Goal: Transaction & Acquisition: Purchase product/service

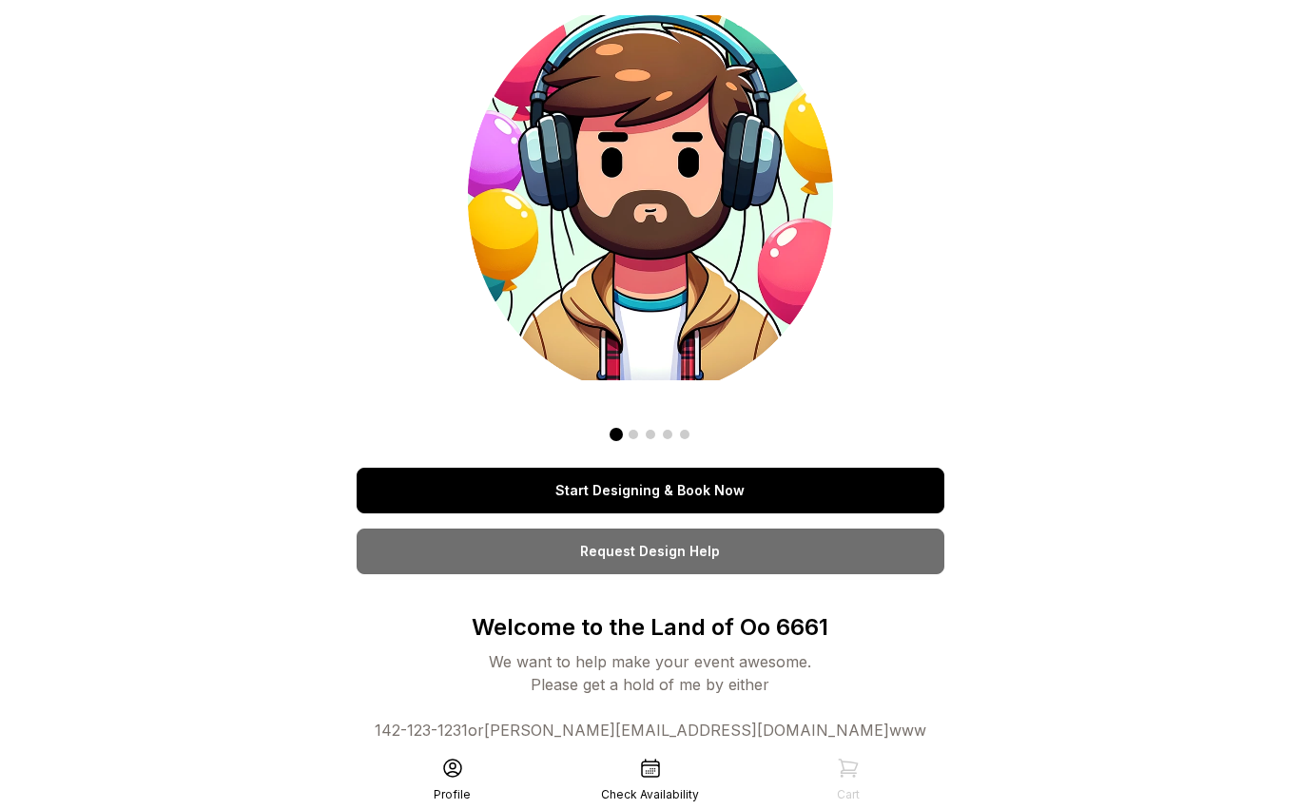
click at [643, 485] on link "Start Designing & Book Now" at bounding box center [651, 491] width 588 height 46
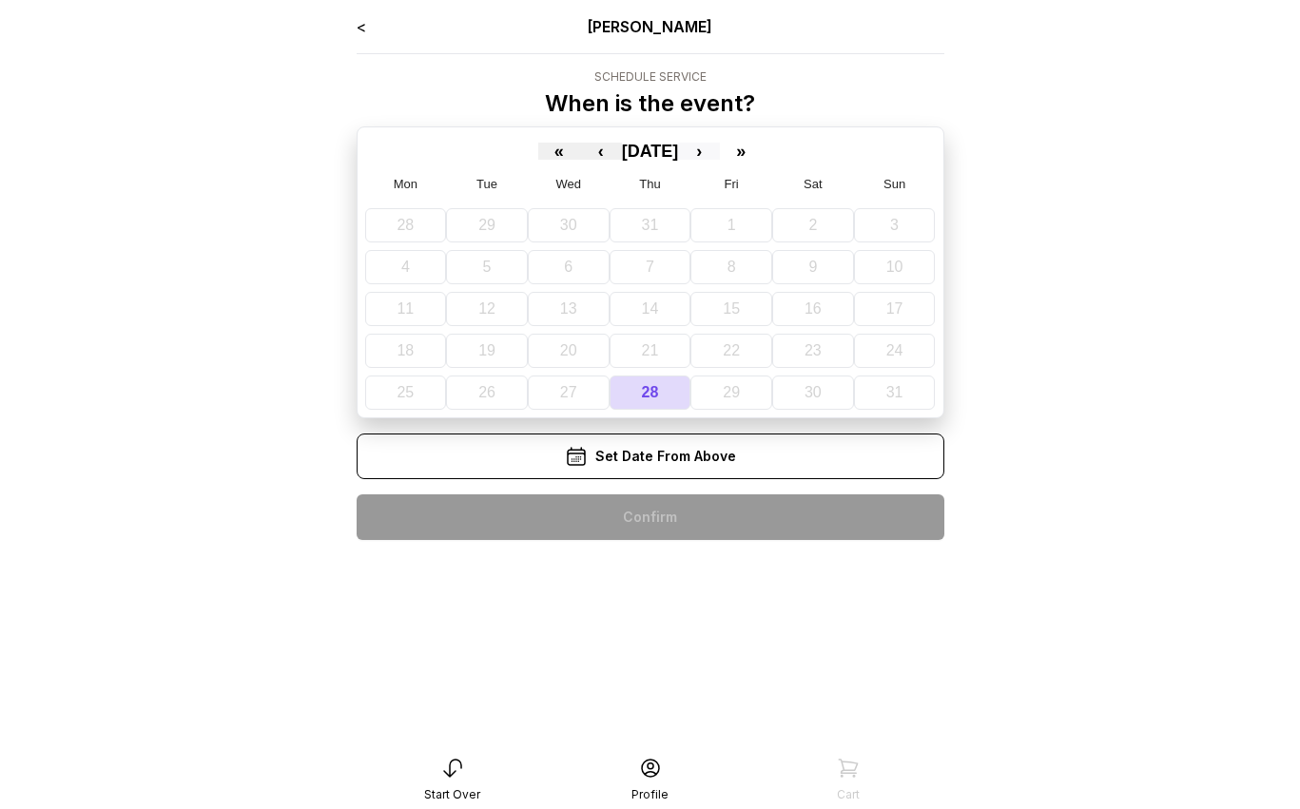
click at [720, 148] on button "›" at bounding box center [699, 151] width 42 height 17
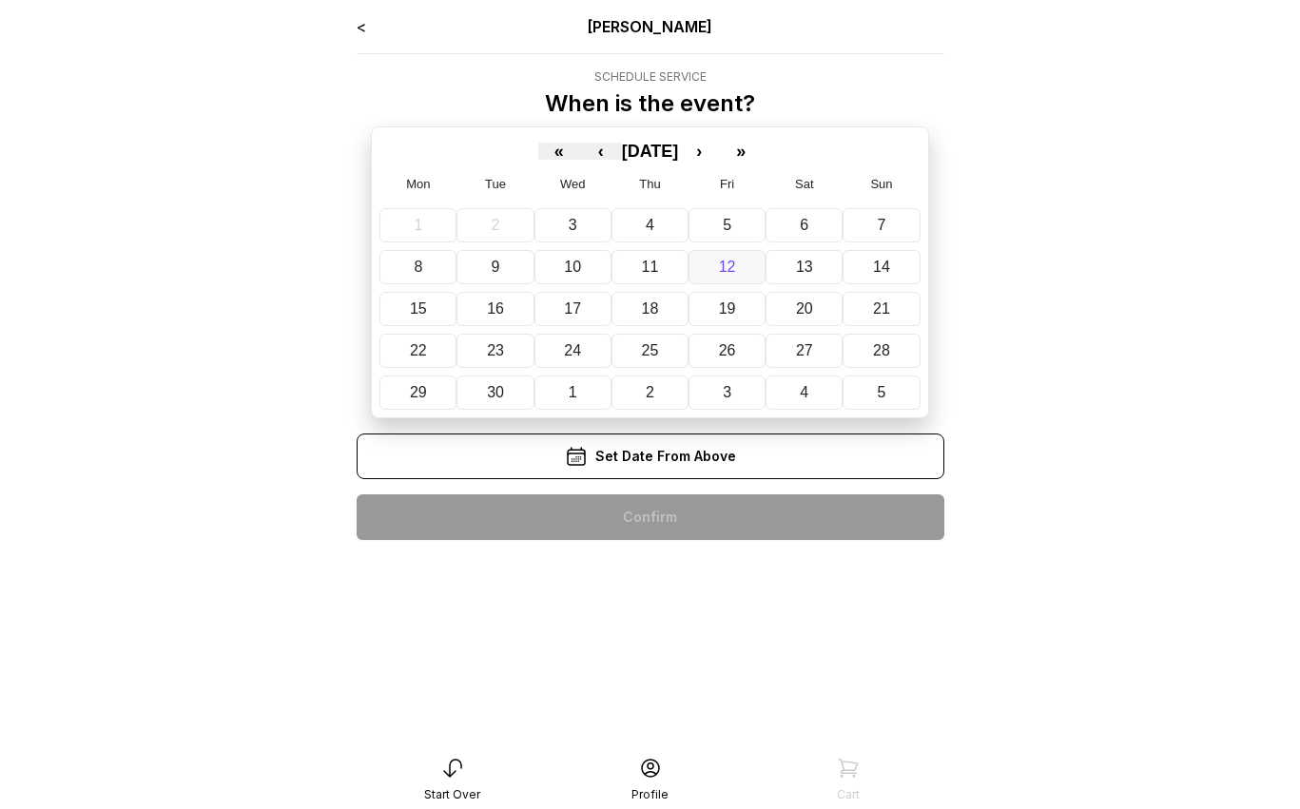
click at [741, 269] on button "12" at bounding box center [726, 267] width 77 height 34
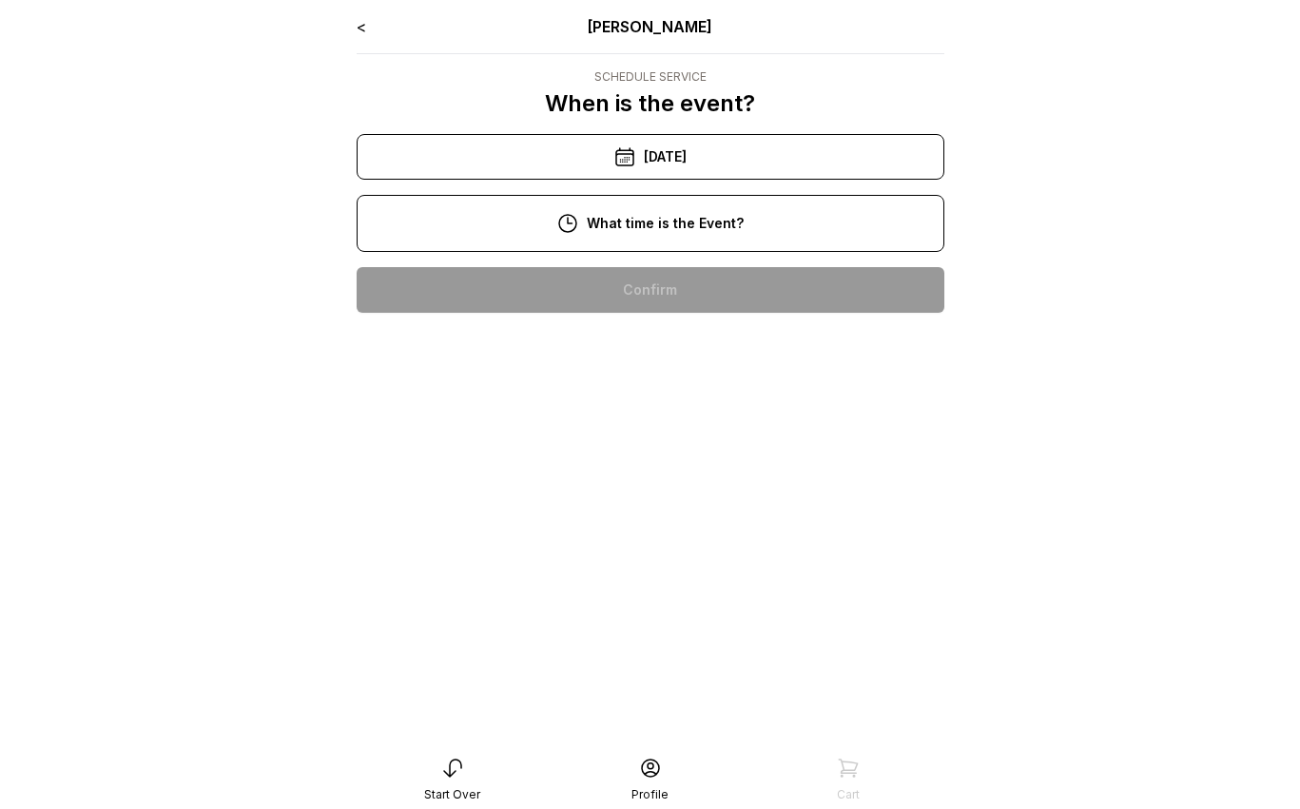
click at [690, 287] on div "1:00 pm" at bounding box center [650, 290] width 557 height 46
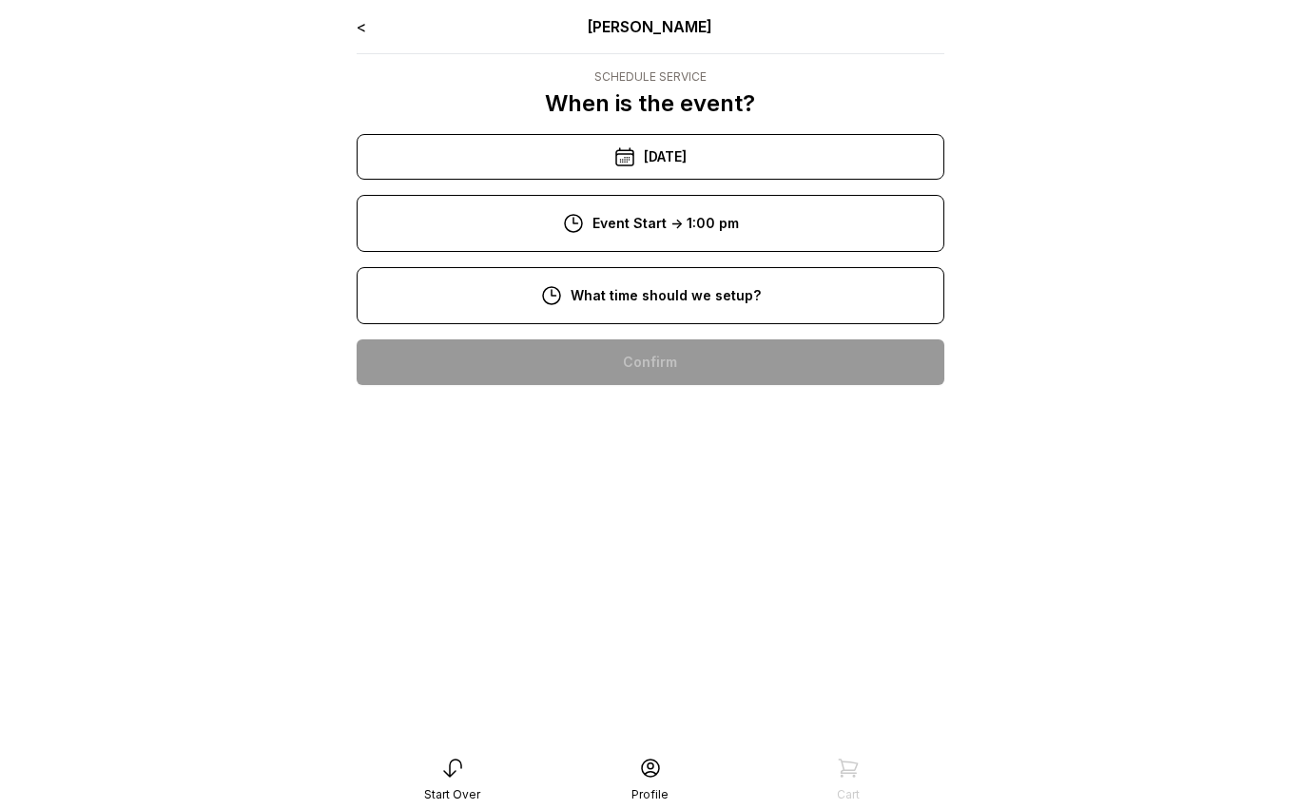
click at [691, 356] on div "11:00 am" at bounding box center [650, 362] width 557 height 46
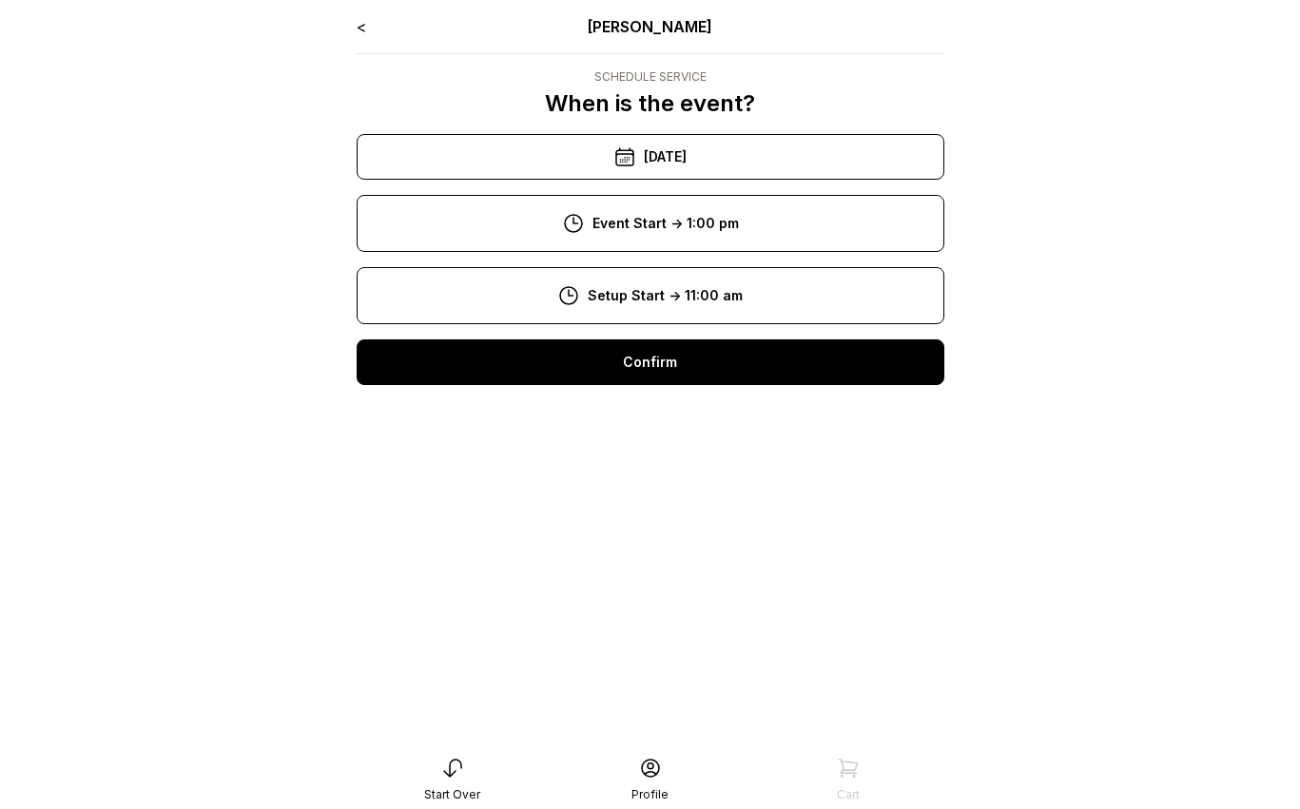
click at [688, 368] on div "Confirm" at bounding box center [651, 362] width 588 height 46
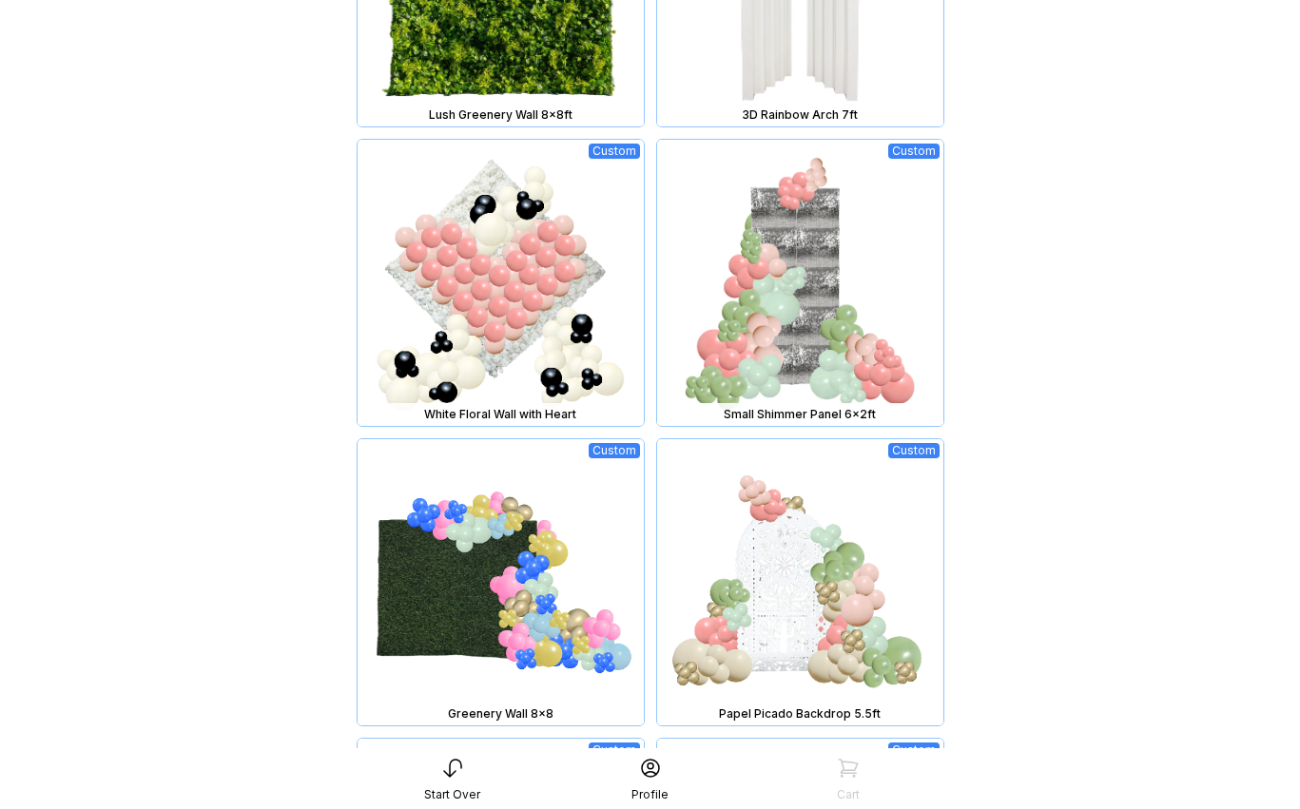
scroll to position [1284, 0]
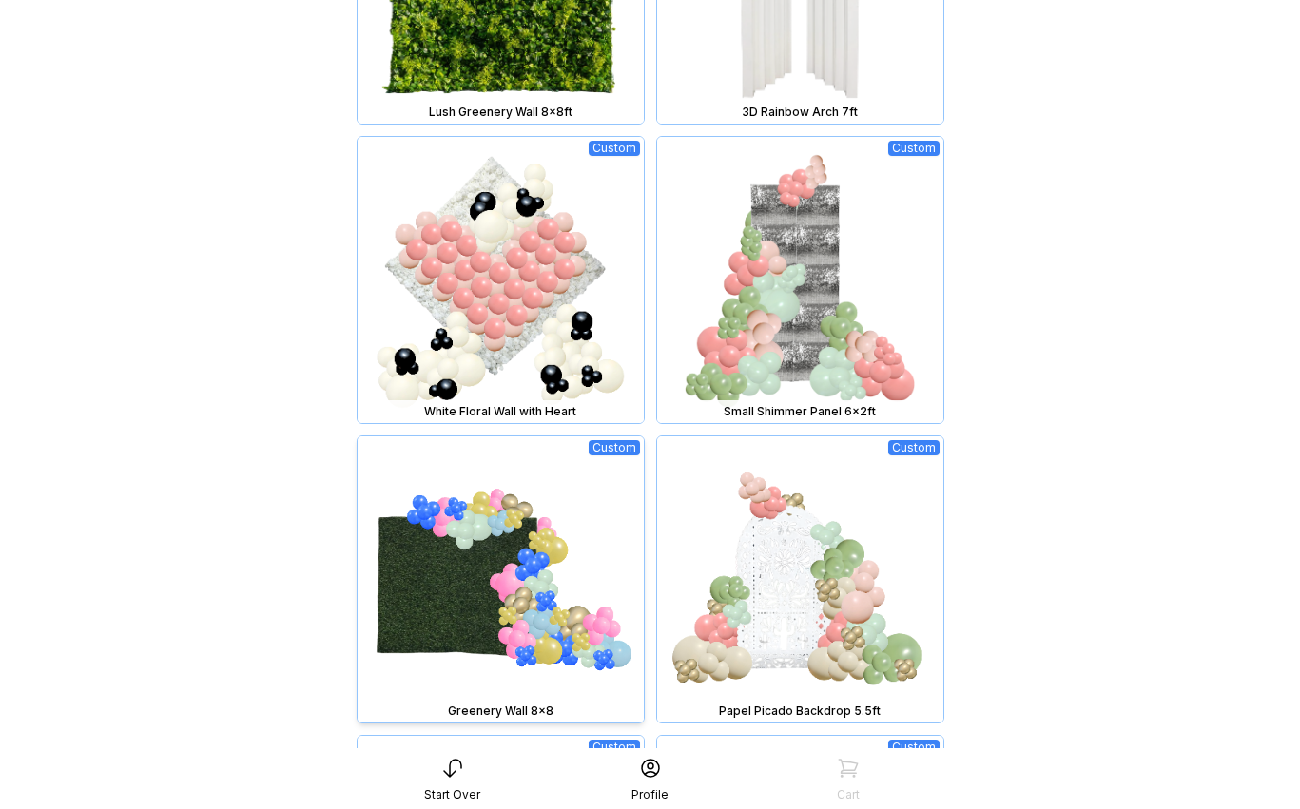
click at [519, 570] on img at bounding box center [501, 579] width 286 height 286
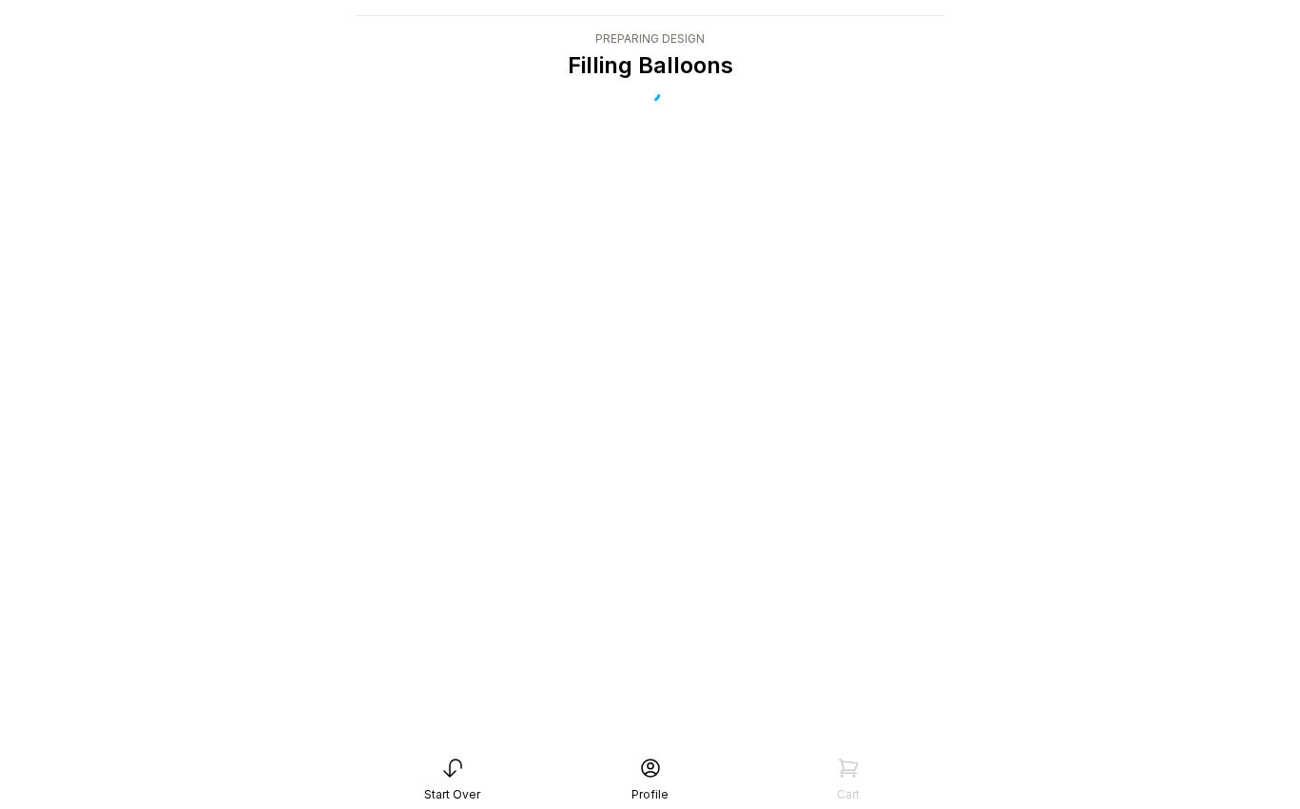
scroll to position [38, 0]
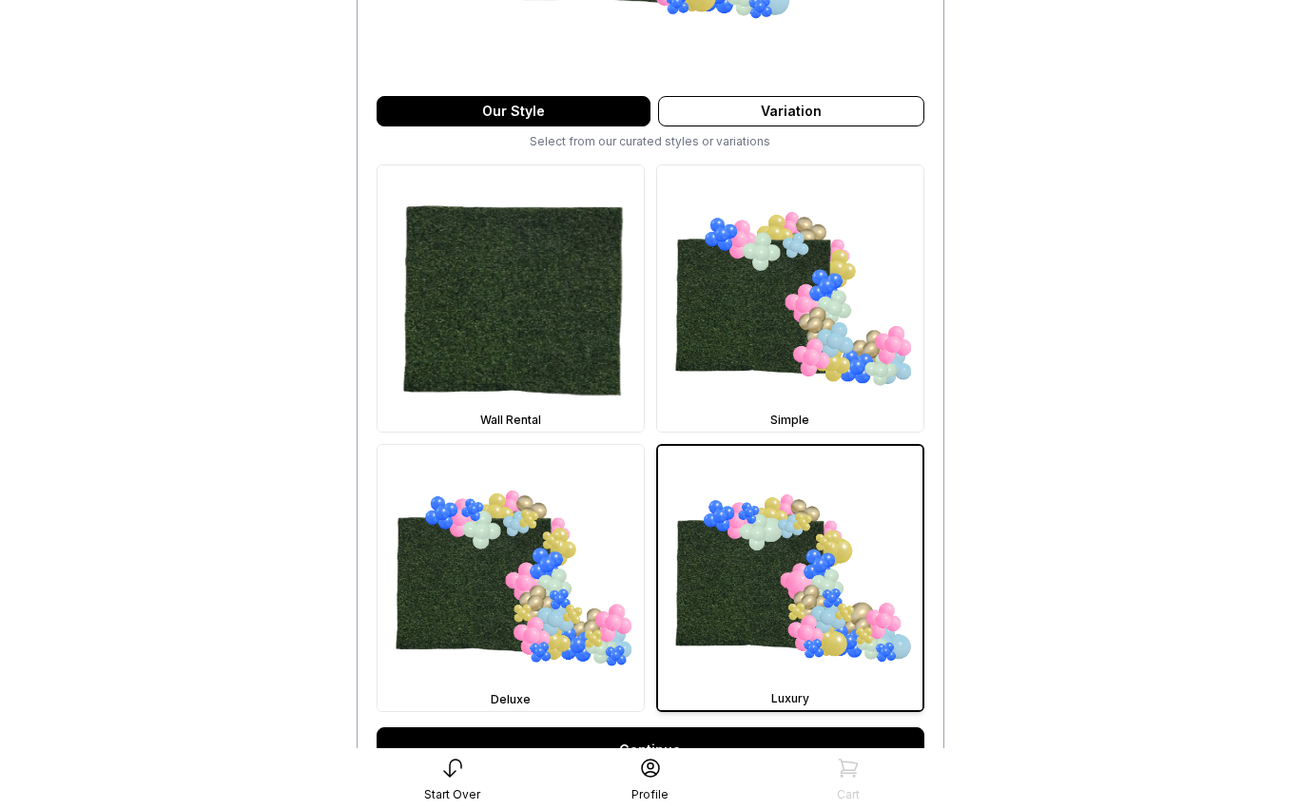
scroll to position [513, 0]
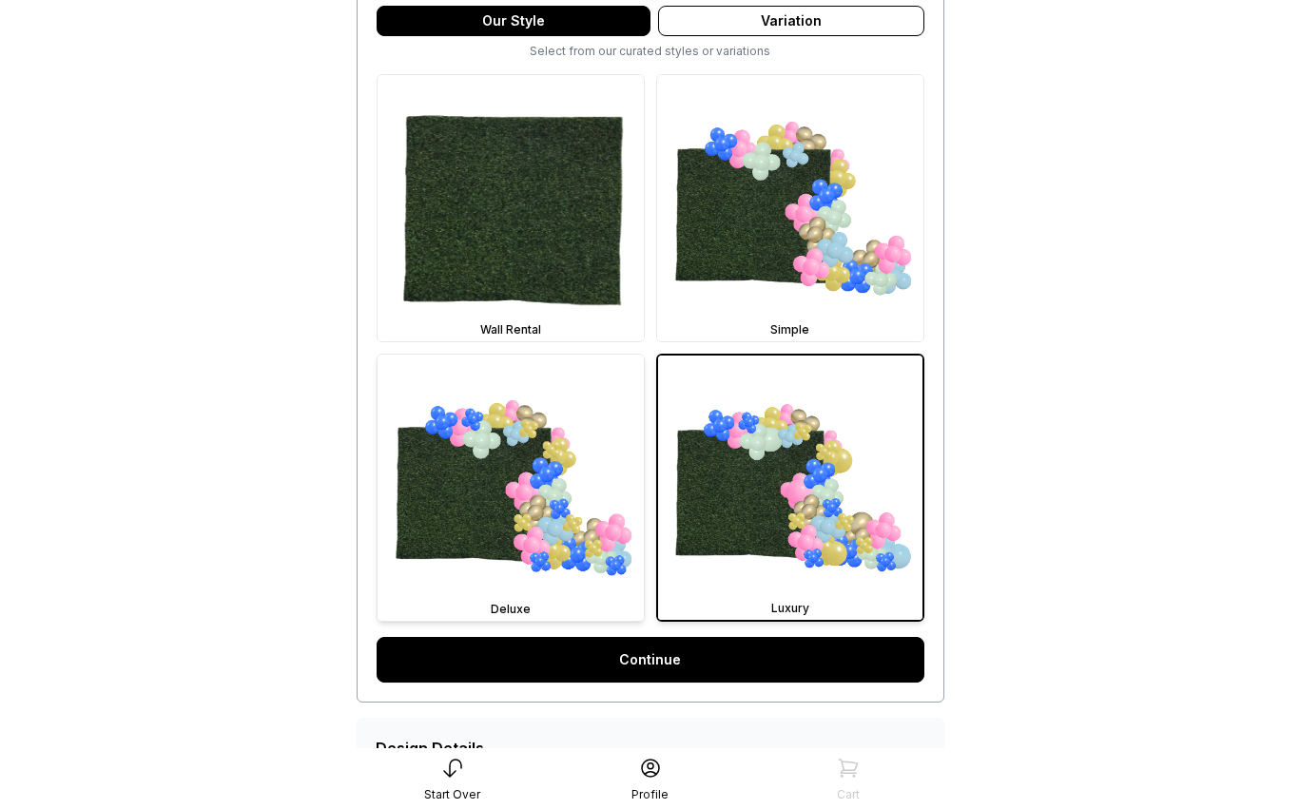
click at [550, 473] on img at bounding box center [510, 488] width 266 height 266
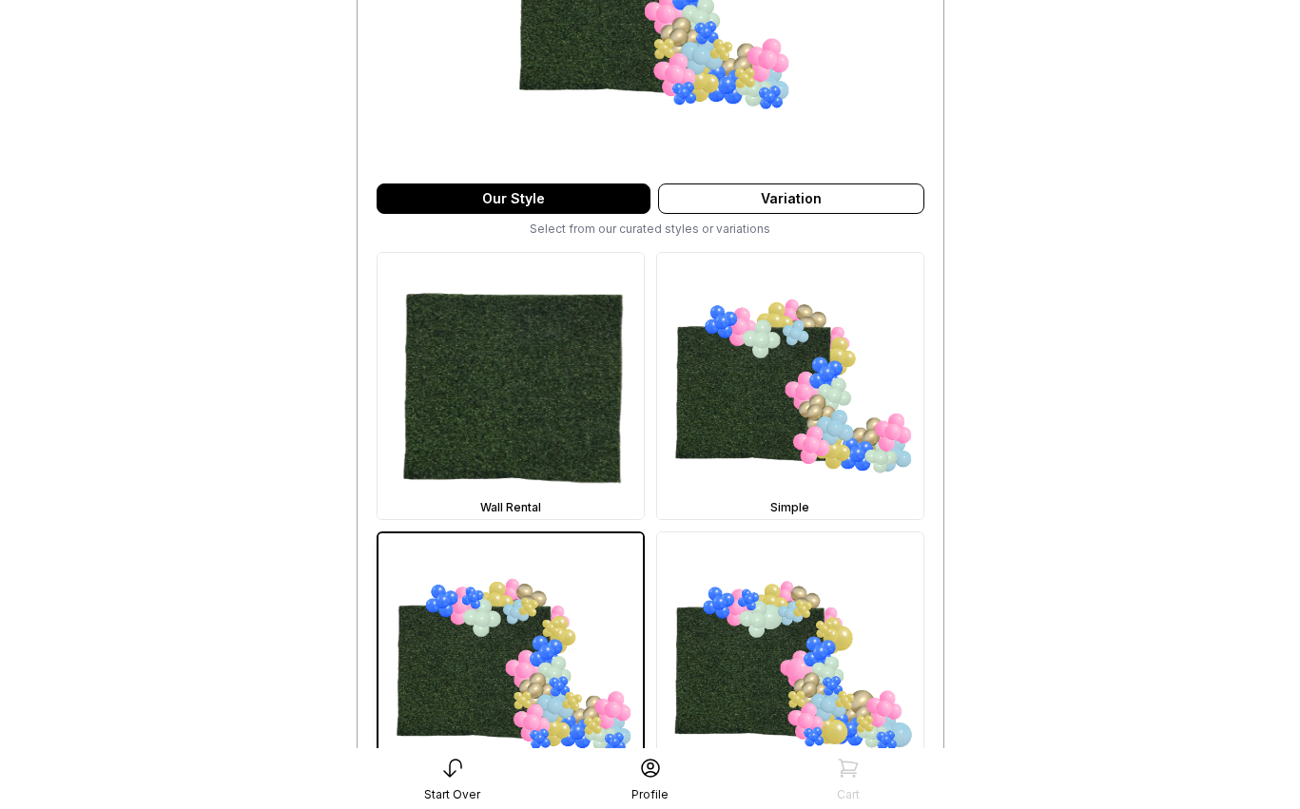
scroll to position [515, 0]
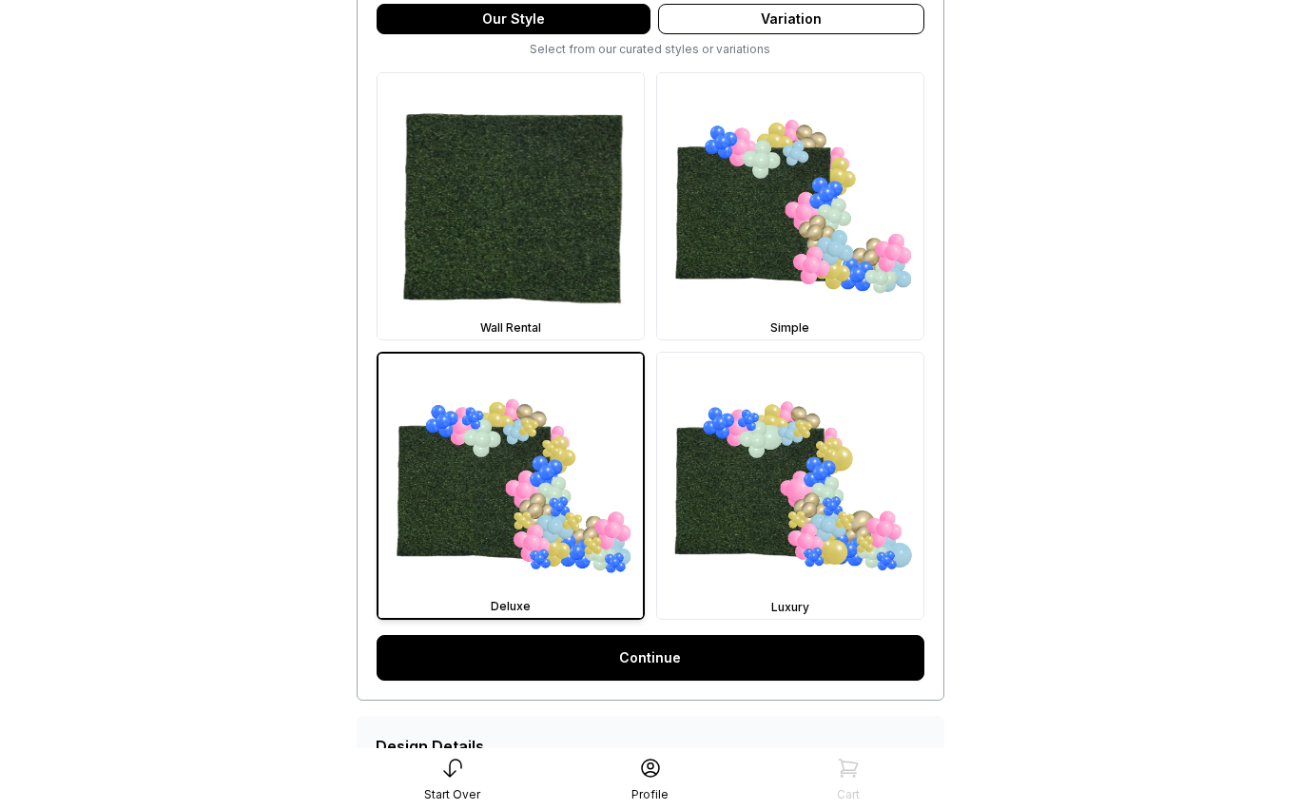
click at [612, 654] on link "Continue" at bounding box center [651, 658] width 548 height 46
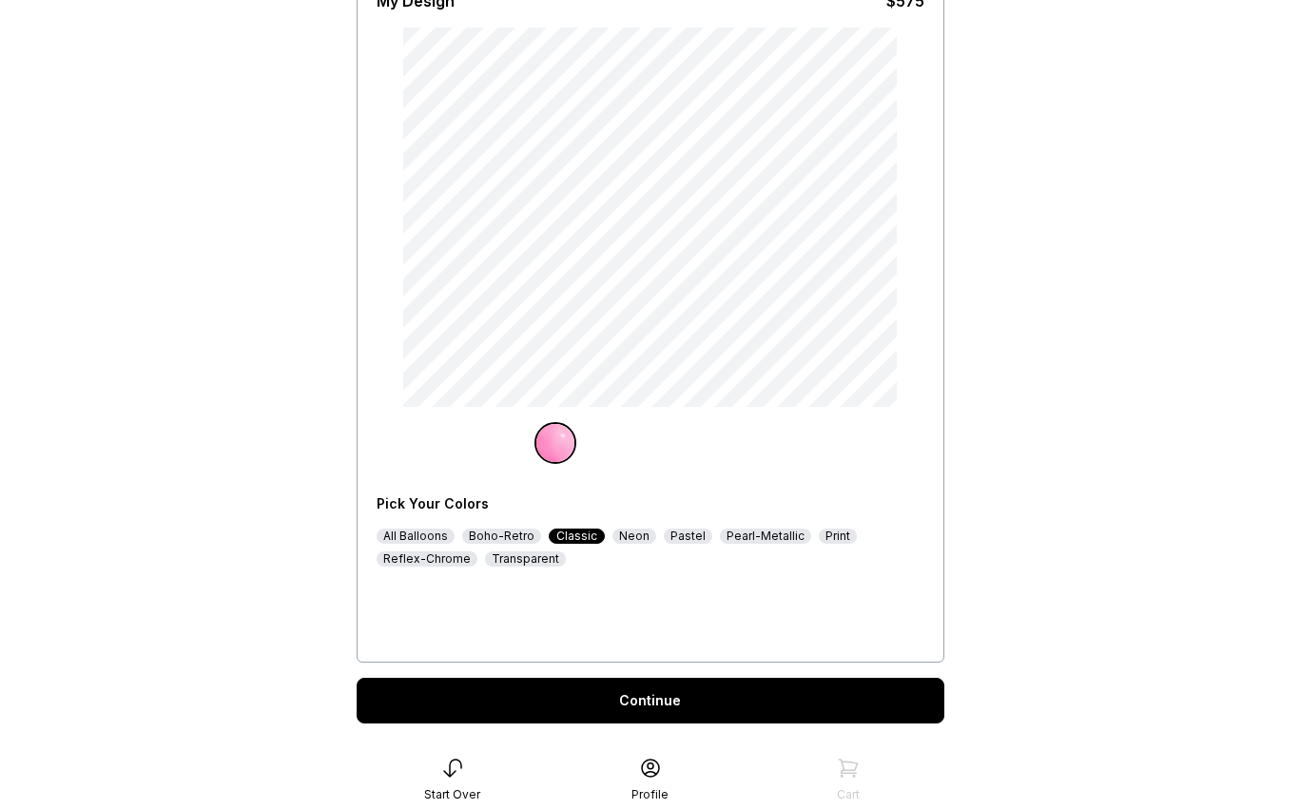
scroll to position [166, 0]
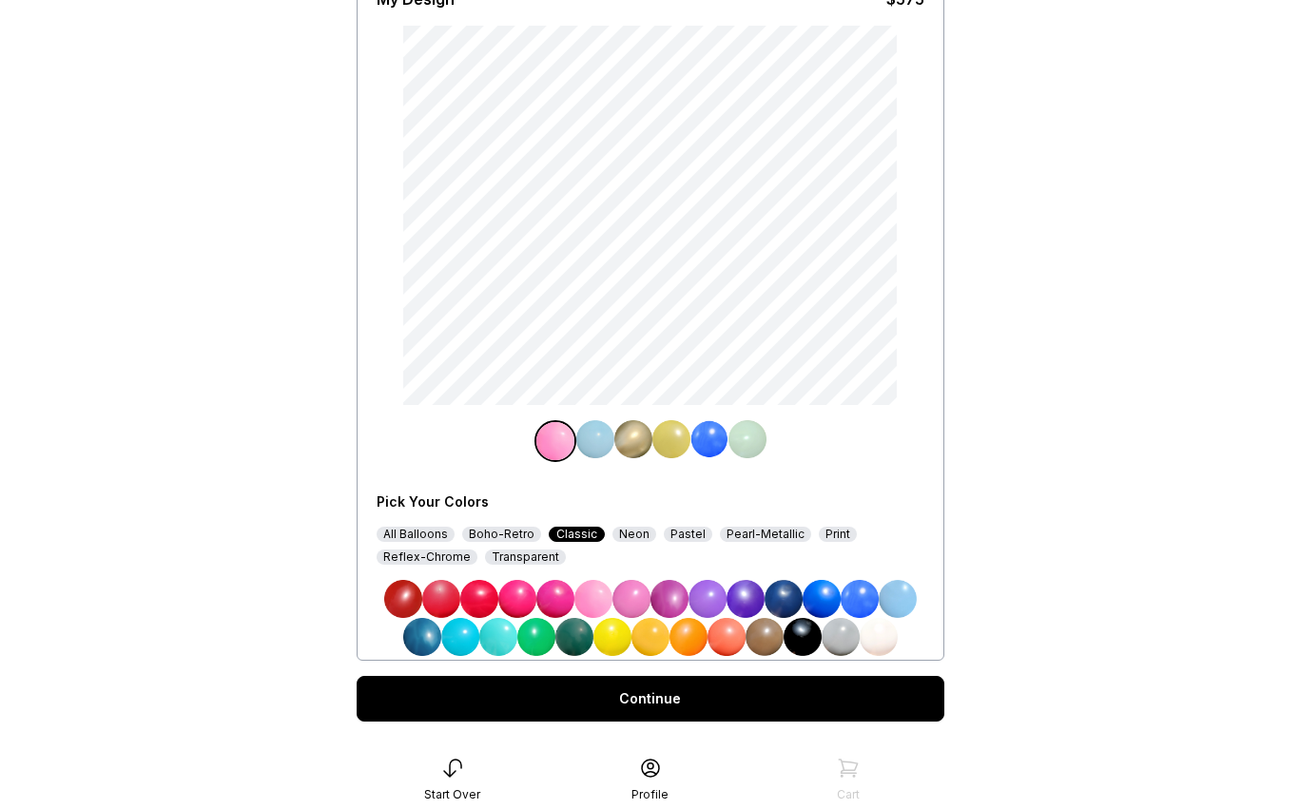
click at [619, 532] on div "Neon" at bounding box center [634, 534] width 44 height 15
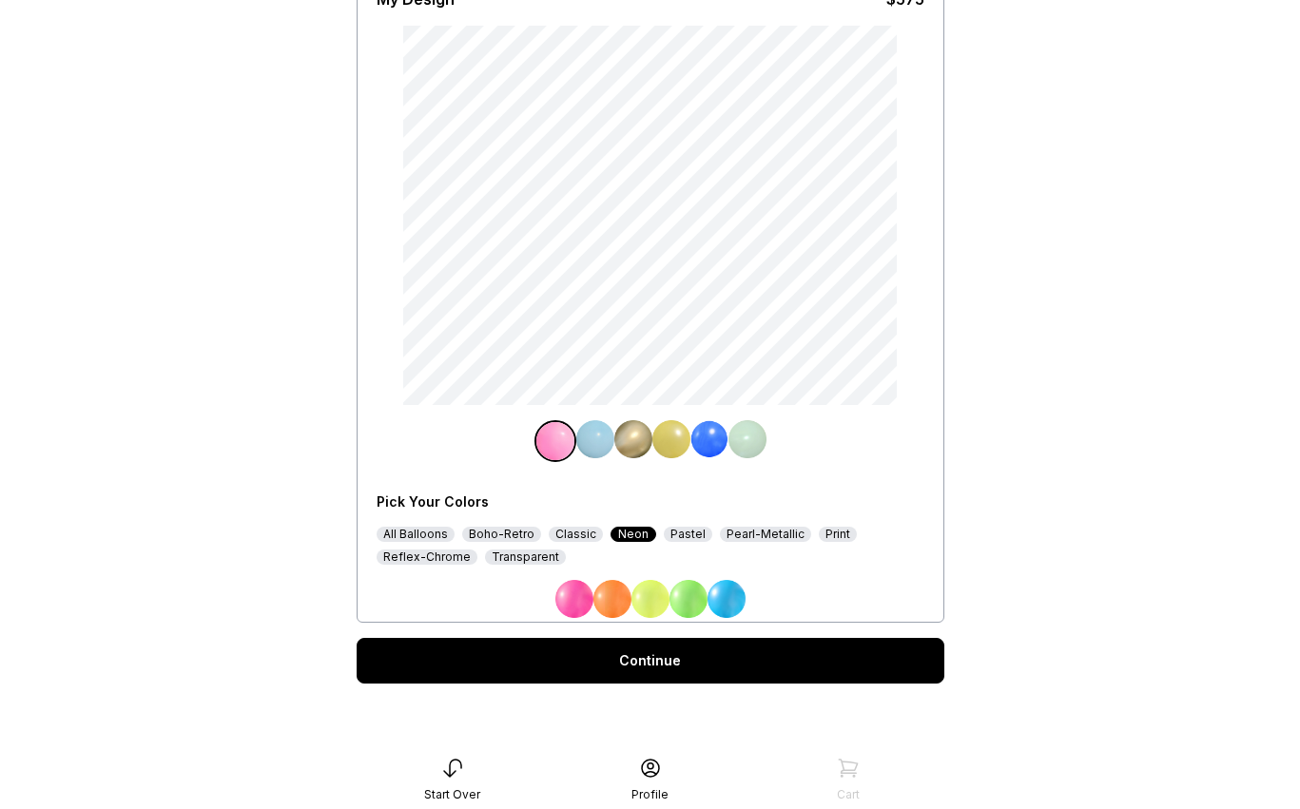
click at [652, 590] on img at bounding box center [650, 599] width 38 height 38
click at [667, 456] on img at bounding box center [671, 439] width 38 height 38
click at [730, 595] on img at bounding box center [726, 599] width 38 height 38
click at [628, 436] on img at bounding box center [629, 439] width 38 height 38
click at [547, 552] on div "Transparent" at bounding box center [525, 557] width 81 height 15
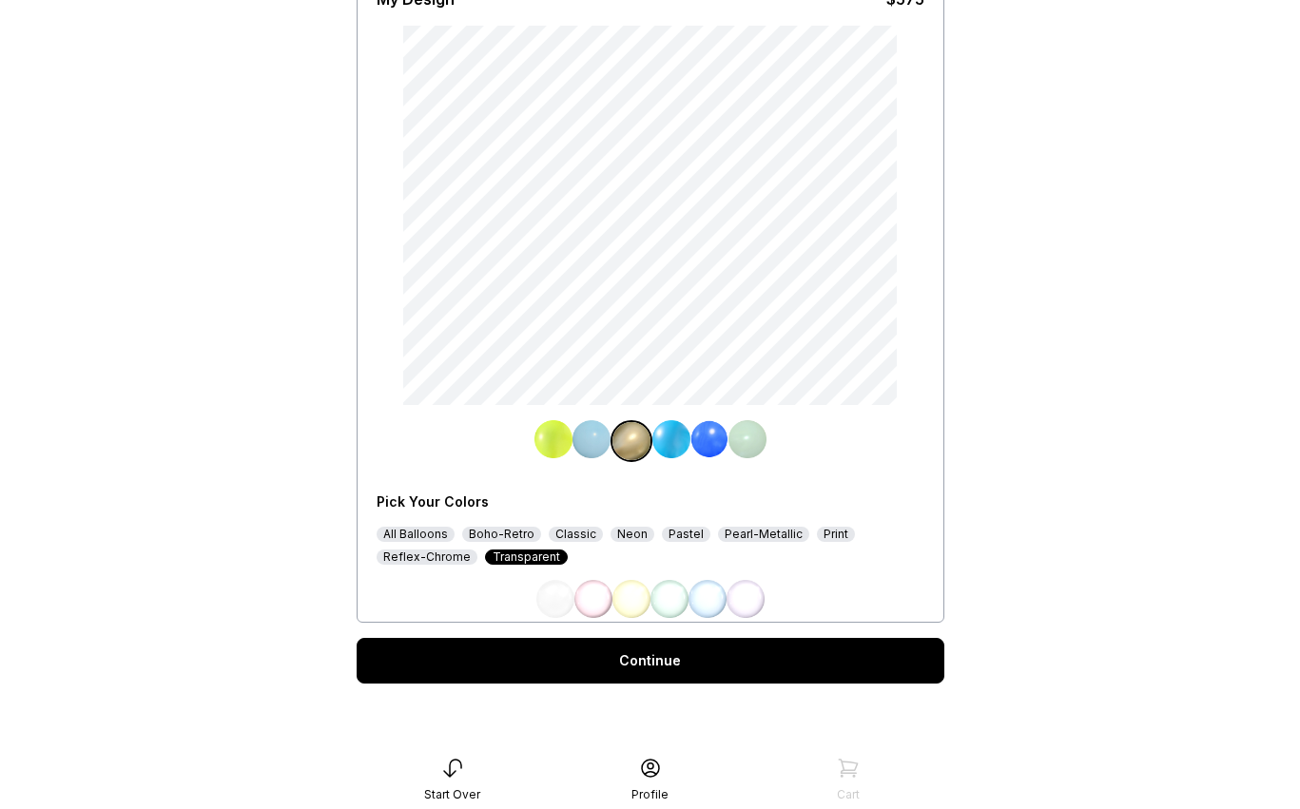
click at [635, 601] on img at bounding box center [631, 599] width 38 height 38
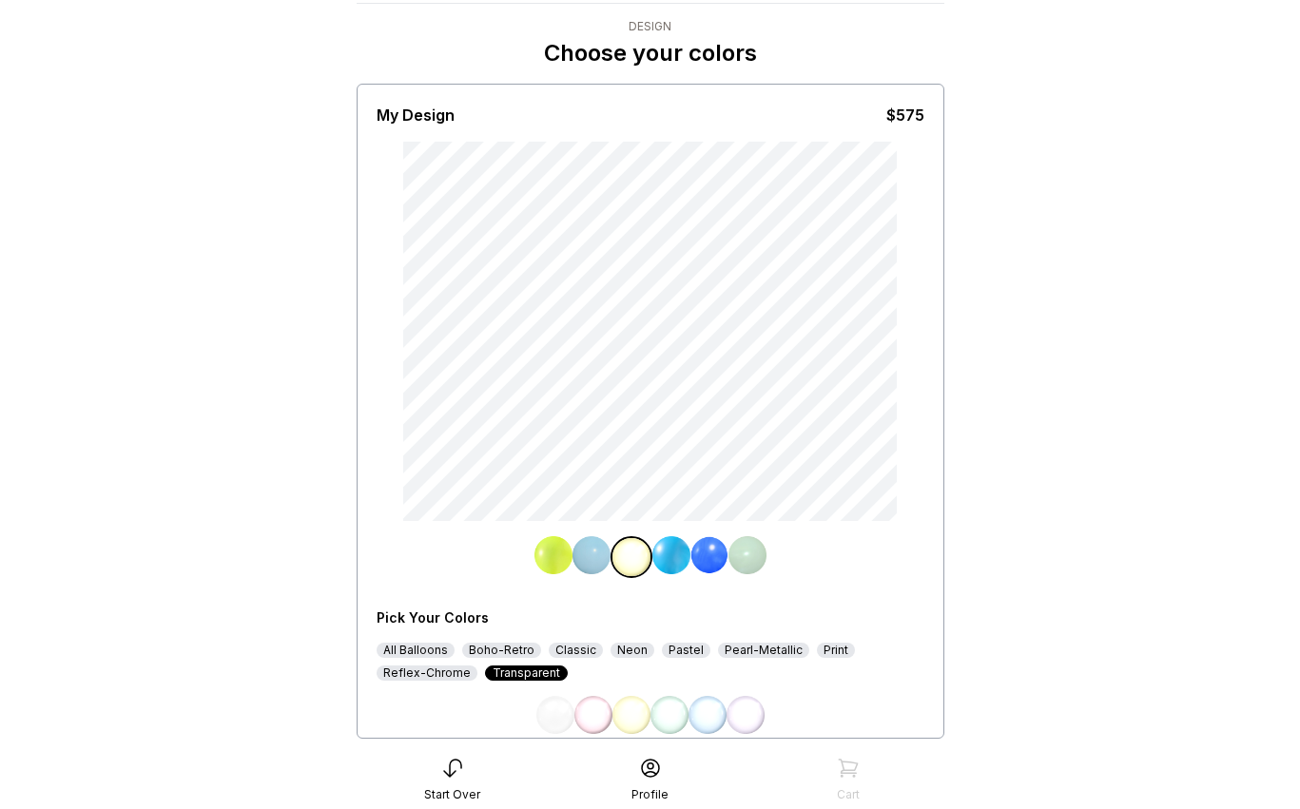
scroll to position [111, 0]
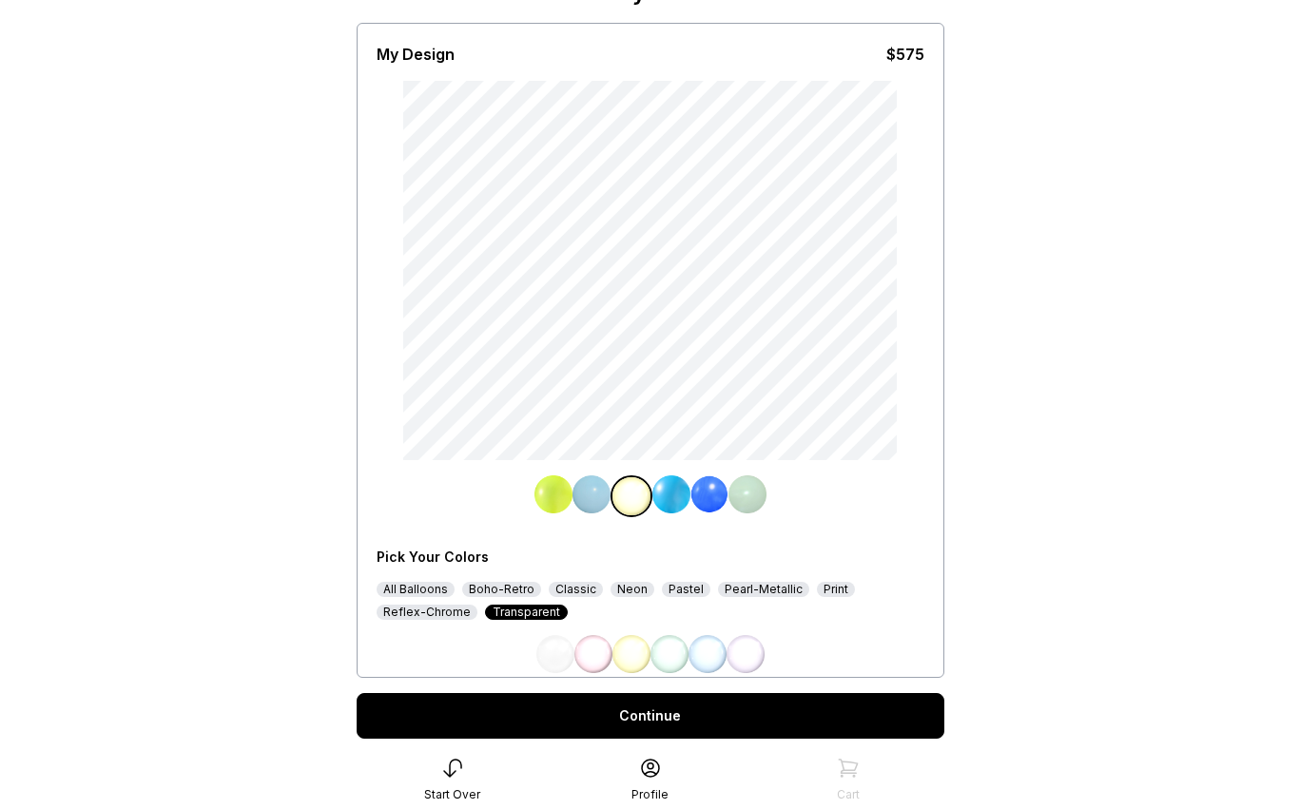
click at [665, 711] on div "Continue" at bounding box center [651, 716] width 588 height 46
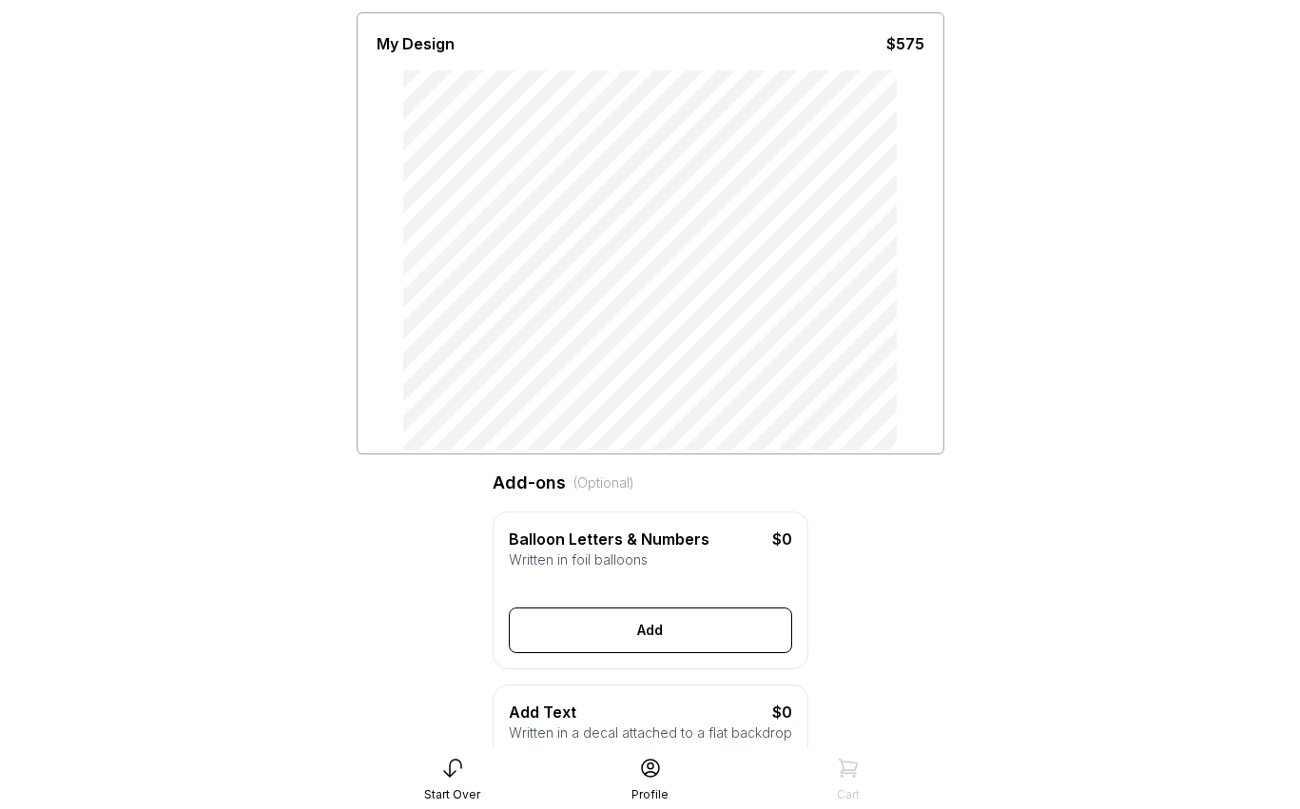
scroll to position [159, 0]
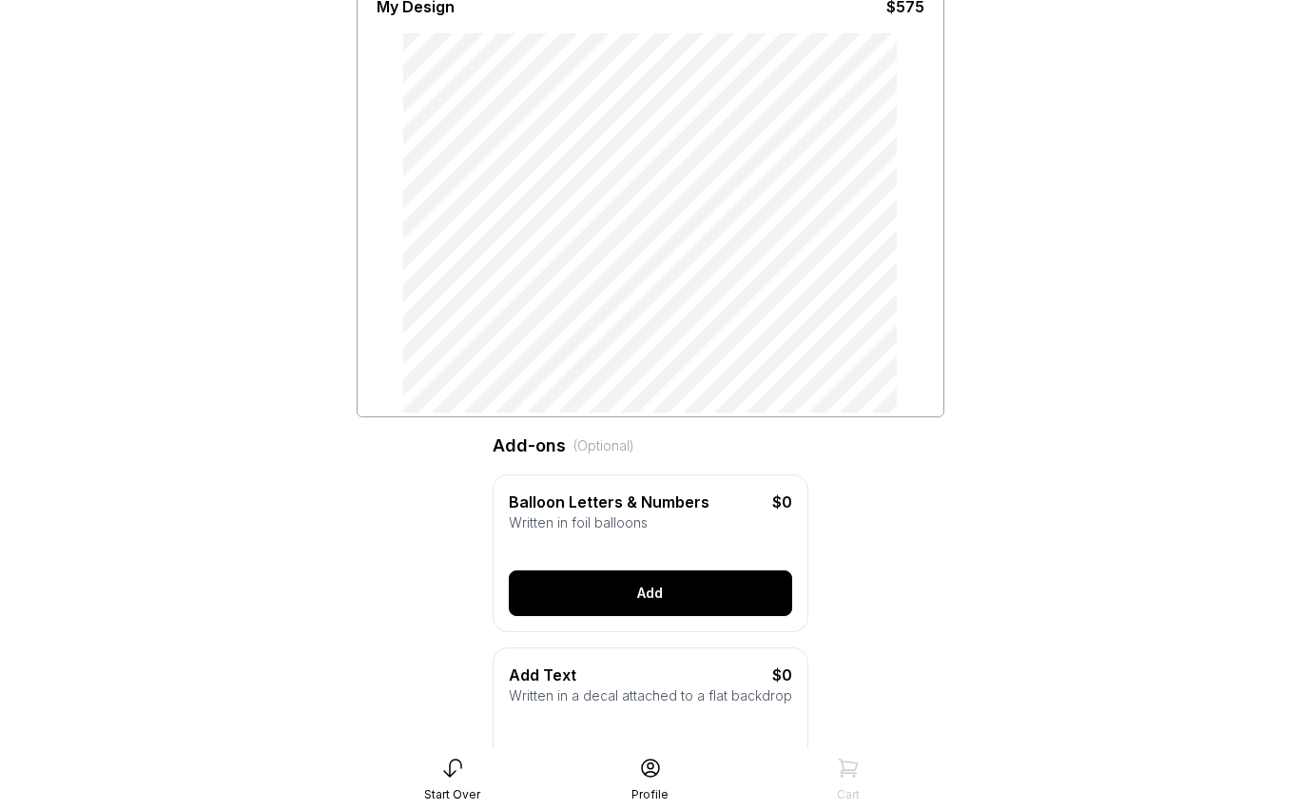
click at [653, 598] on button "Add" at bounding box center [650, 593] width 283 height 46
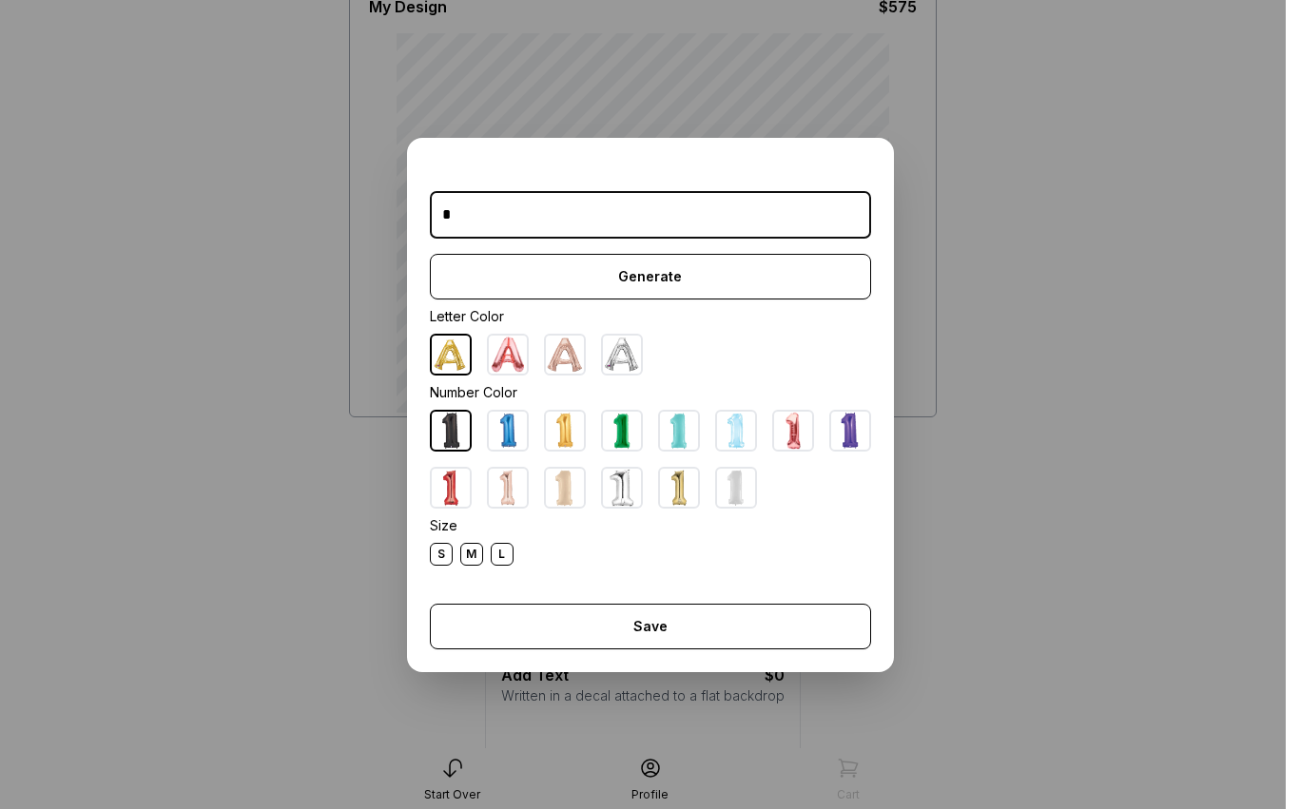
type input "*"
click at [678, 433] on img at bounding box center [679, 431] width 38 height 38
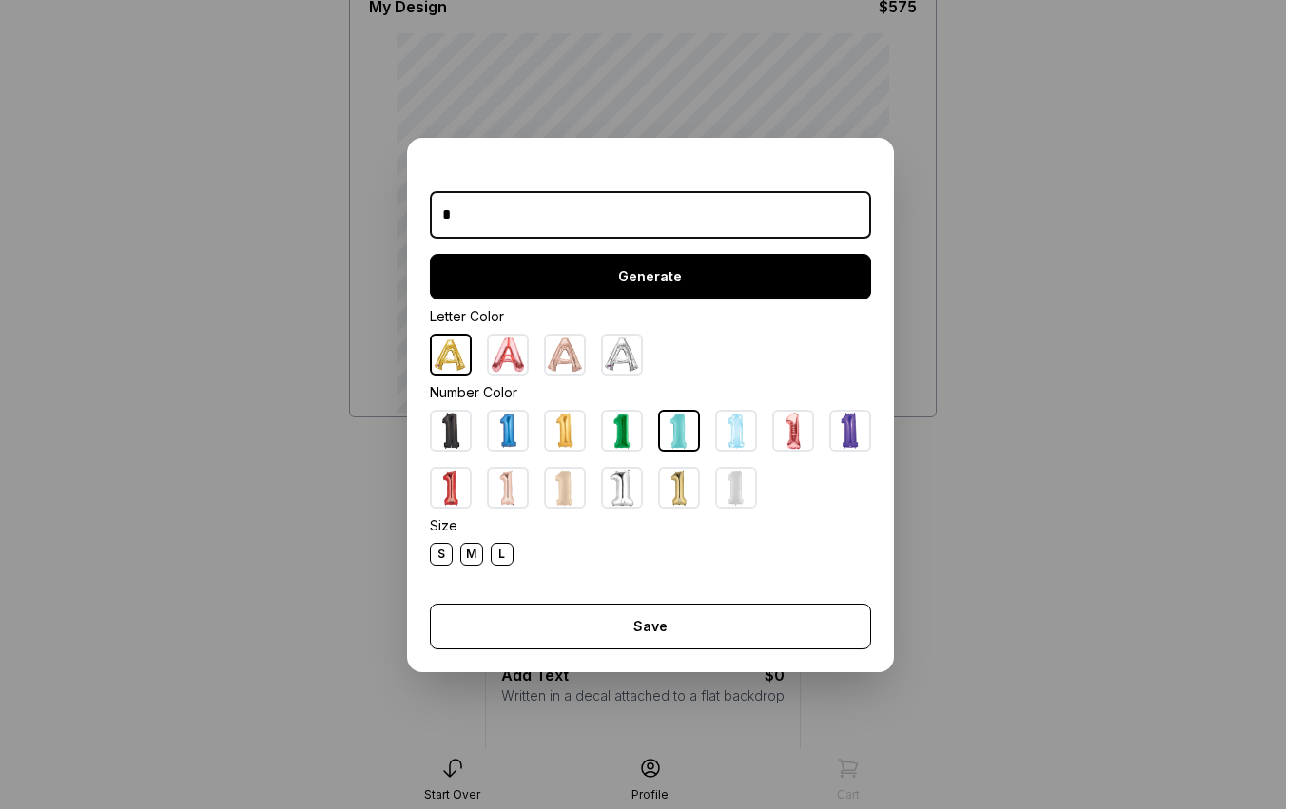
click at [669, 274] on button "Generate" at bounding box center [650, 277] width 441 height 46
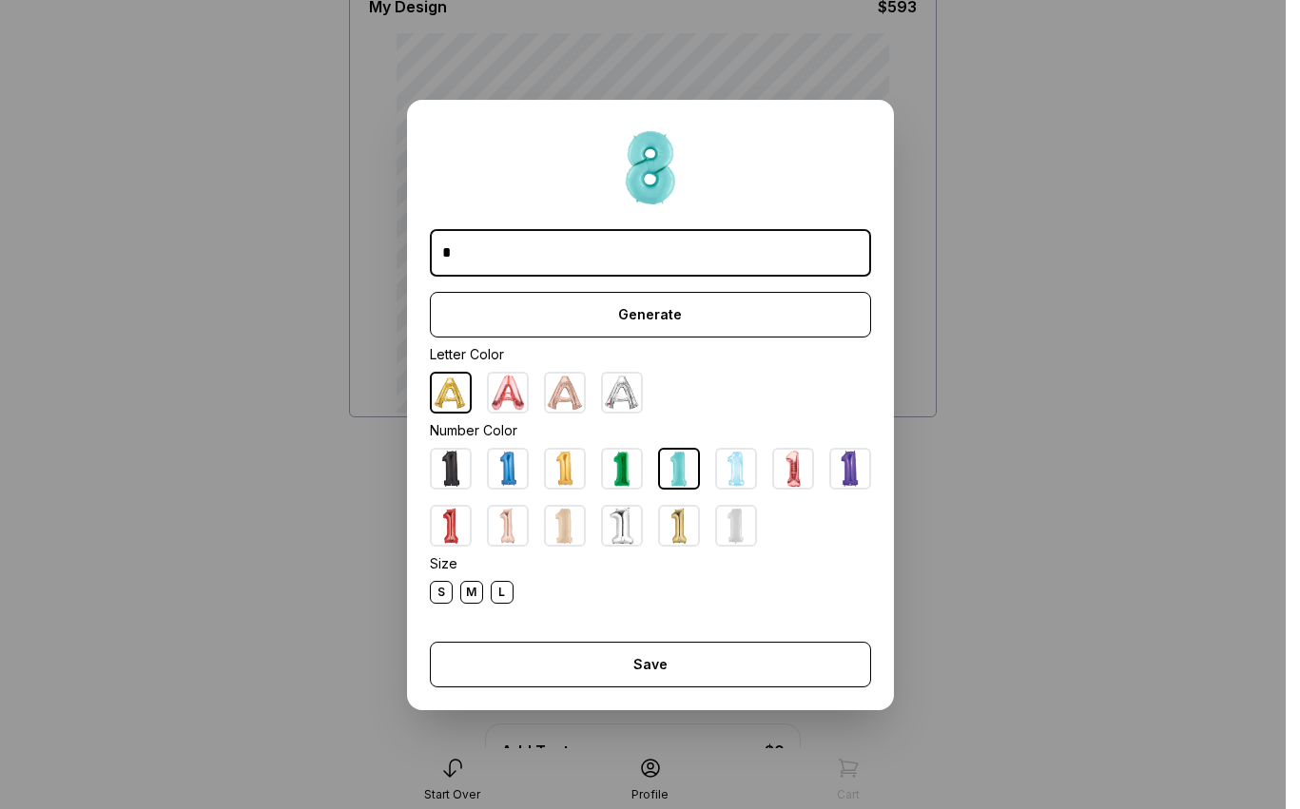
click at [502, 596] on div "L" at bounding box center [502, 592] width 23 height 23
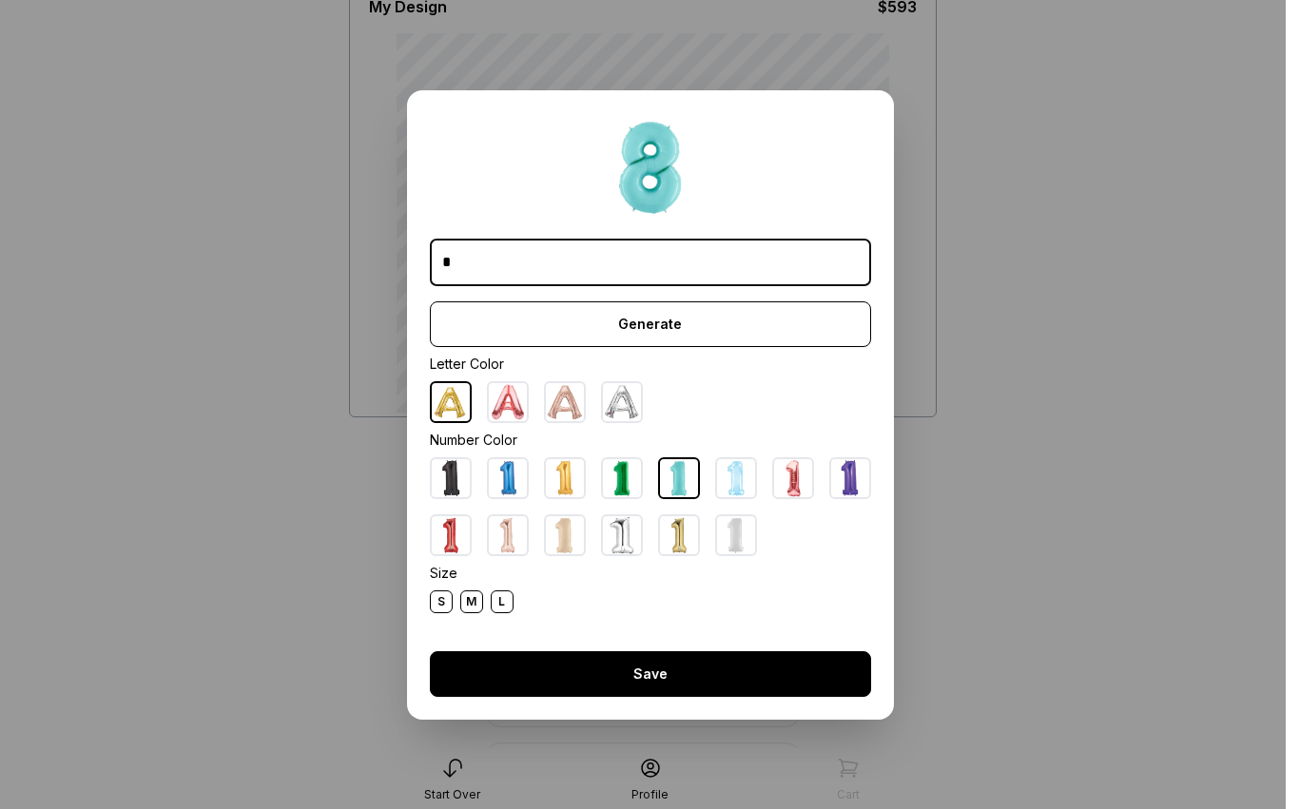
click at [667, 668] on button "Save" at bounding box center [650, 674] width 441 height 46
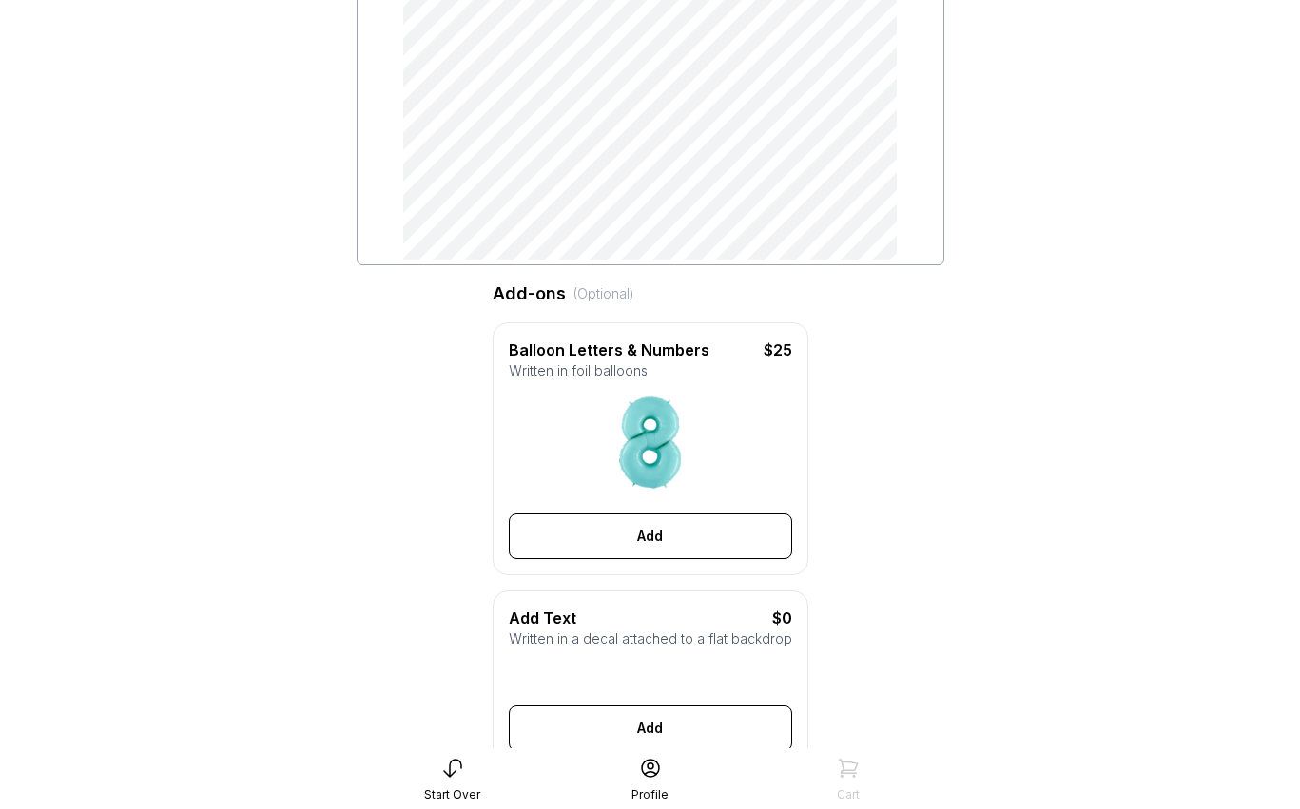
scroll to position [533, 0]
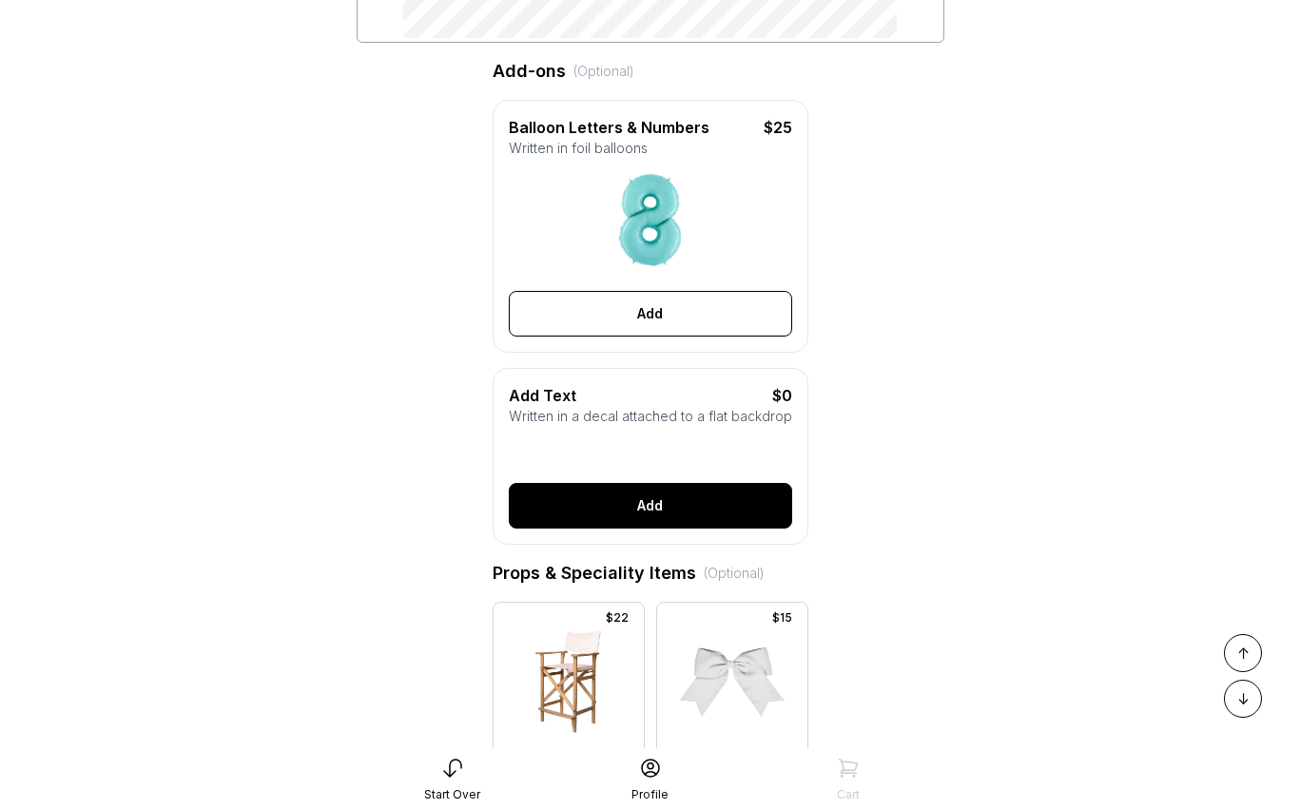
click at [678, 522] on button "Add" at bounding box center [650, 506] width 283 height 46
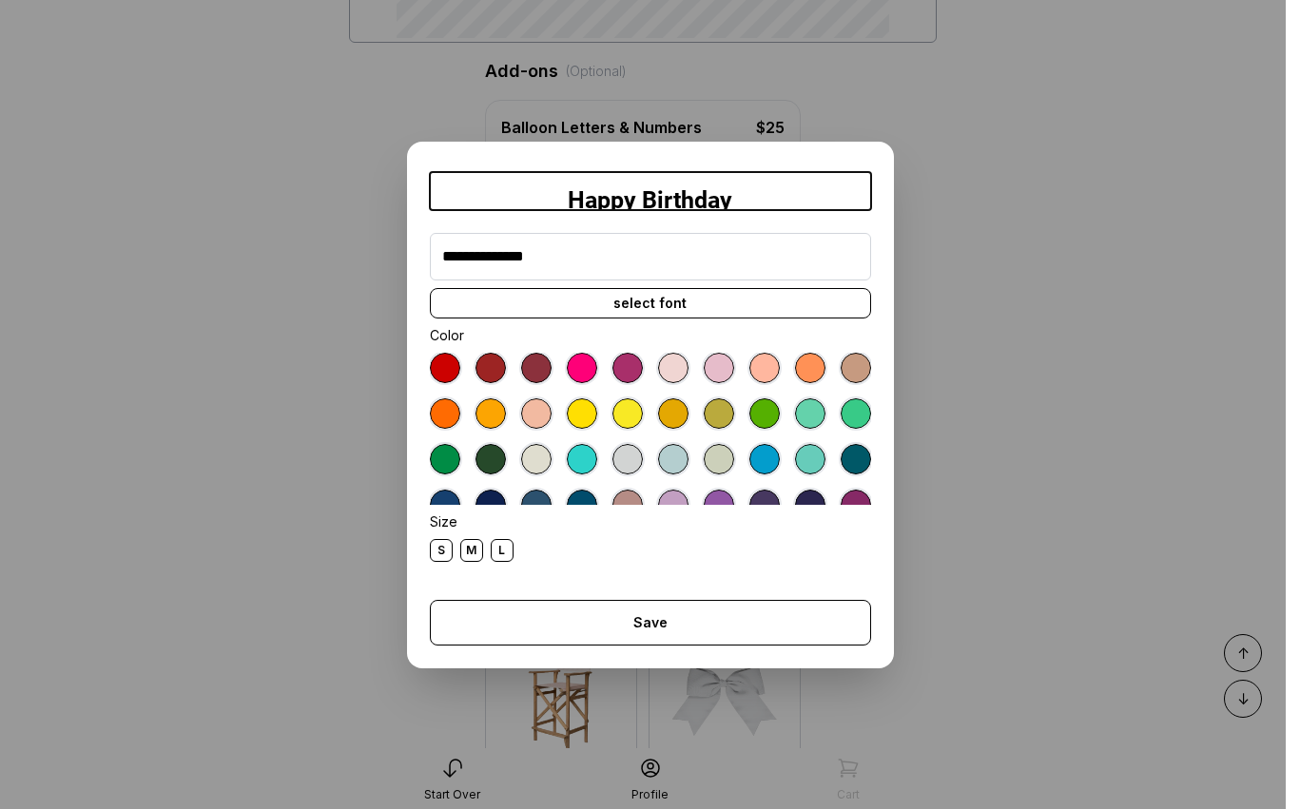
type input "**********"
click at [628, 303] on div "select font" at bounding box center [650, 303] width 441 height 30
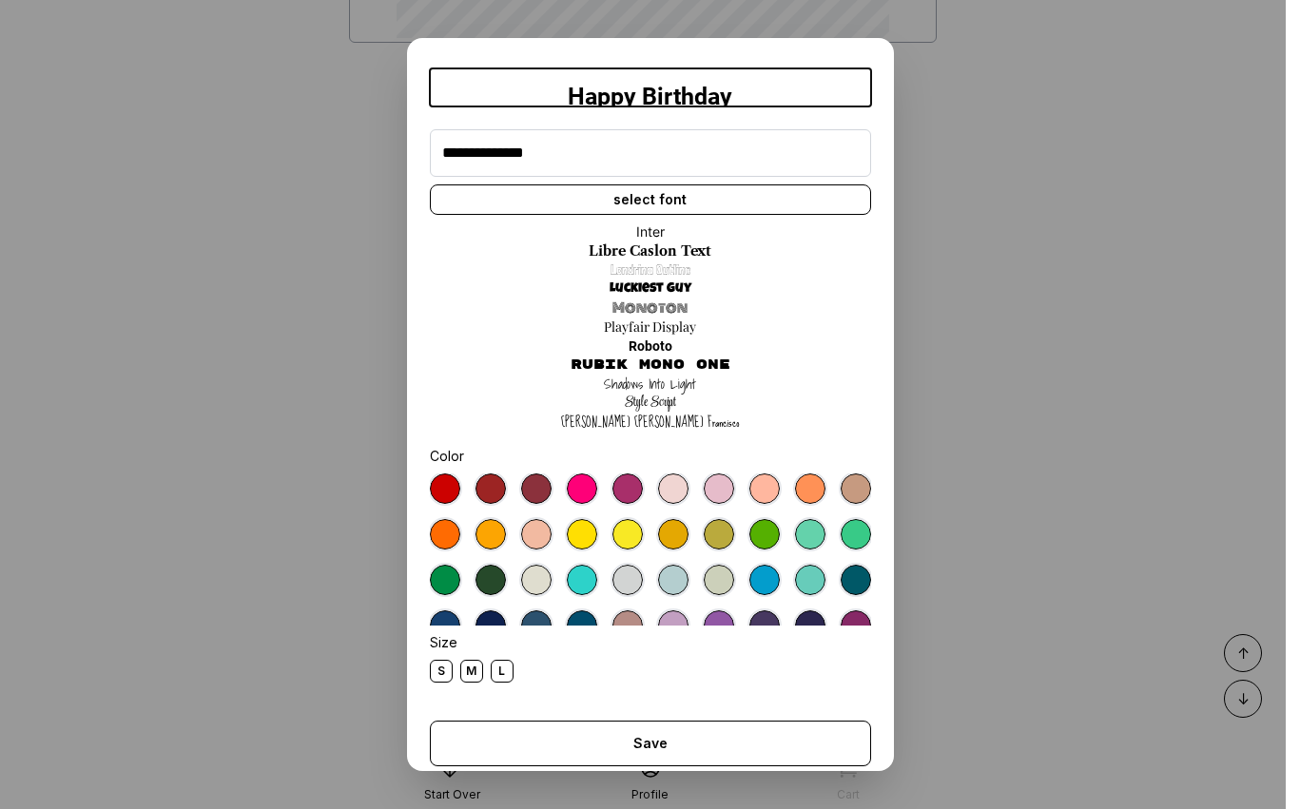
click at [645, 307] on link "Monoton" at bounding box center [649, 308] width 75 height 19
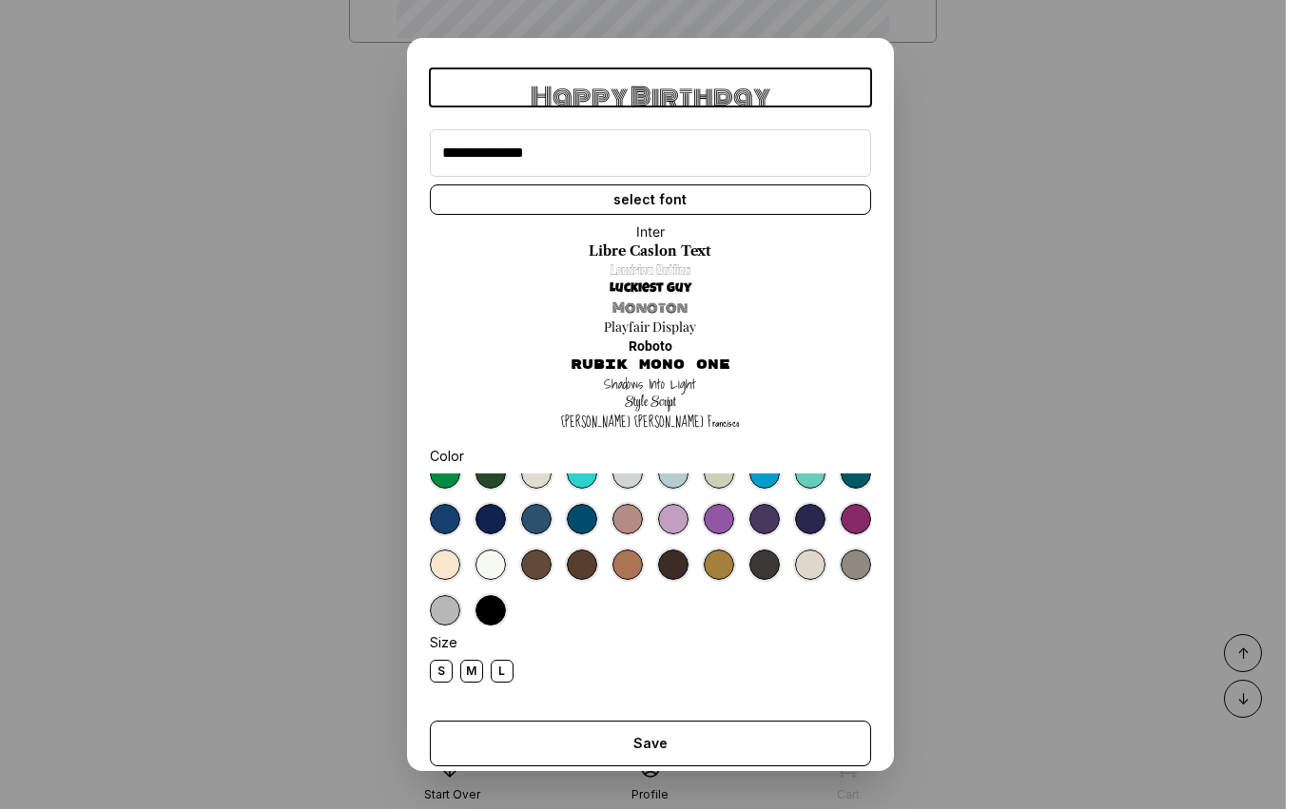
click at [483, 566] on div at bounding box center [490, 565] width 30 height 30
click at [495, 672] on div "L" at bounding box center [502, 671] width 23 height 23
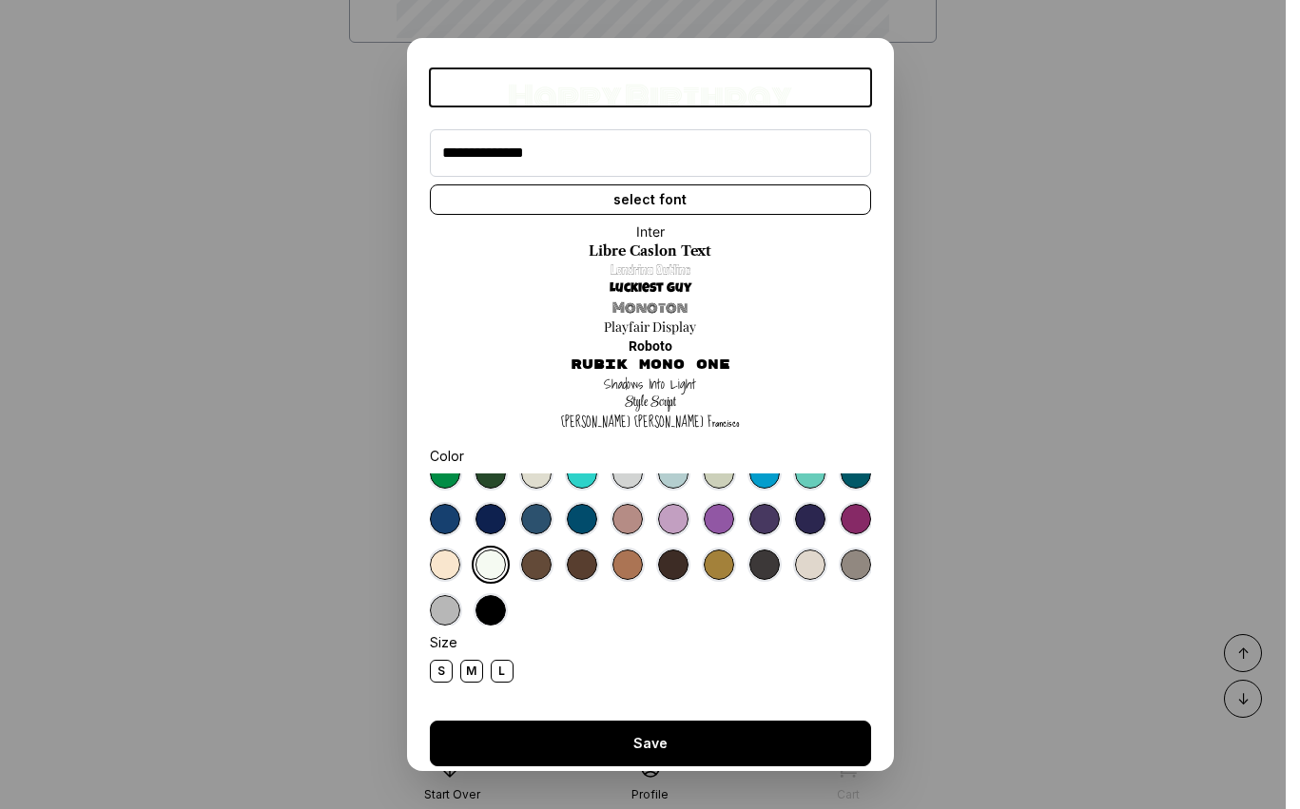
click at [611, 750] on button "Save" at bounding box center [650, 744] width 441 height 46
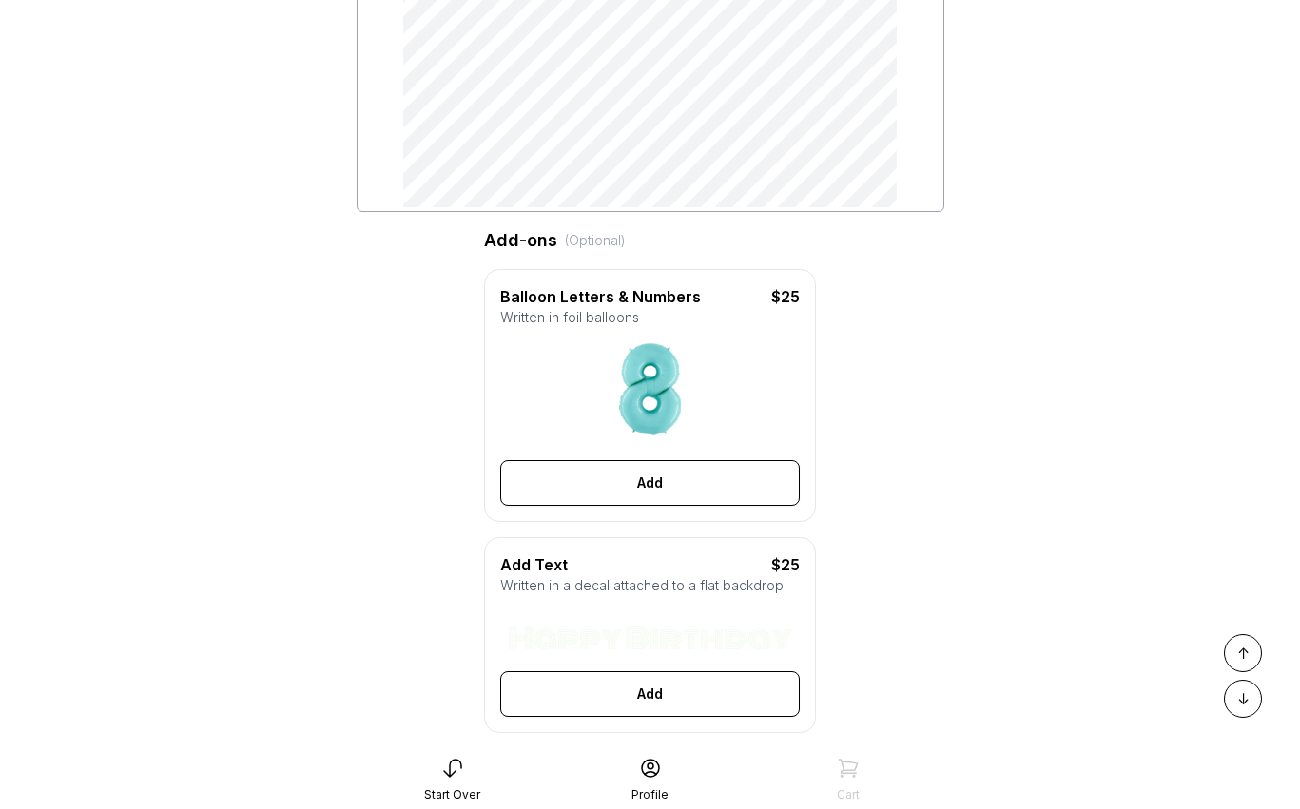
scroll to position [515, 0]
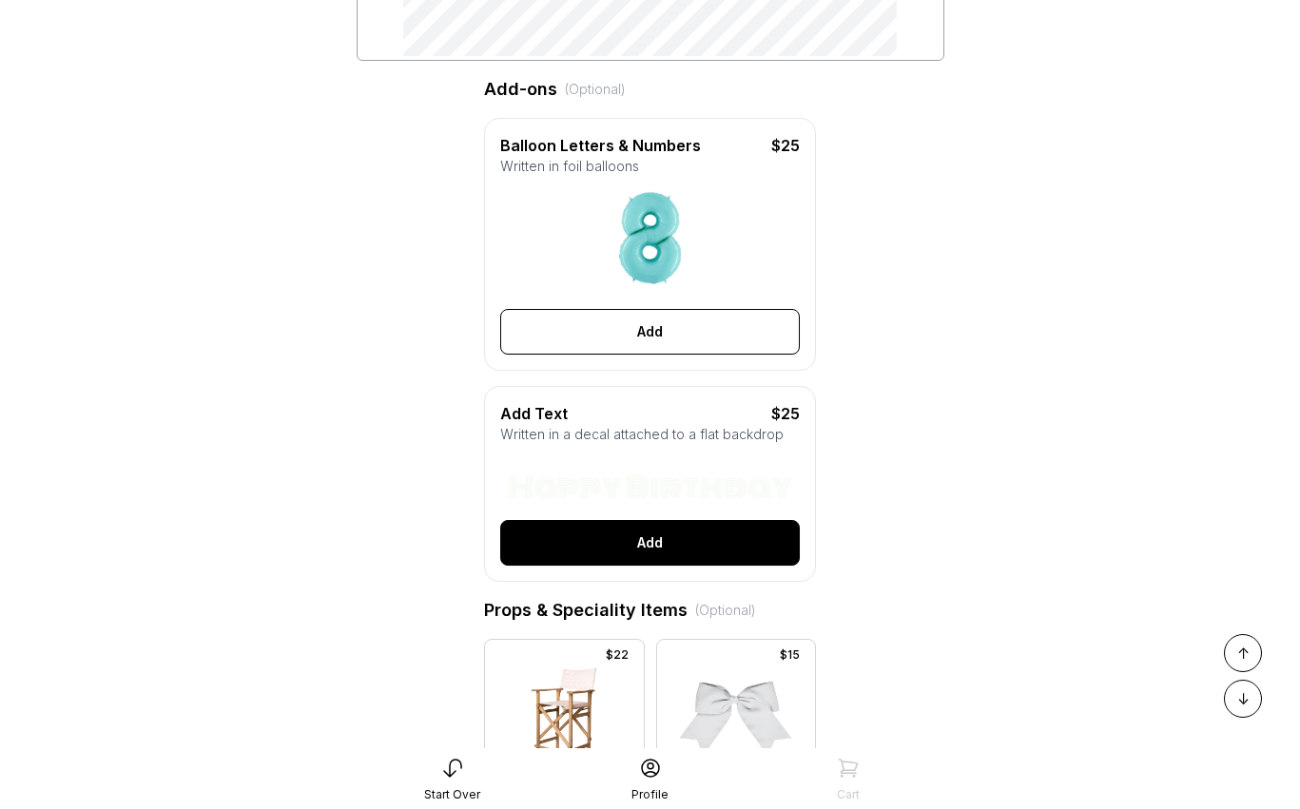
click at [666, 551] on button "Add" at bounding box center [650, 543] width 300 height 46
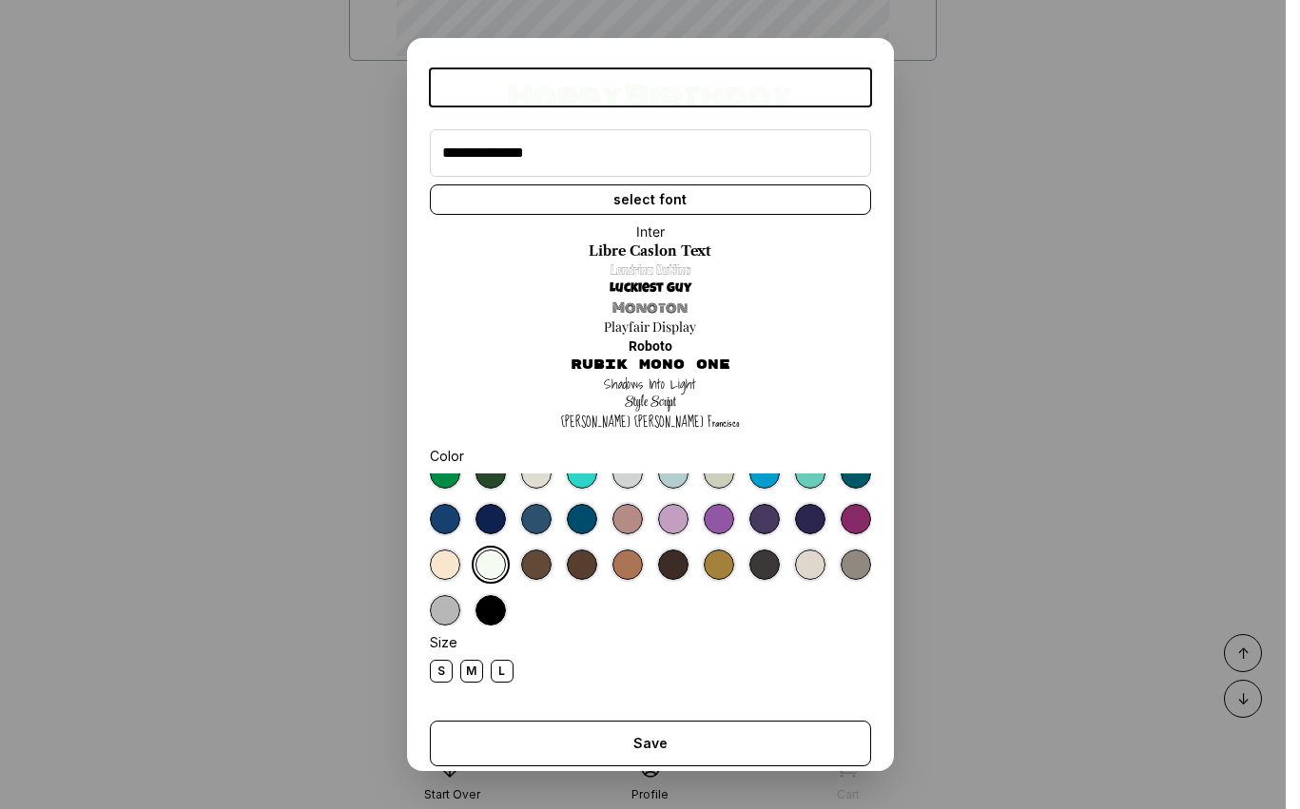
click at [468, 670] on div "M" at bounding box center [471, 671] width 23 height 23
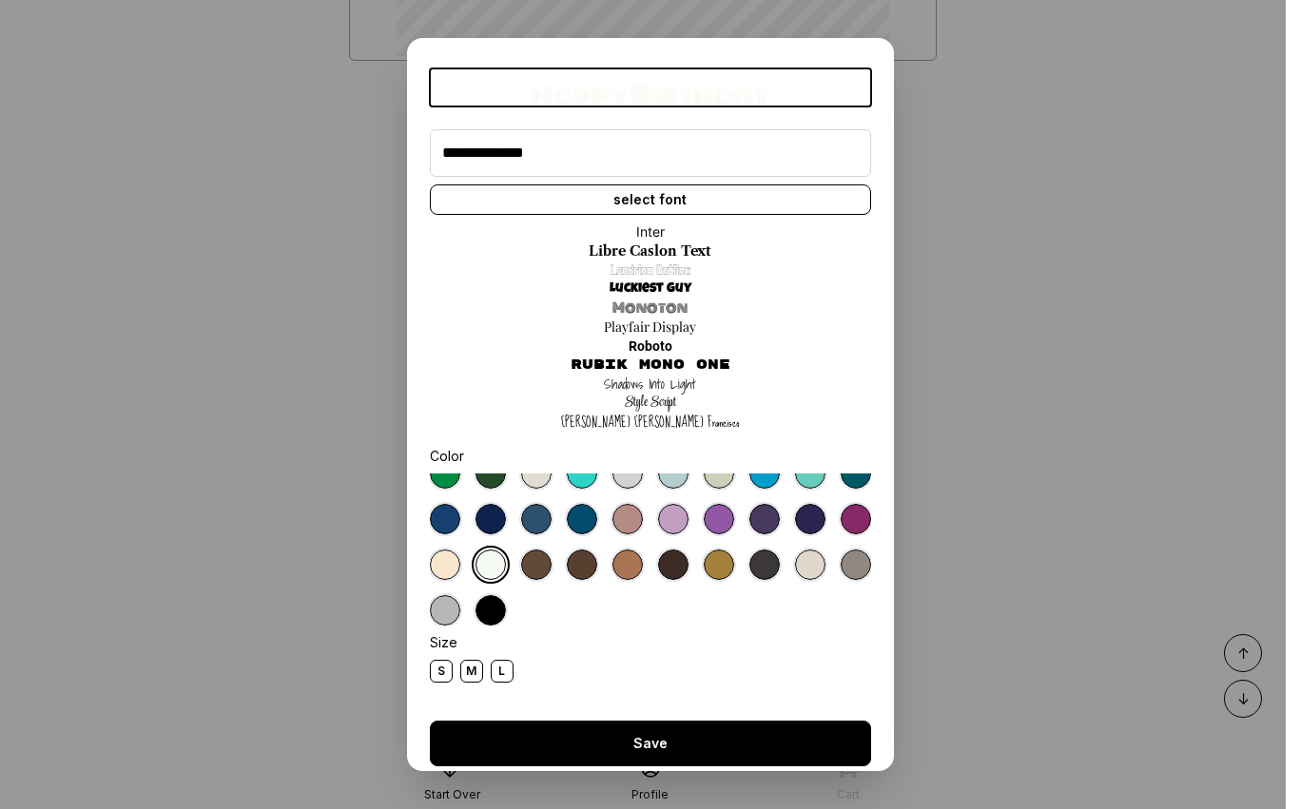
click at [634, 727] on button "Save" at bounding box center [650, 744] width 441 height 46
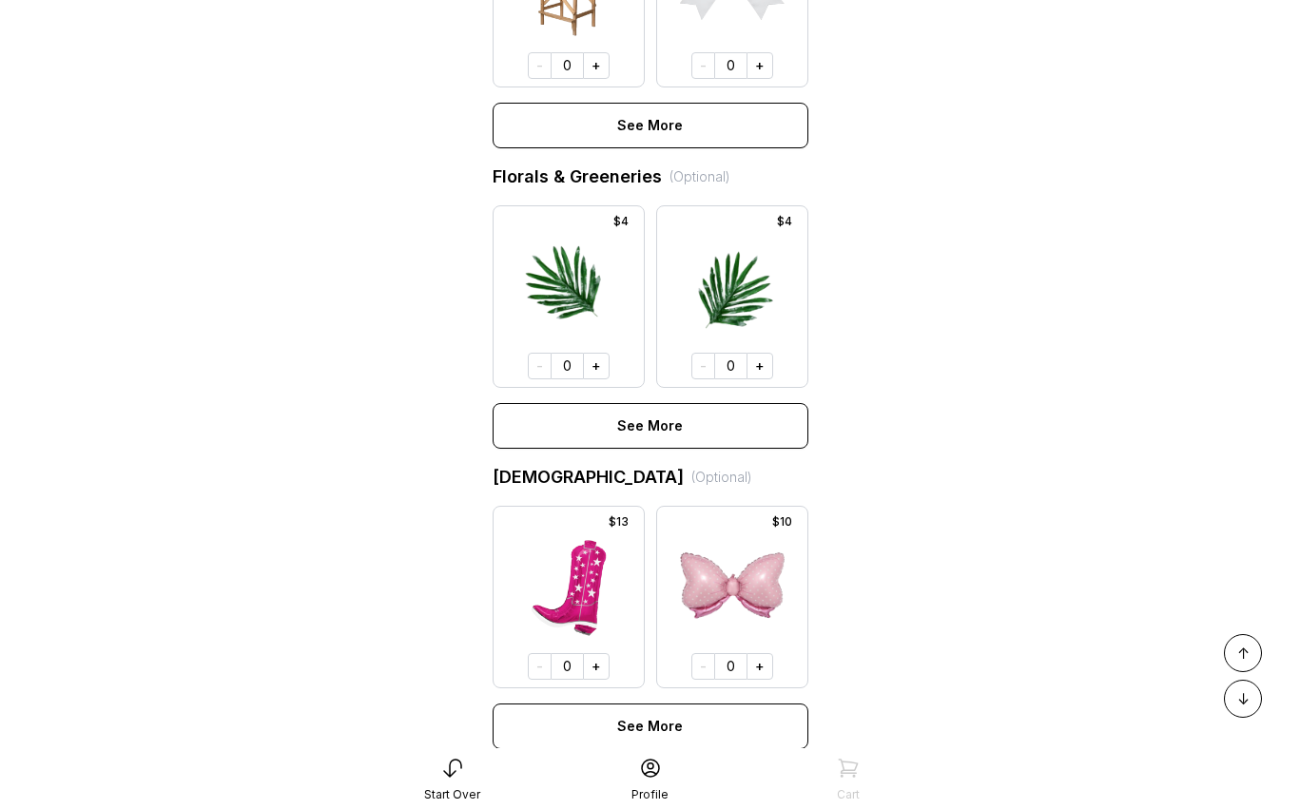
scroll to position [1258, 0]
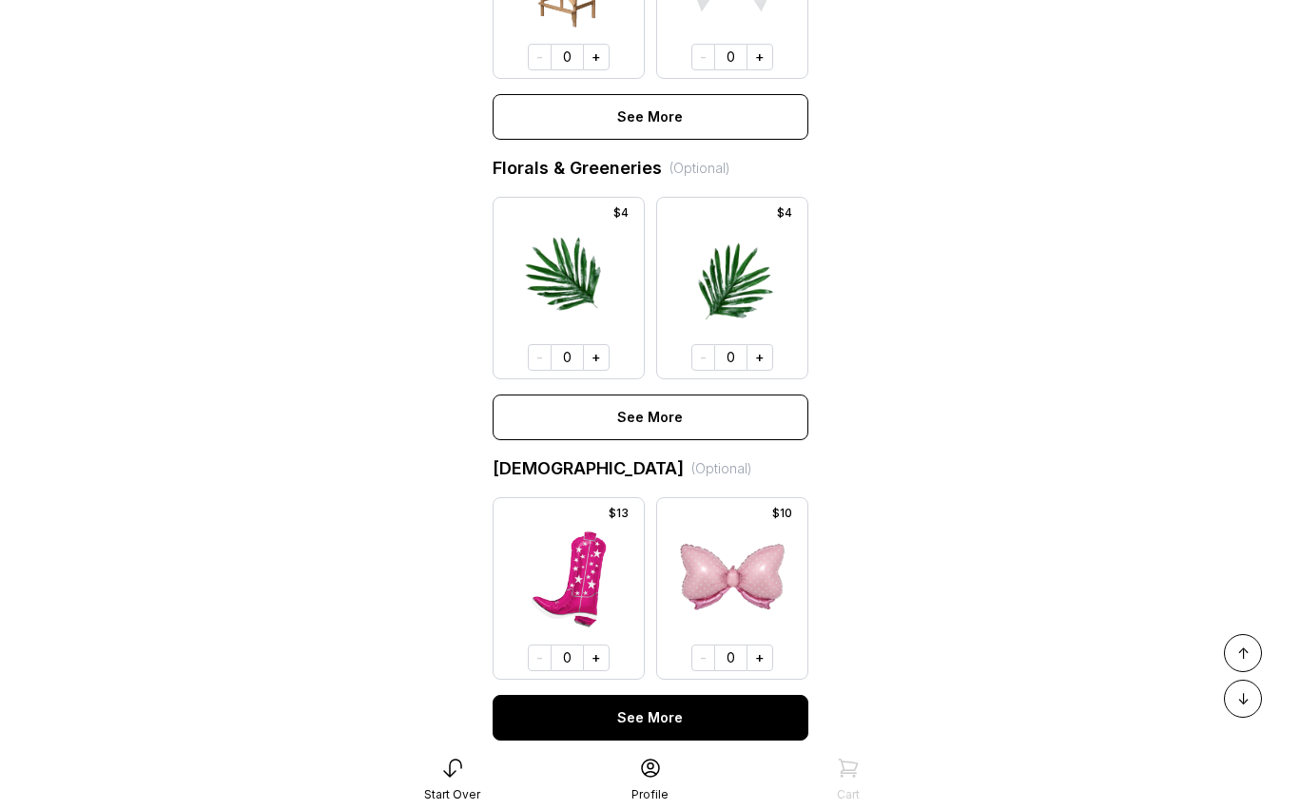
click at [706, 707] on button "See More" at bounding box center [651, 718] width 316 height 46
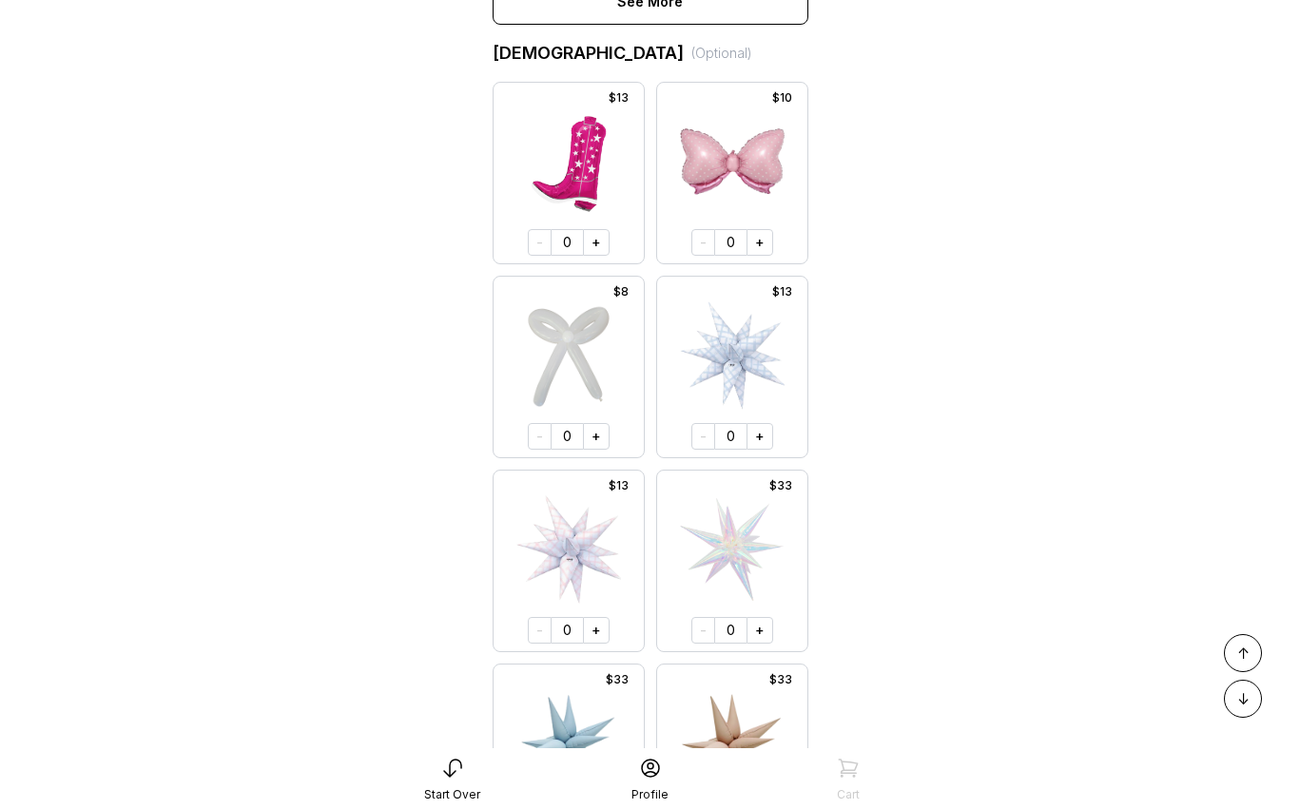
scroll to position [1695, 0]
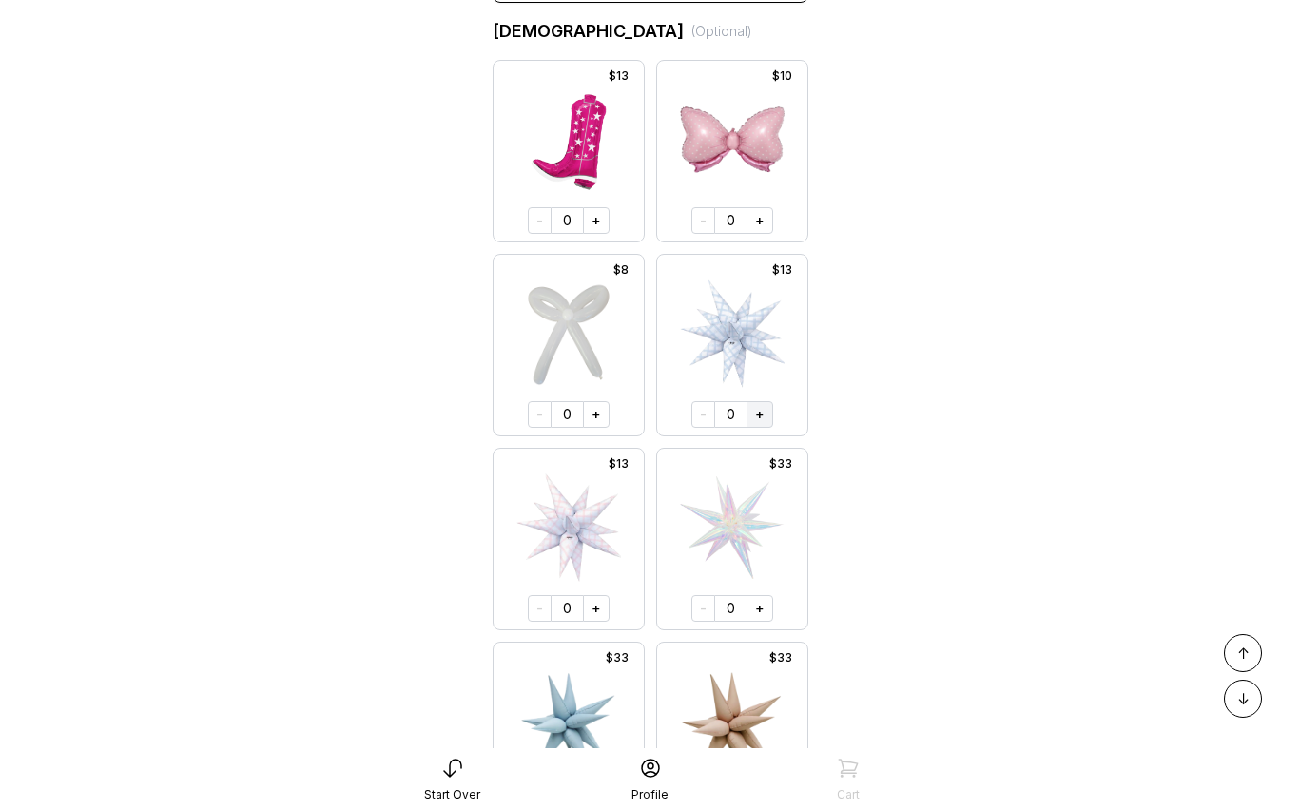
click at [759, 419] on button "+" at bounding box center [759, 414] width 27 height 27
click at [759, 419] on button "+" at bounding box center [757, 413] width 27 height 27
click at [758, 419] on button "+" at bounding box center [758, 413] width 27 height 27
click at [758, 419] on button "+" at bounding box center [759, 413] width 27 height 27
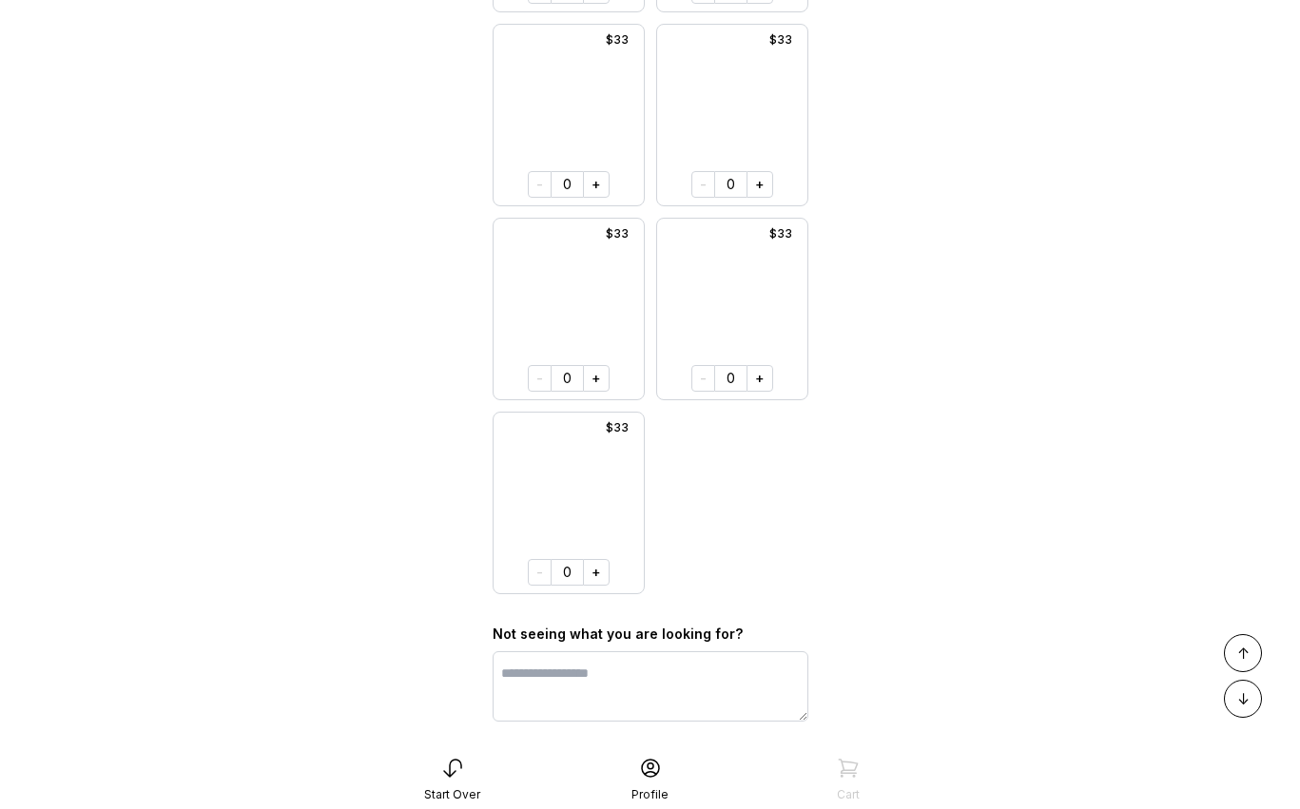
scroll to position [7655, 0]
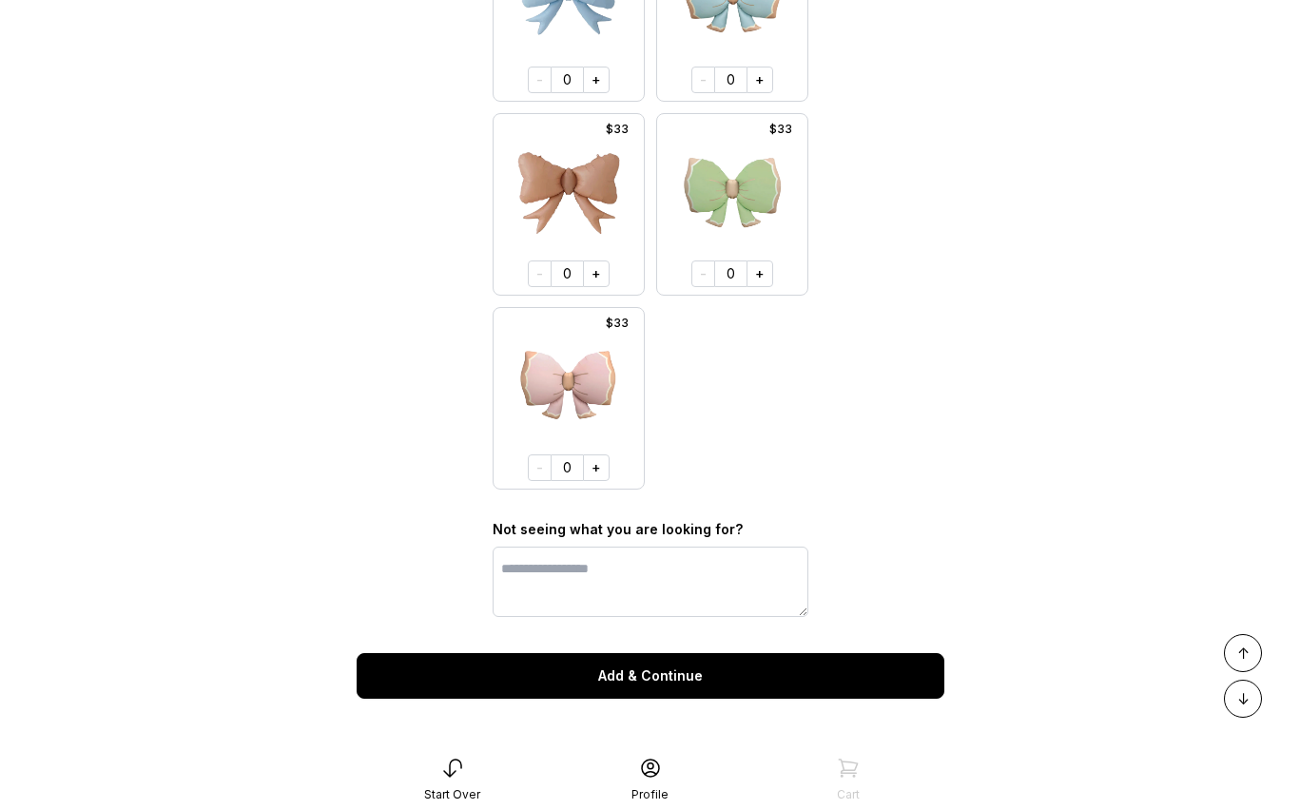
click at [648, 680] on button "Add & Continue" at bounding box center [651, 676] width 588 height 46
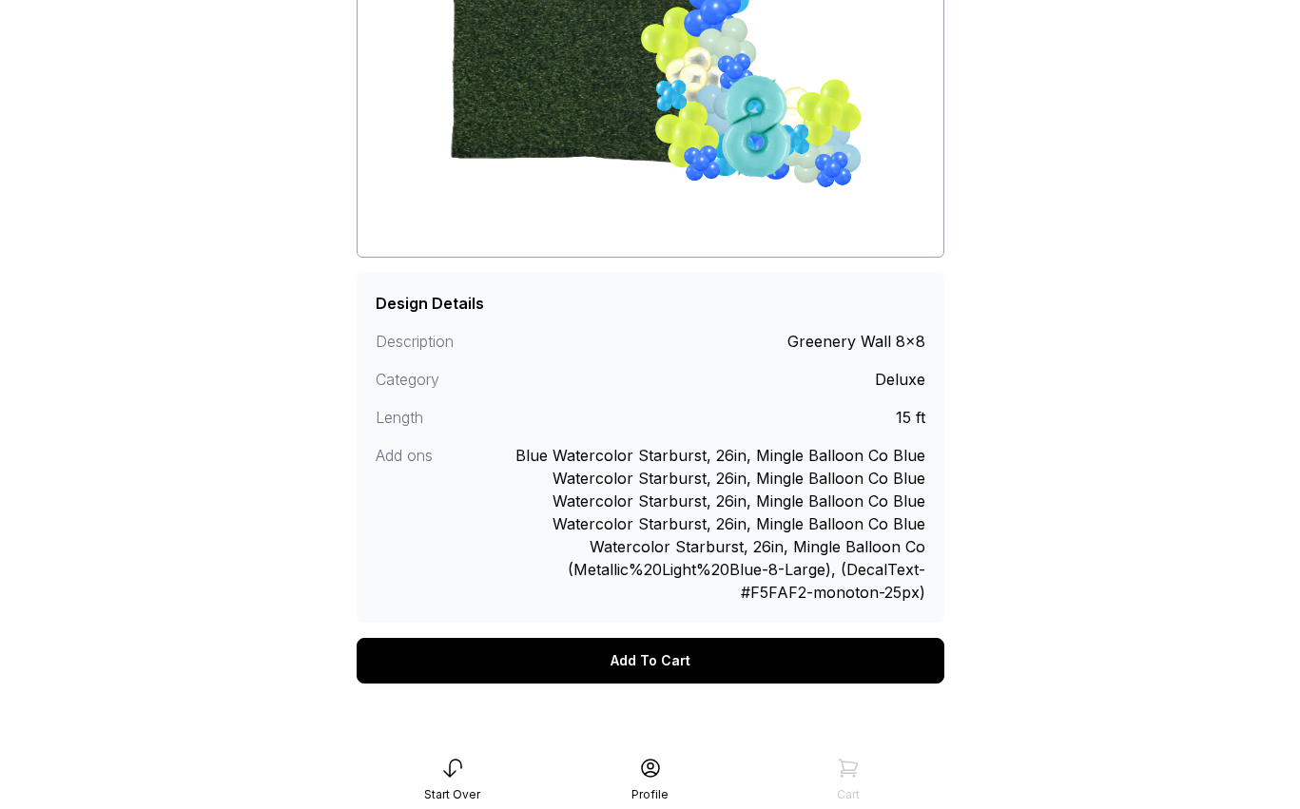
scroll to position [359, 0]
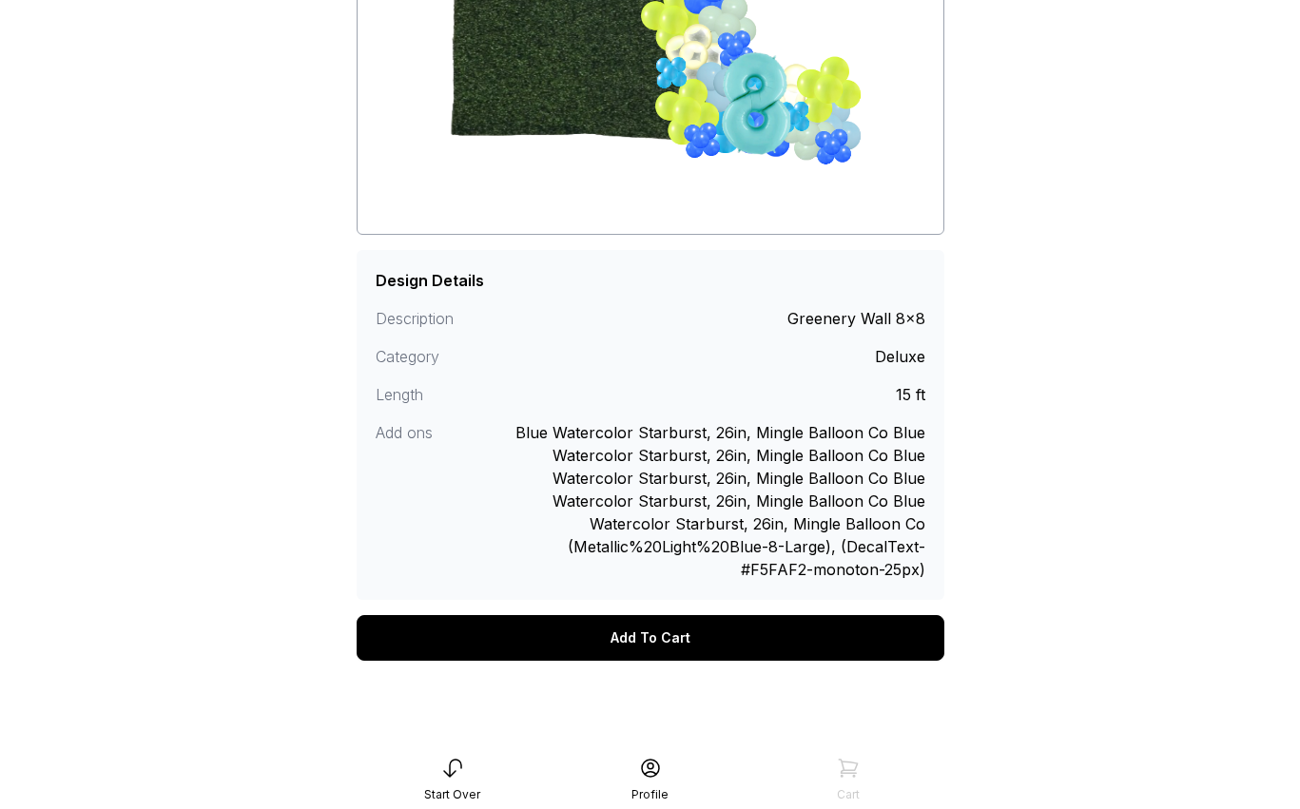
click at [663, 640] on div "Add To Cart" at bounding box center [651, 638] width 588 height 46
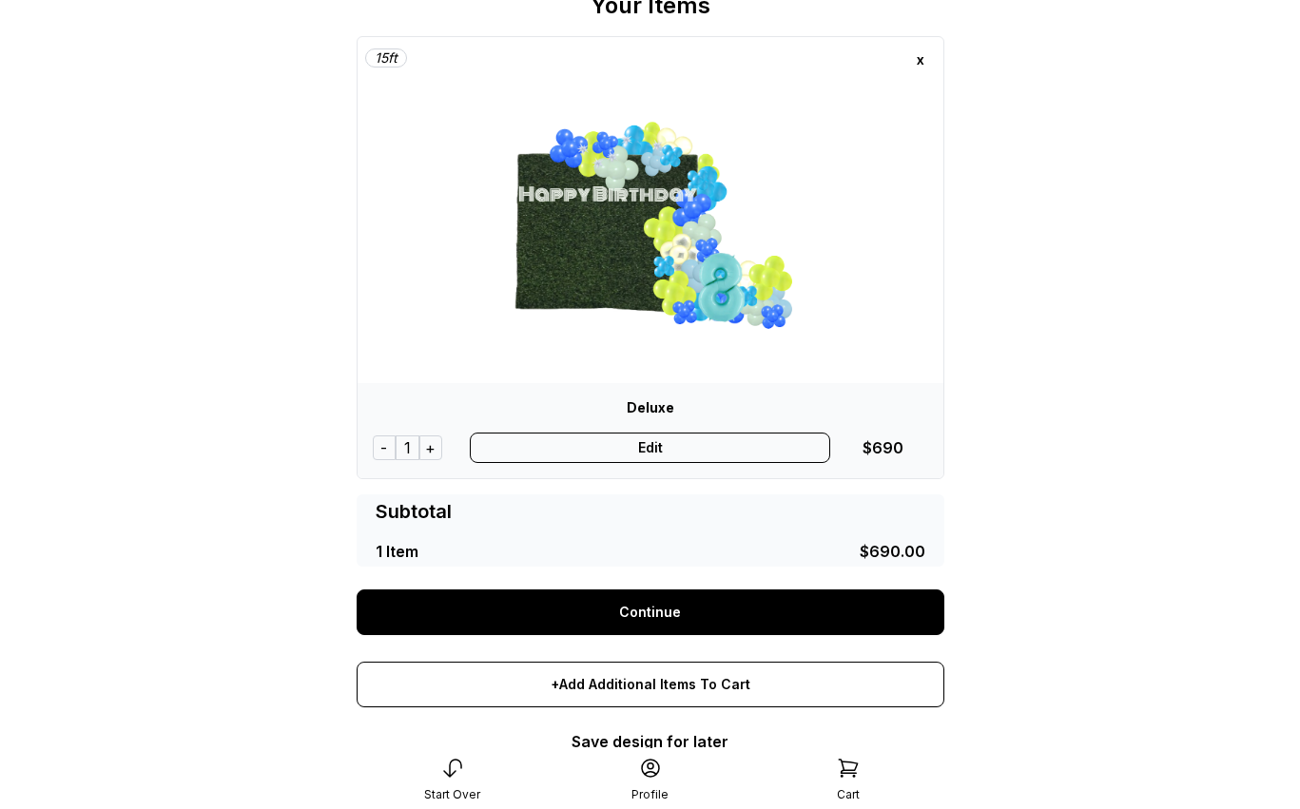
scroll to position [136, 0]
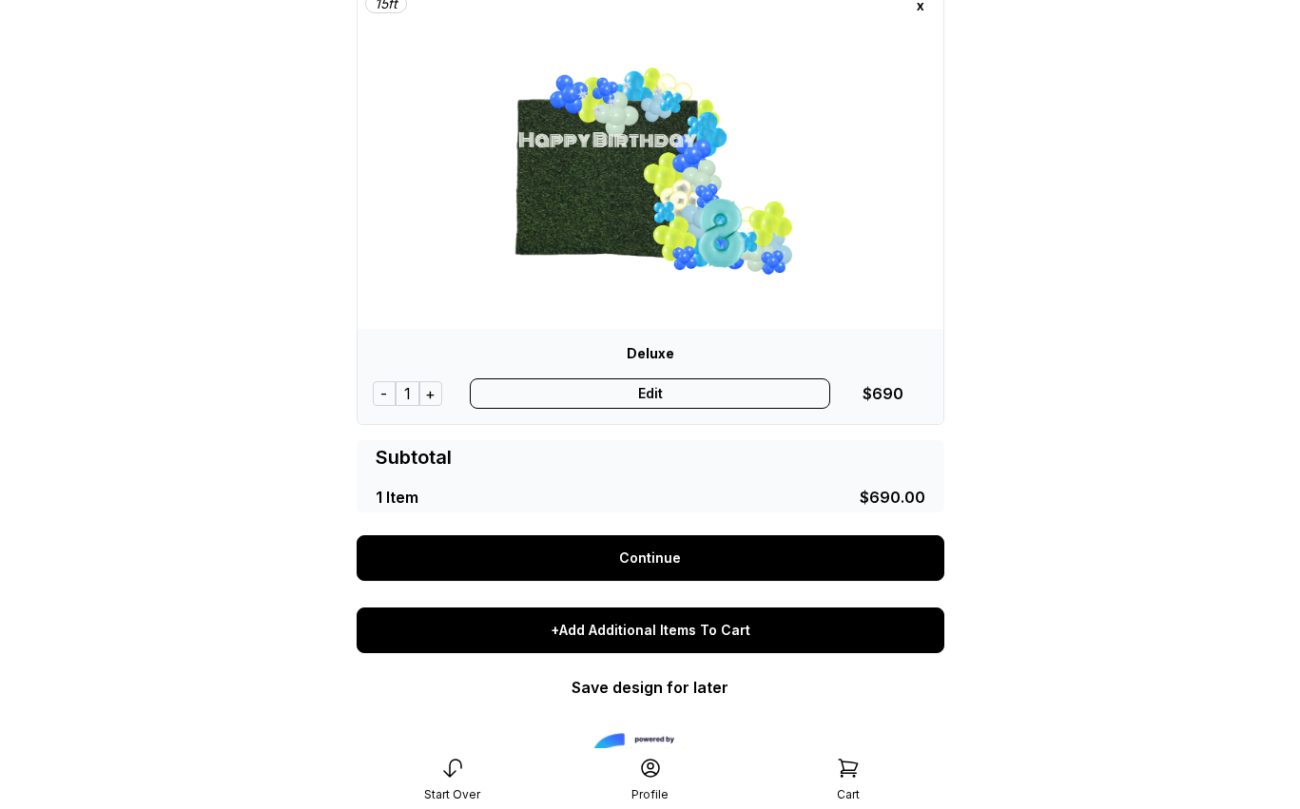
click at [659, 626] on div "+Add Additional Items To Cart" at bounding box center [651, 631] width 588 height 46
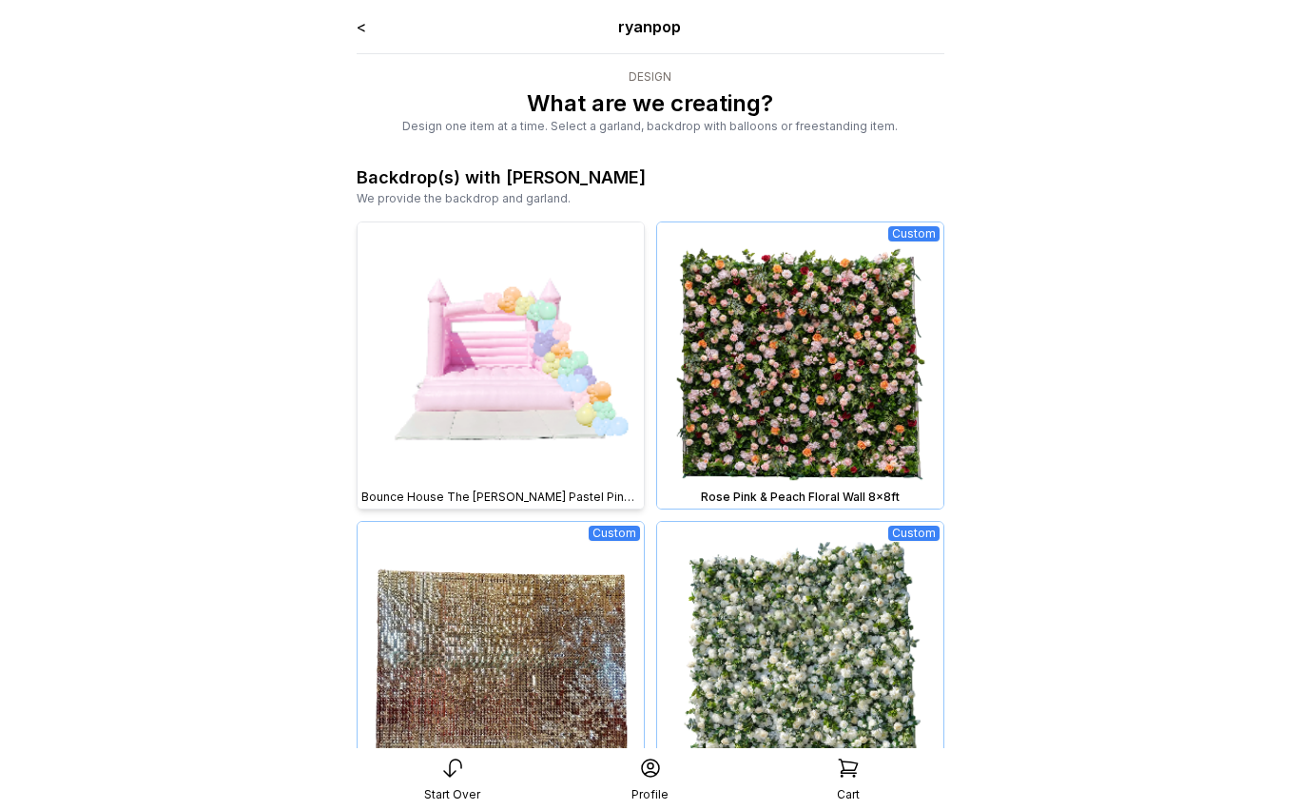
click at [556, 407] on img at bounding box center [501, 365] width 286 height 286
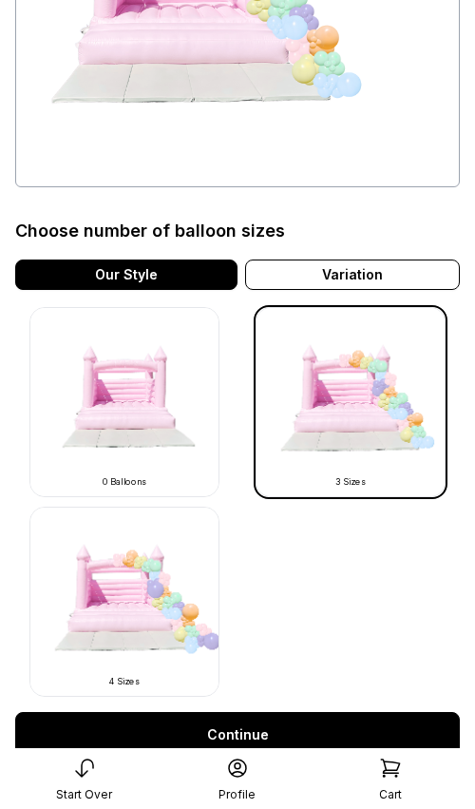
scroll to position [331, 0]
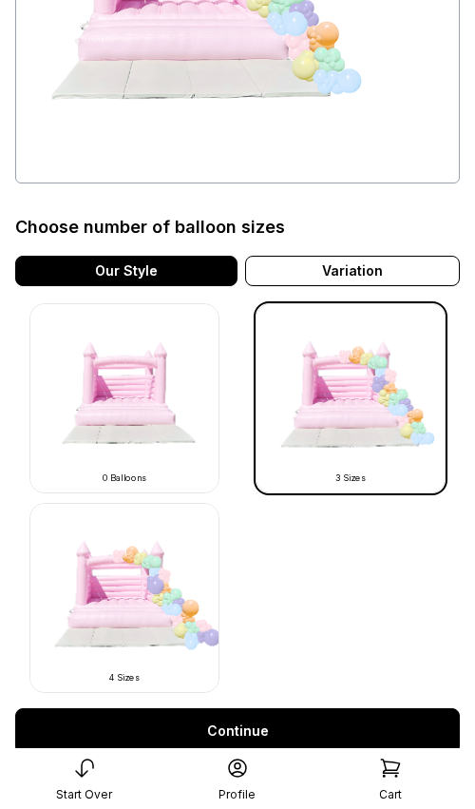
click at [274, 729] on link "Continue" at bounding box center [237, 731] width 445 height 46
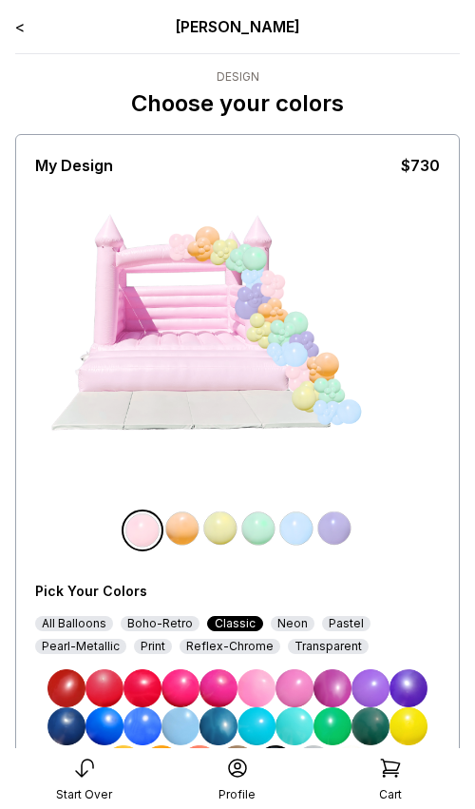
click at [300, 687] on img at bounding box center [295, 688] width 38 height 38
click at [265, 542] on img at bounding box center [259, 529] width 38 height 38
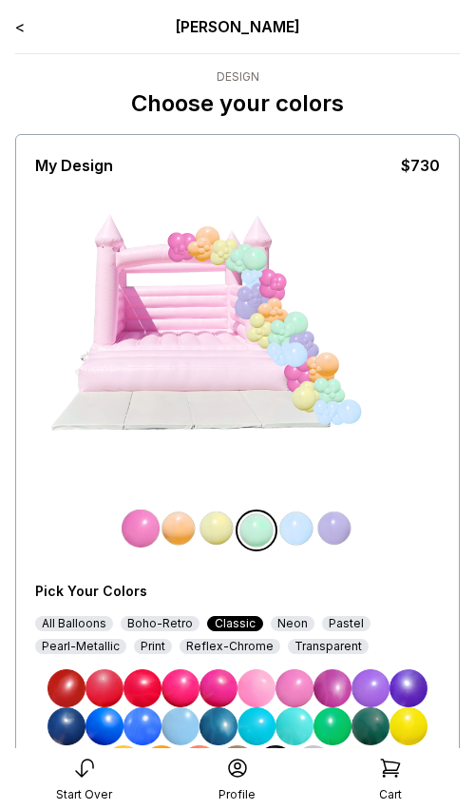
click at [254, 691] on img at bounding box center [257, 688] width 38 height 38
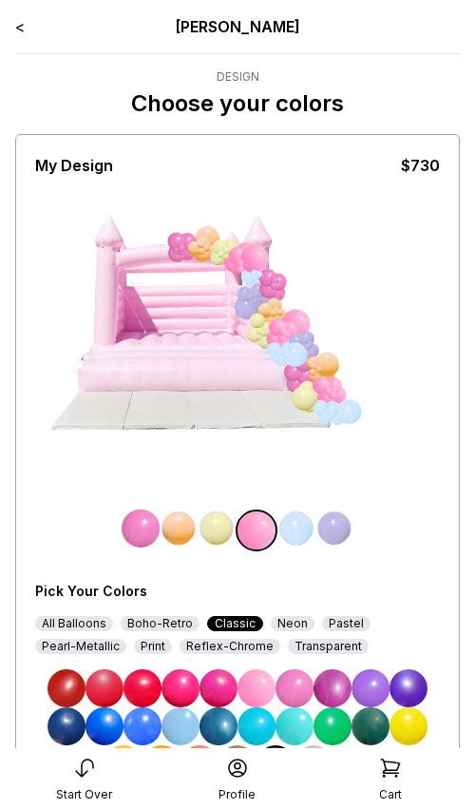
click at [215, 534] on img at bounding box center [217, 529] width 38 height 38
click at [216, 732] on img at bounding box center [219, 726] width 38 height 38
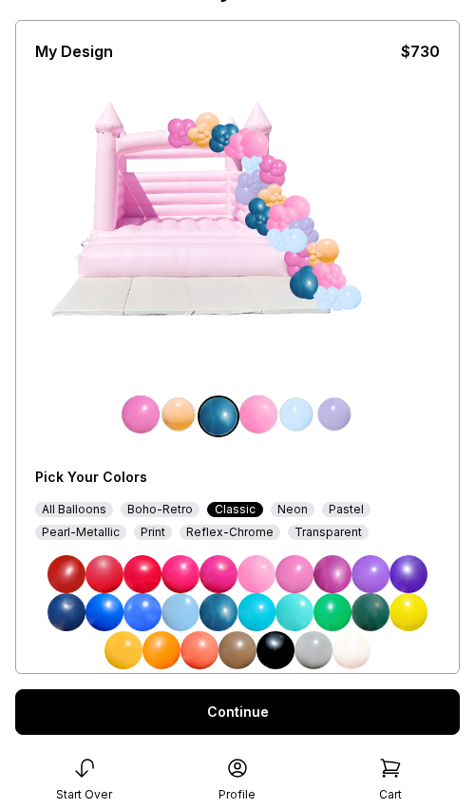
scroll to position [165, 0]
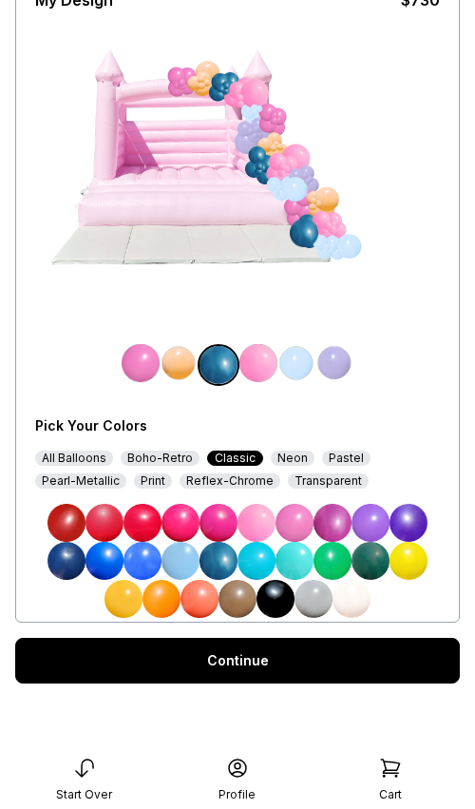
click at [239, 660] on link "Continue" at bounding box center [237, 661] width 445 height 46
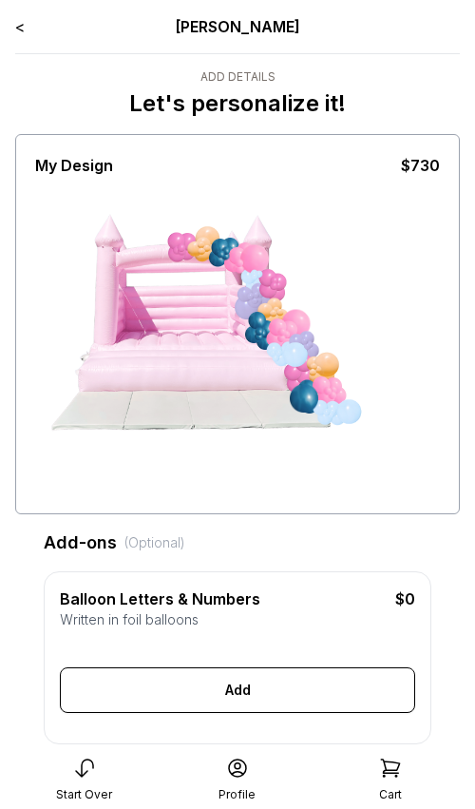
click at [18, 29] on link "<" at bounding box center [20, 26] width 10 height 19
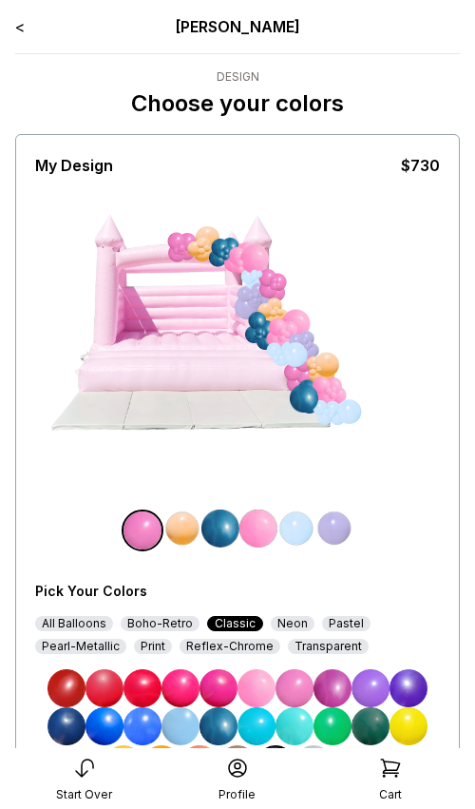
click at [18, 29] on link "<" at bounding box center [20, 26] width 10 height 19
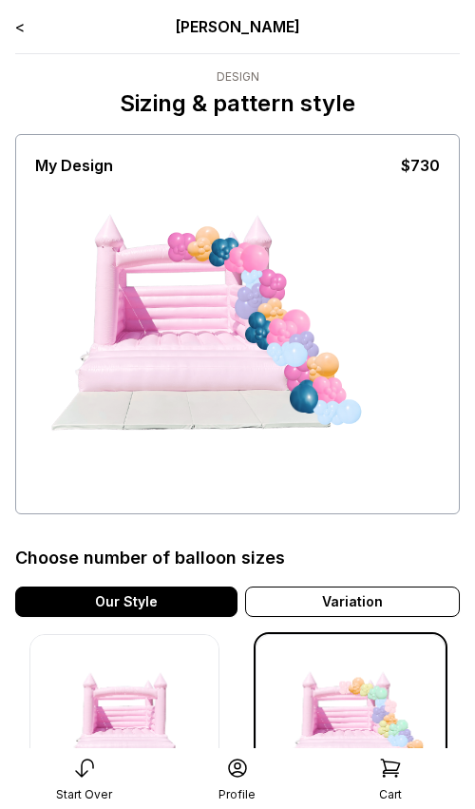
click at [21, 24] on link "<" at bounding box center [20, 26] width 10 height 19
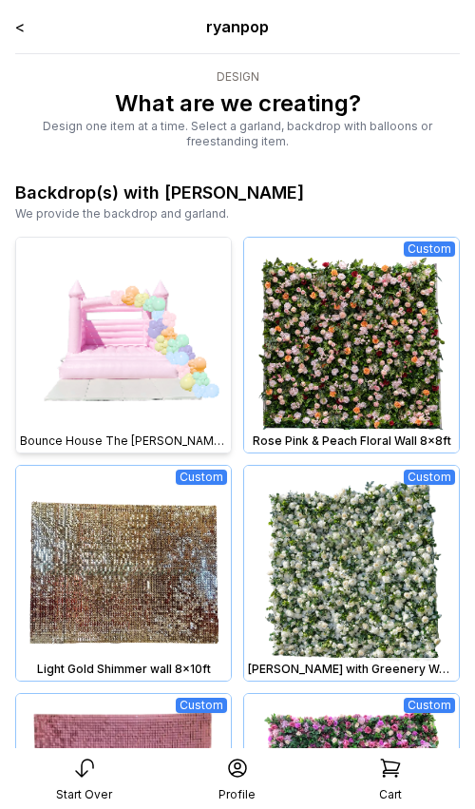
click at [128, 393] on img at bounding box center [123, 345] width 215 height 215
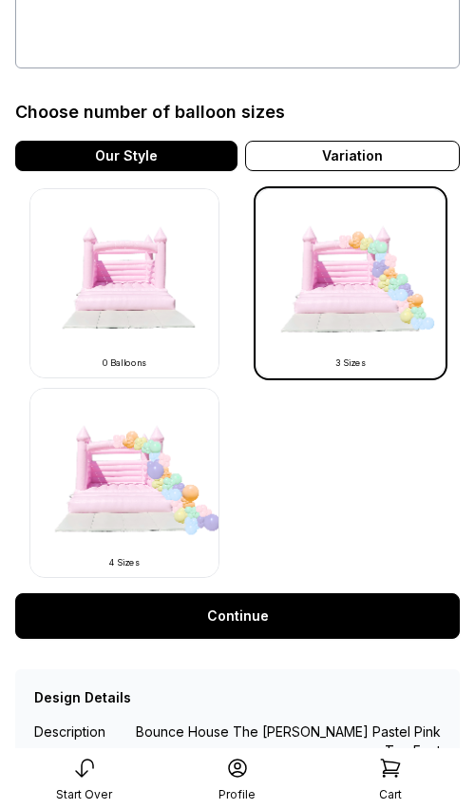
scroll to position [492, 0]
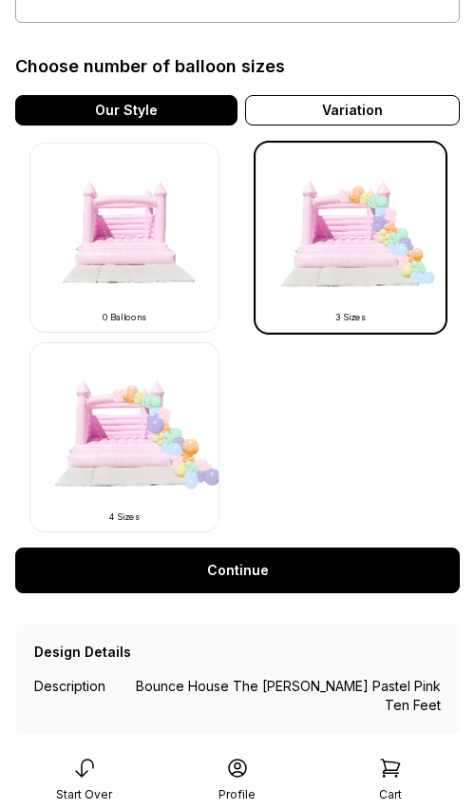
click at [247, 578] on link "Continue" at bounding box center [237, 571] width 445 height 46
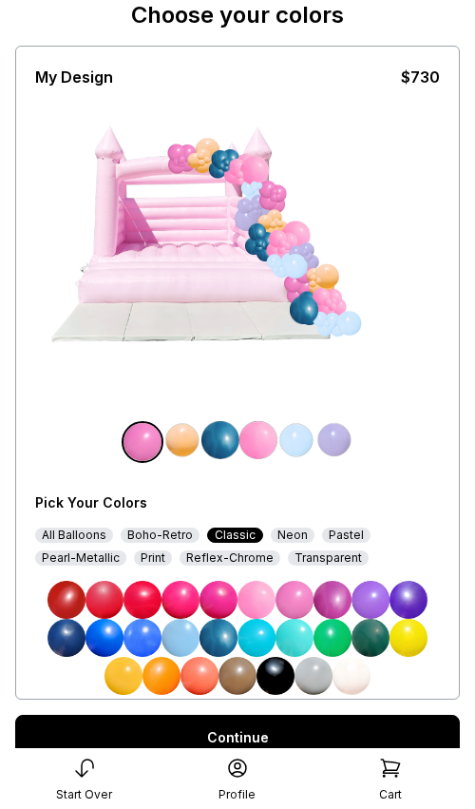
scroll to position [165, 0]
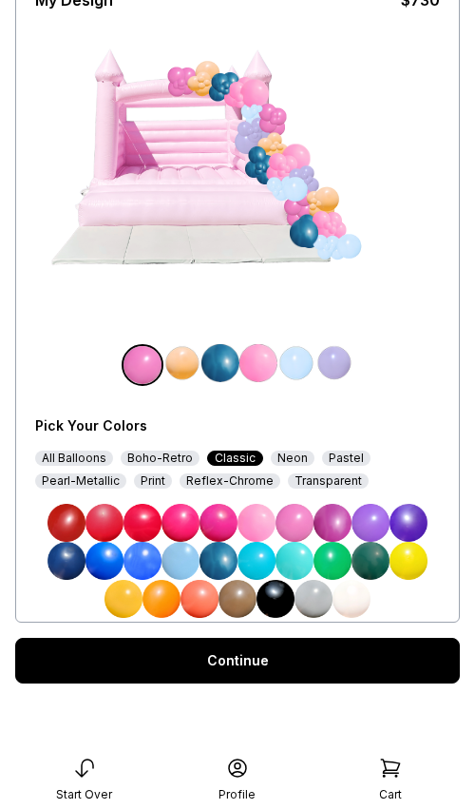
click at [247, 659] on link "Continue" at bounding box center [237, 661] width 445 height 46
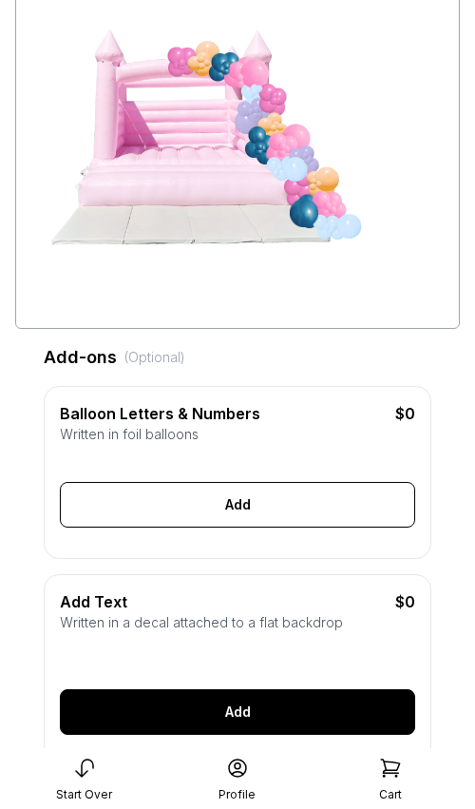
scroll to position [241, 0]
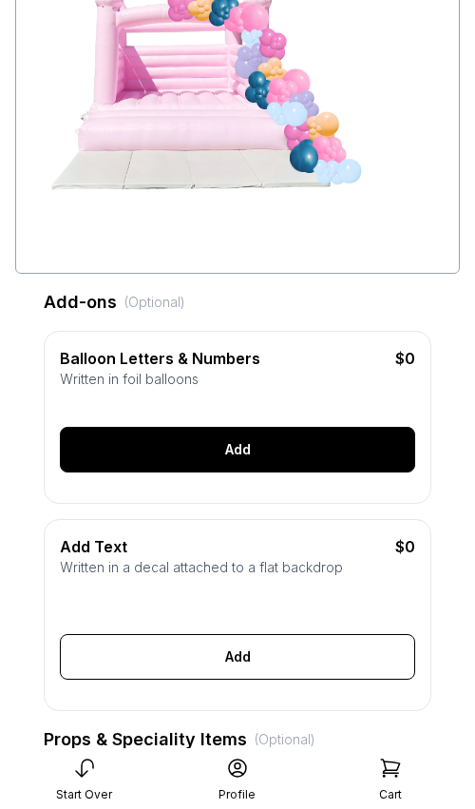
click at [246, 450] on div "Add" at bounding box center [238, 450] width 356 height 46
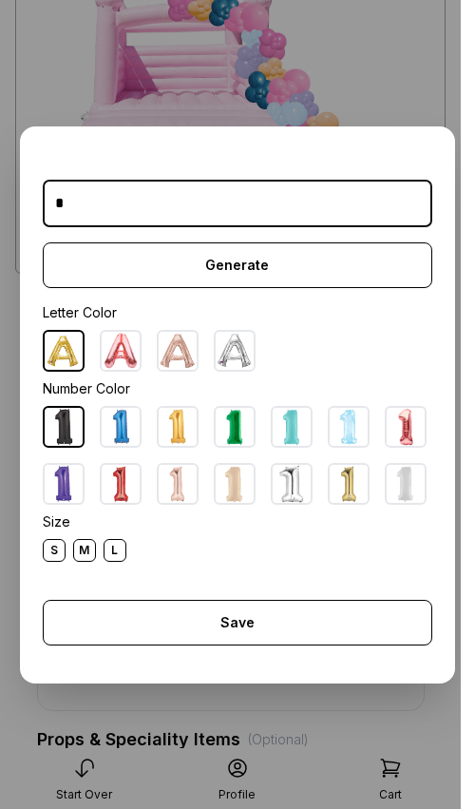
type input "*"
click at [289, 430] on img at bounding box center [292, 427] width 38 height 38
click at [117, 552] on div "L" at bounding box center [115, 550] width 23 height 23
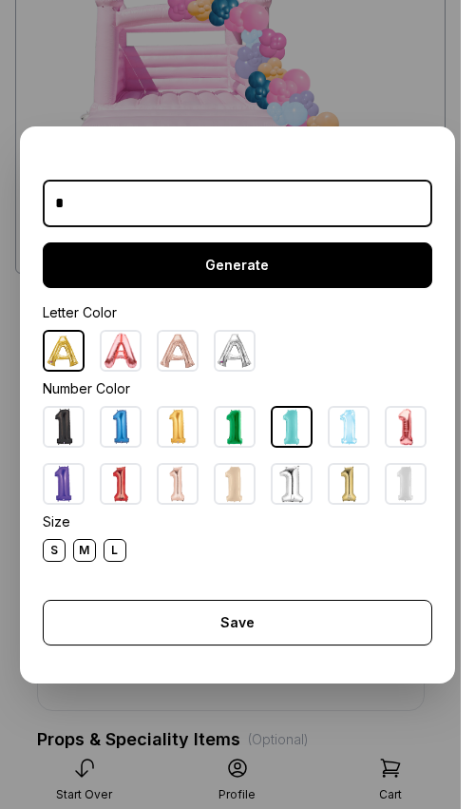
click at [203, 276] on div "Generate" at bounding box center [238, 265] width 390 height 46
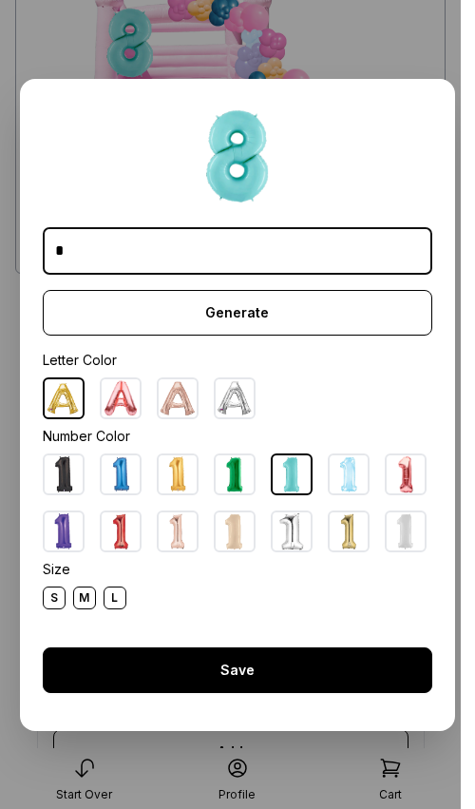
click at [227, 664] on div "Save" at bounding box center [238, 671] width 390 height 46
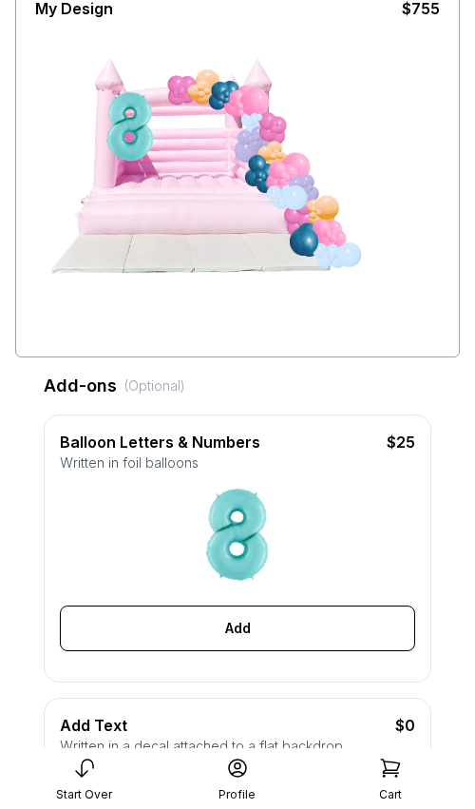
scroll to position [0, 0]
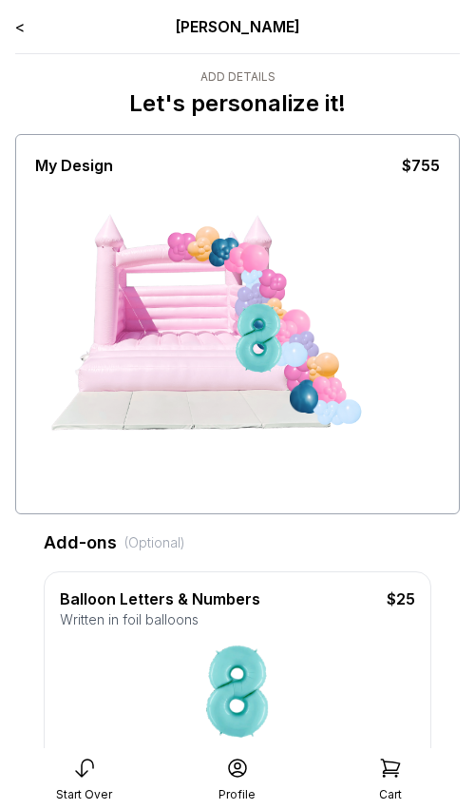
drag, startPoint x: 133, startPoint y: 285, endPoint x: 474, endPoint y: 425, distance: 368.9
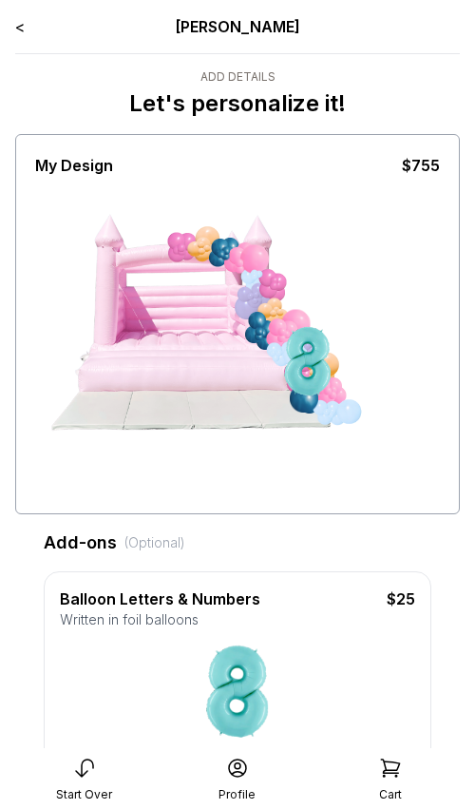
drag, startPoint x: 311, startPoint y: 354, endPoint x: 327, endPoint y: 375, distance: 26.4
click at [327, 375] on div at bounding box center [308, 361] width 71 height 71
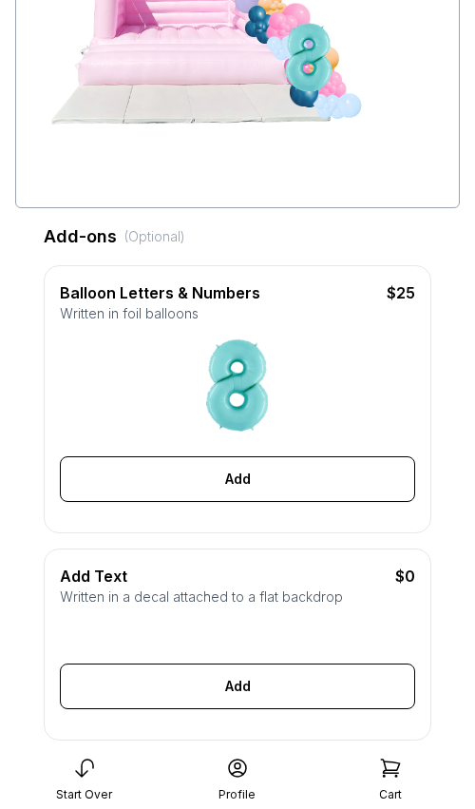
scroll to position [372, 0]
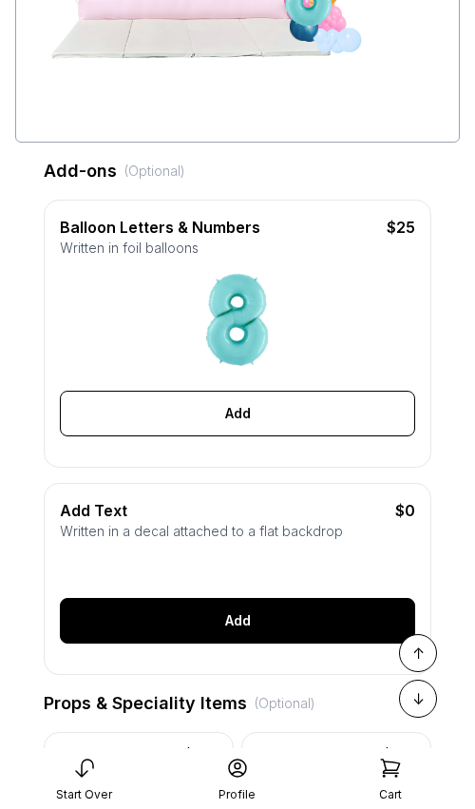
click at [211, 621] on div "Add" at bounding box center [238, 621] width 356 height 46
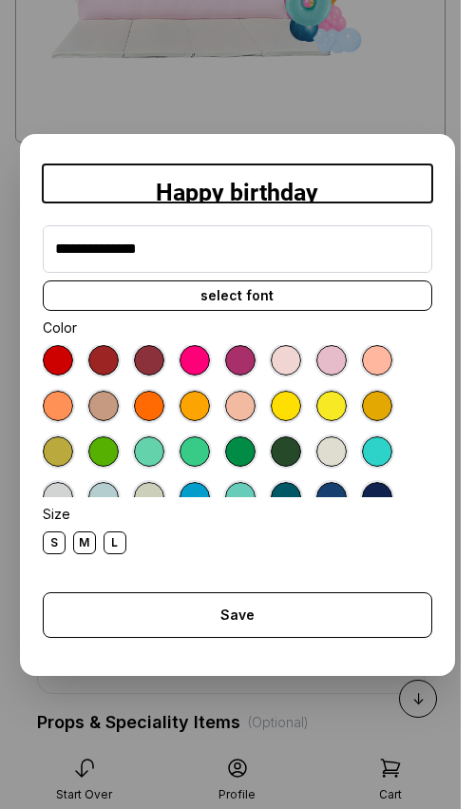
type input "**********"
click at [224, 291] on div "select font" at bounding box center [238, 295] width 390 height 30
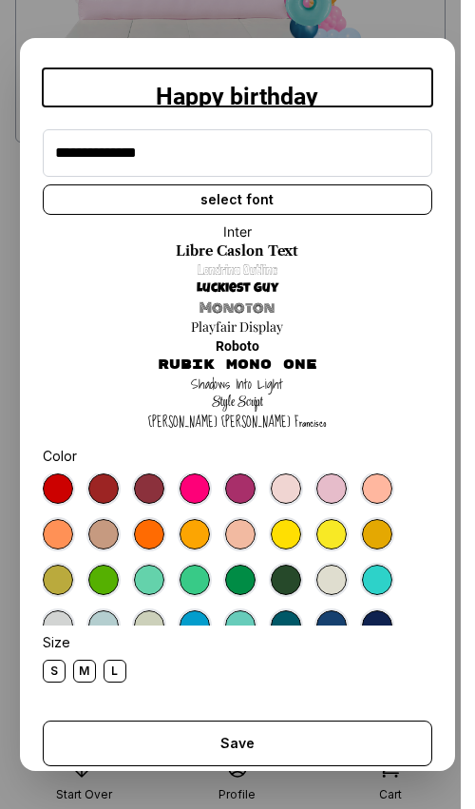
click at [237, 289] on link "Luckiest Guy" at bounding box center [238, 289] width 82 height 19
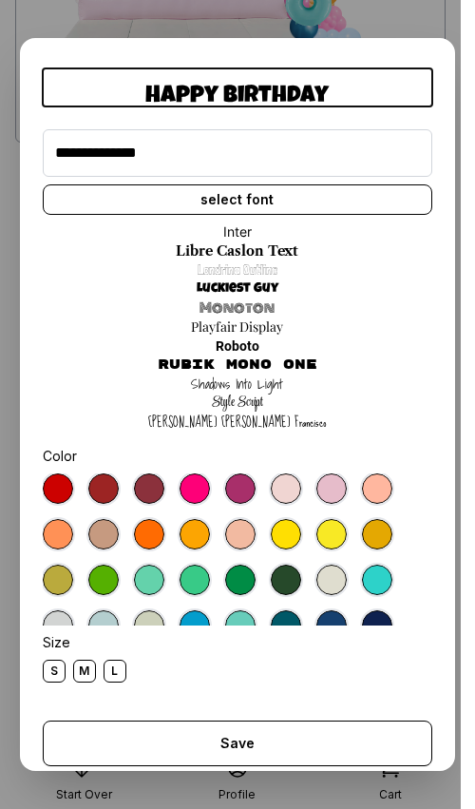
click at [198, 489] on div at bounding box center [195, 489] width 30 height 30
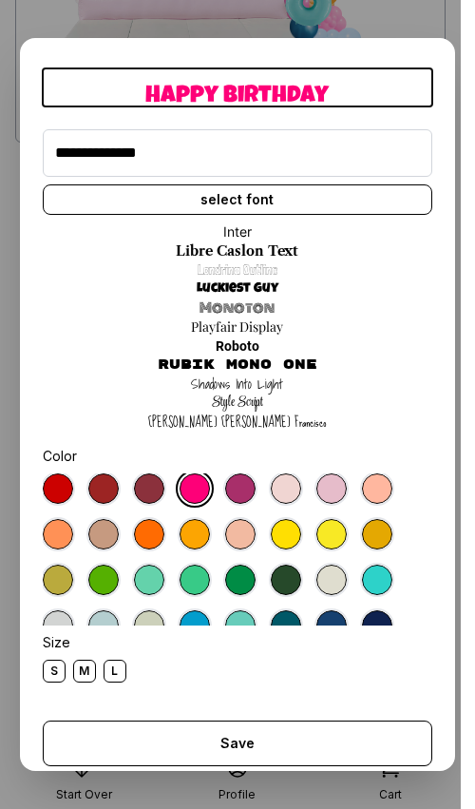
click at [87, 670] on div "M" at bounding box center [84, 671] width 23 height 23
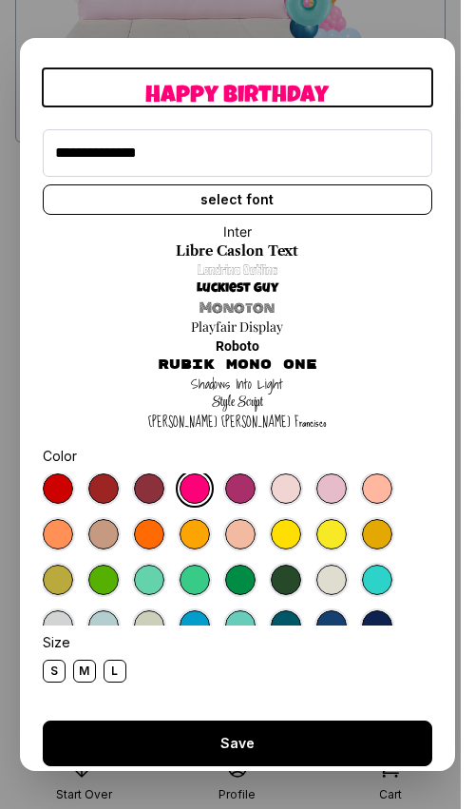
click at [222, 746] on div "Save" at bounding box center [238, 744] width 390 height 46
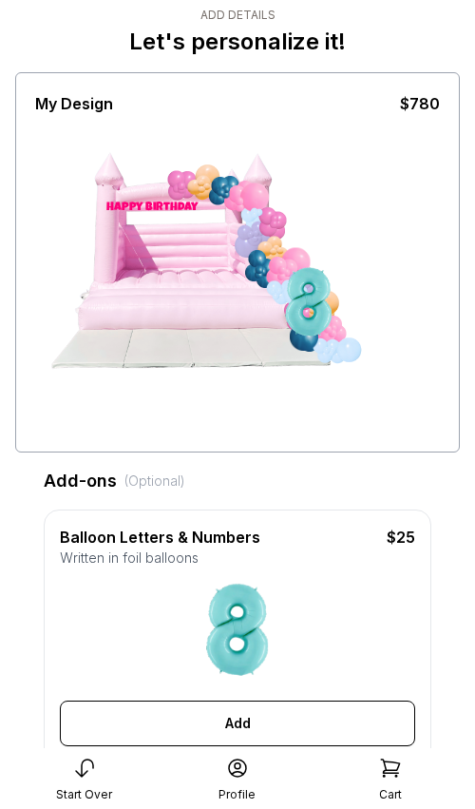
scroll to position [0, 0]
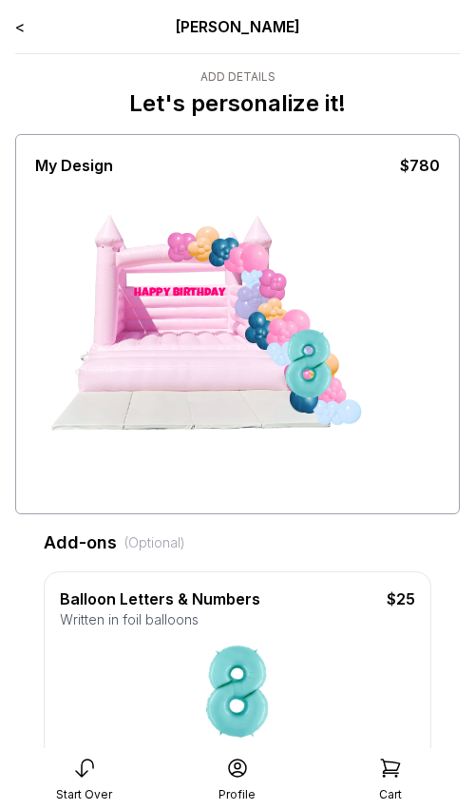
drag, startPoint x: 164, startPoint y: 265, endPoint x: 219, endPoint y: 314, distance: 72.7
click at [219, 314] on div "Happy birthday" at bounding box center [177, 344] width 143 height 166
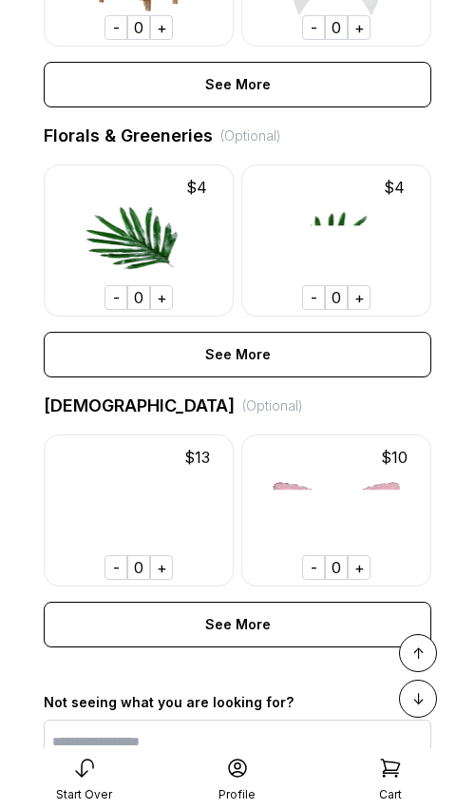
scroll to position [1417, 0]
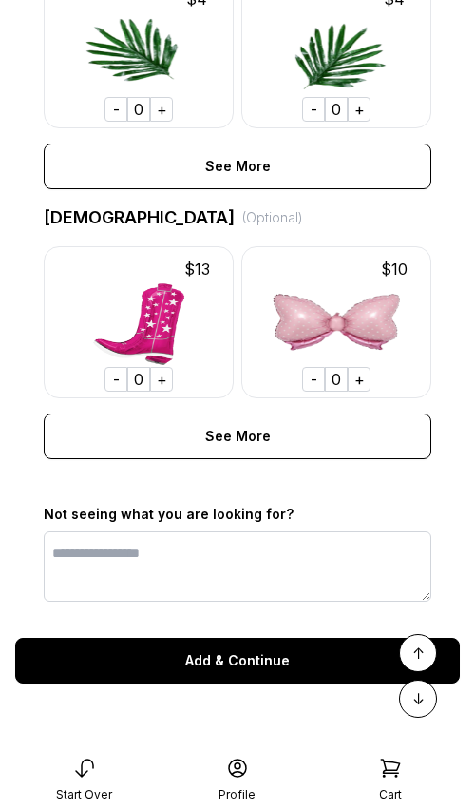
click at [363, 380] on div "+" at bounding box center [359, 379] width 23 height 25
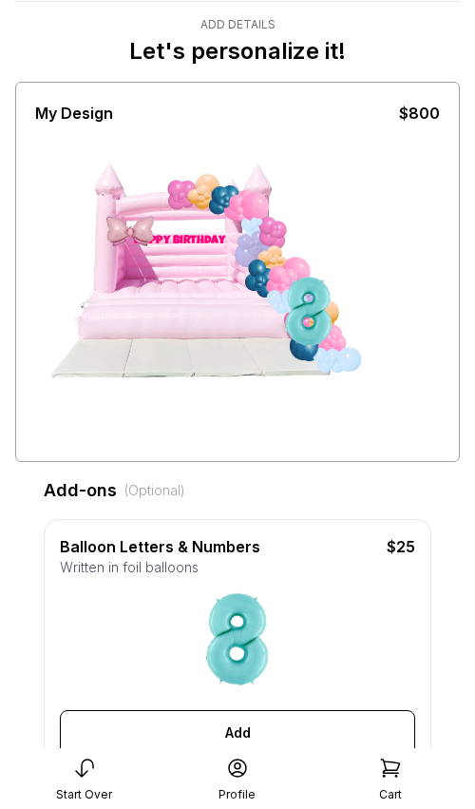
scroll to position [50, 0]
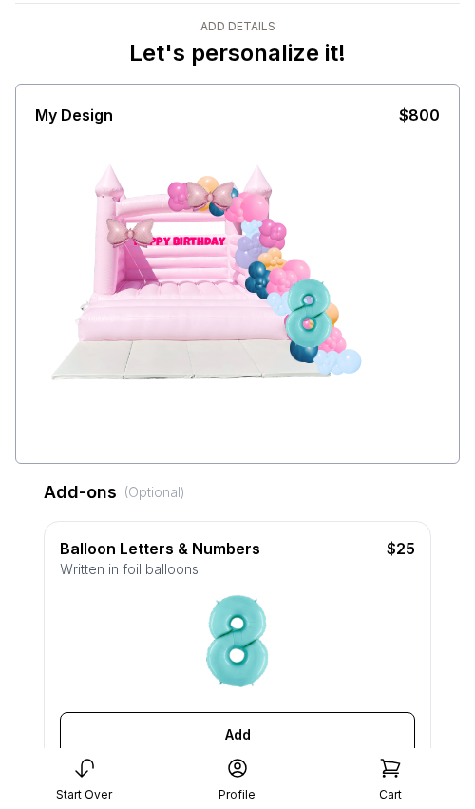
drag, startPoint x: 124, startPoint y: 232, endPoint x: 285, endPoint y: 152, distance: 180.3
click at [285, 152] on div "Happy birthday" at bounding box center [237, 292] width 405 height 333
drag, startPoint x: 136, startPoint y: 235, endPoint x: 419, endPoint y: 282, distance: 287.3
click at [419, 282] on div "Happy birthday" at bounding box center [237, 292] width 405 height 333
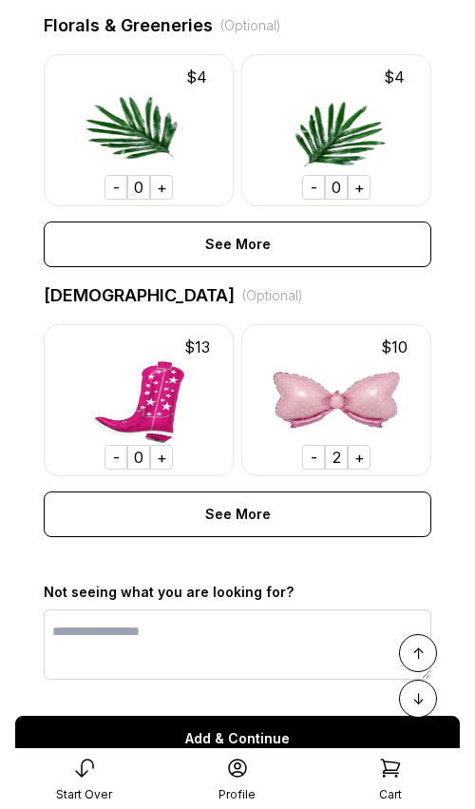
scroll to position [1417, 0]
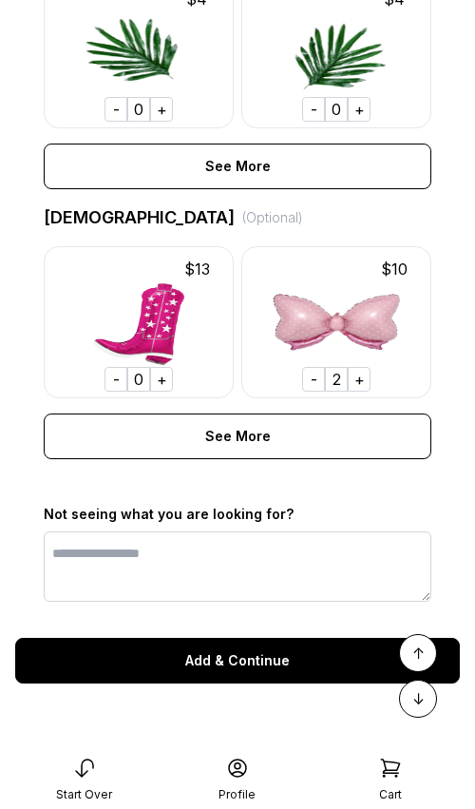
click at [274, 659] on div "Add & Continue" at bounding box center [237, 661] width 445 height 46
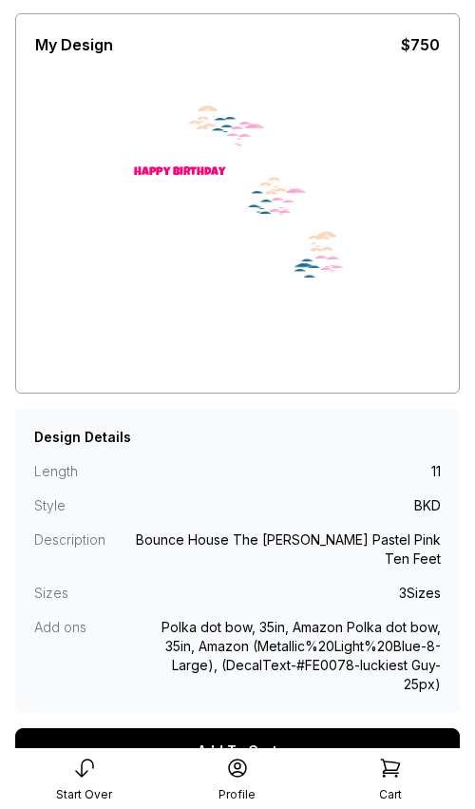
scroll to position [116, 0]
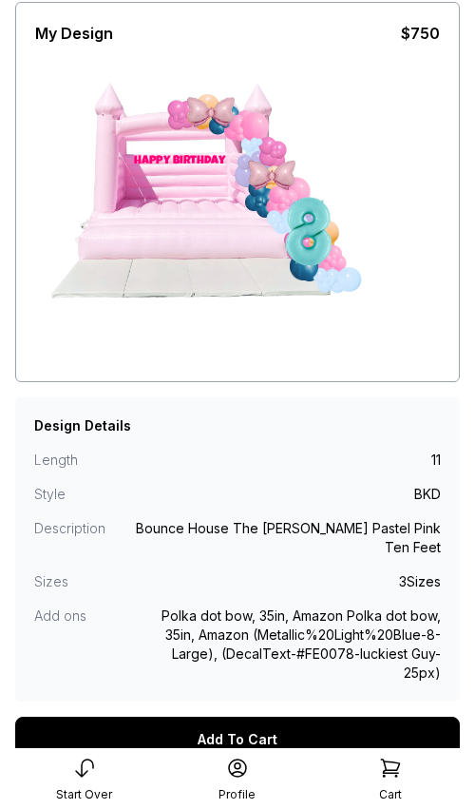
click at [271, 717] on div "Add To Cart" at bounding box center [237, 740] width 445 height 46
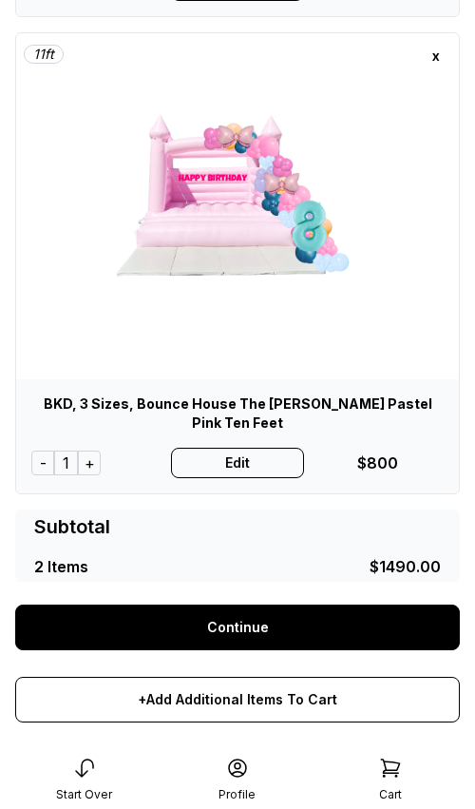
scroll to position [545, 0]
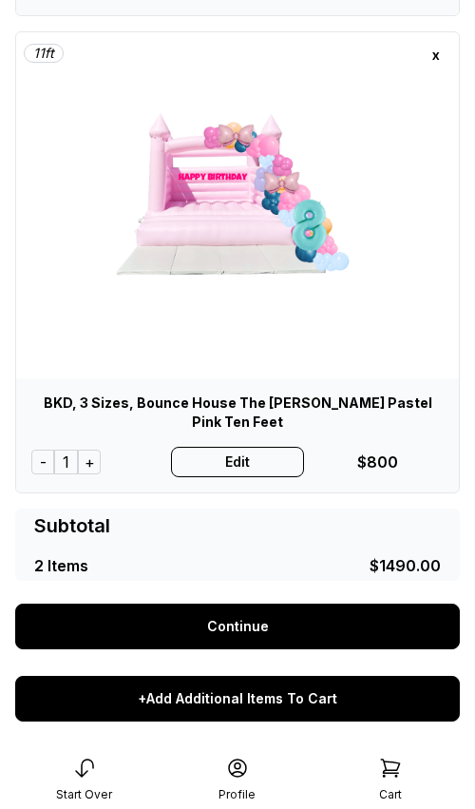
click at [232, 676] on div "+Add Additional Items To Cart" at bounding box center [237, 699] width 445 height 46
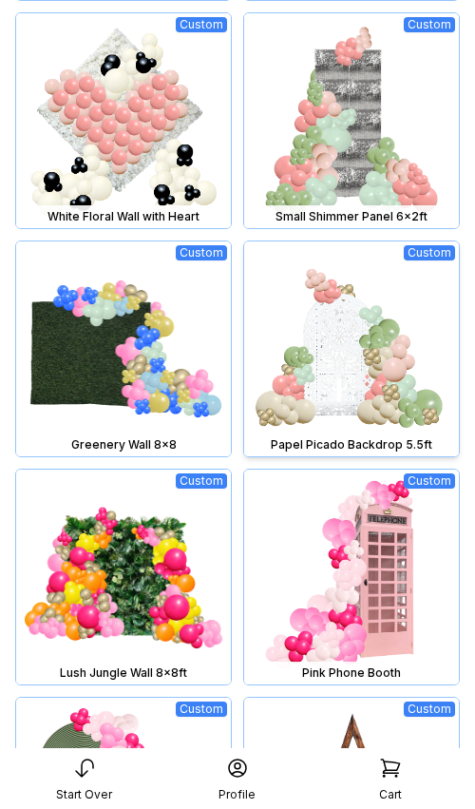
click at [334, 374] on img at bounding box center [351, 349] width 215 height 215
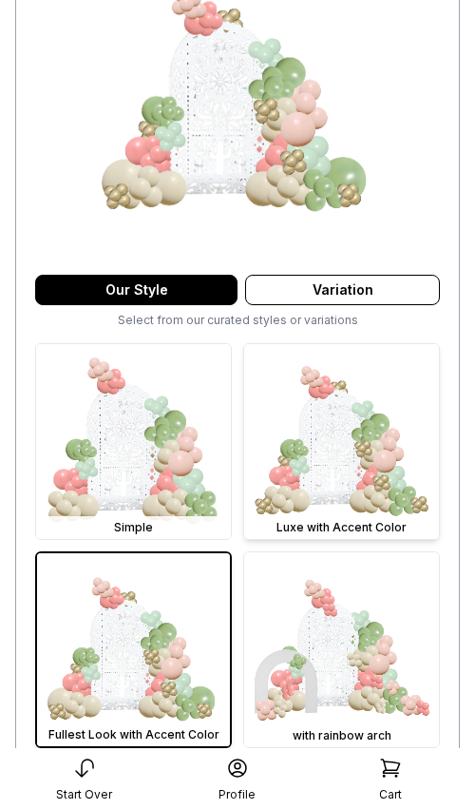
click at [319, 448] on img at bounding box center [341, 441] width 195 height 195
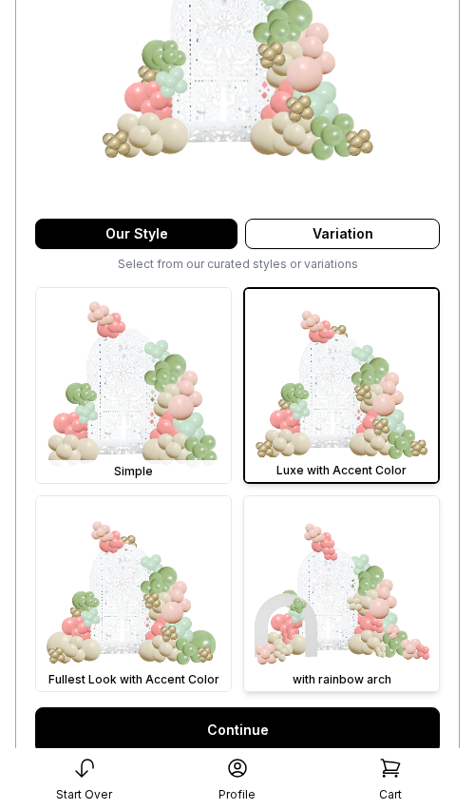
scroll to position [328, 0]
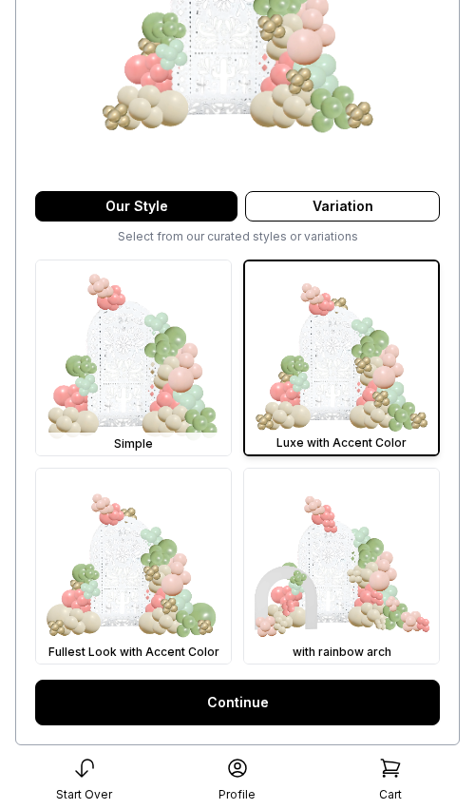
click at [277, 695] on link "Continue" at bounding box center [237, 703] width 405 height 46
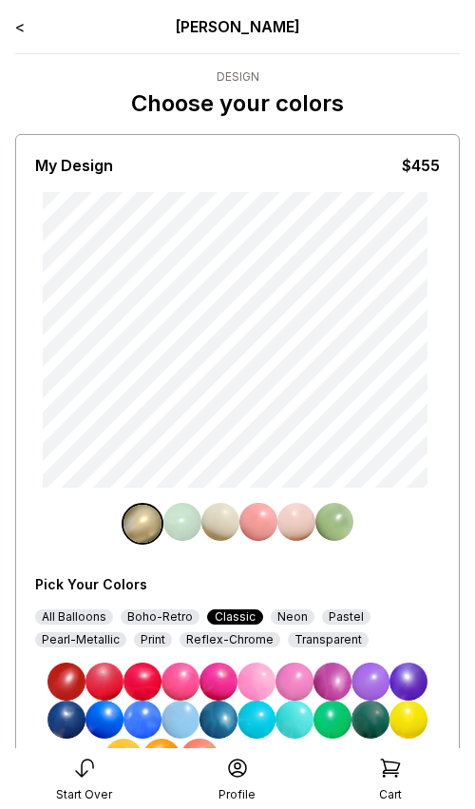
click at [180, 684] on img at bounding box center [181, 682] width 38 height 38
click at [214, 530] on img at bounding box center [221, 522] width 38 height 38
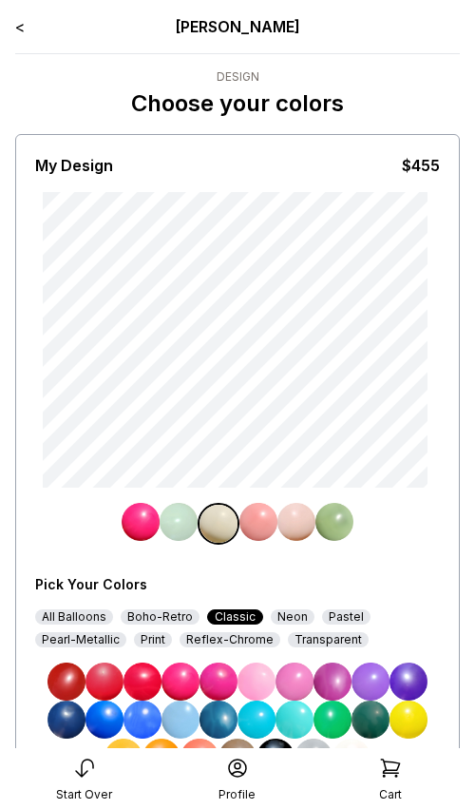
click at [262, 677] on img at bounding box center [257, 682] width 38 height 38
click at [297, 522] on img at bounding box center [297, 522] width 38 height 38
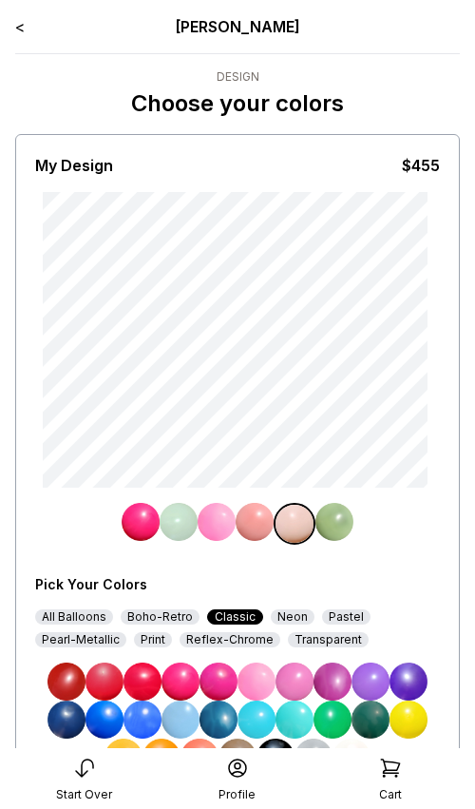
click at [257, 724] on img at bounding box center [257, 720] width 38 height 38
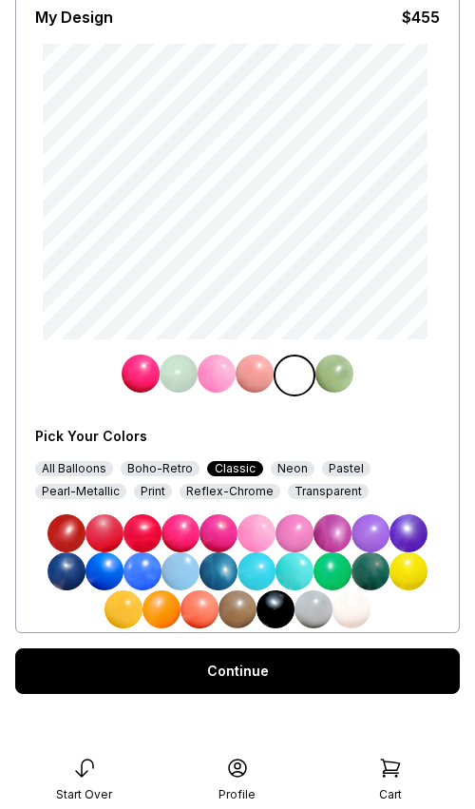
scroll to position [159, 0]
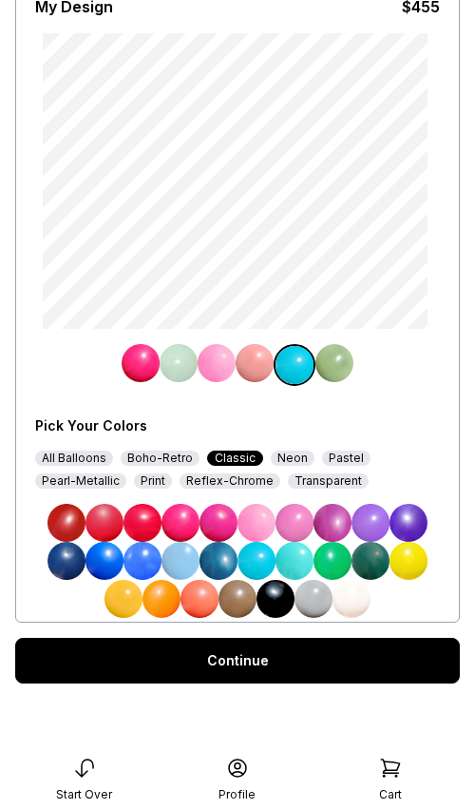
click at [253, 673] on div "Continue" at bounding box center [237, 661] width 445 height 46
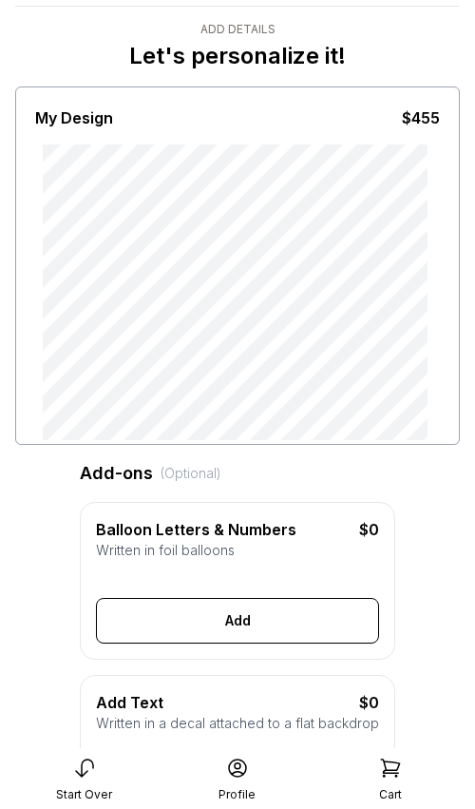
scroll to position [109, 0]
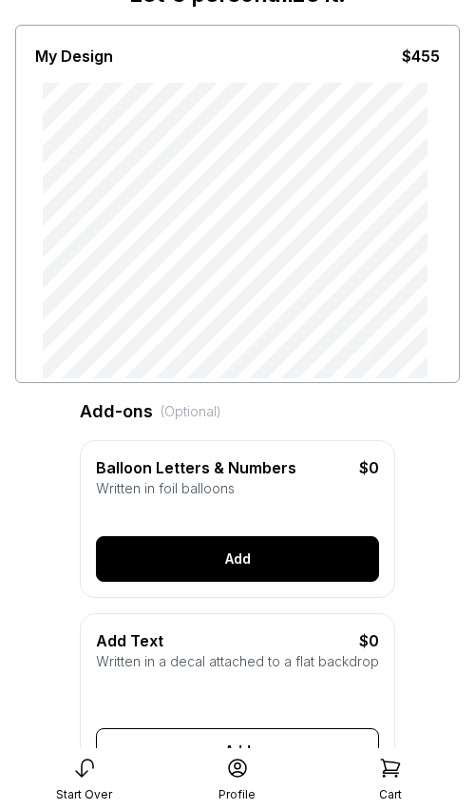
click at [249, 552] on button "Add" at bounding box center [237, 559] width 283 height 46
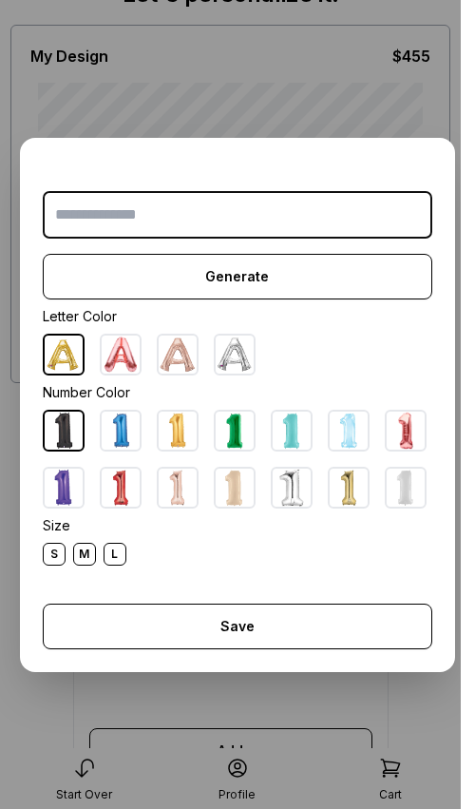
click at [232, 472] on img at bounding box center [235, 488] width 38 height 38
click at [172, 221] on input "text" at bounding box center [238, 215] width 390 height 48
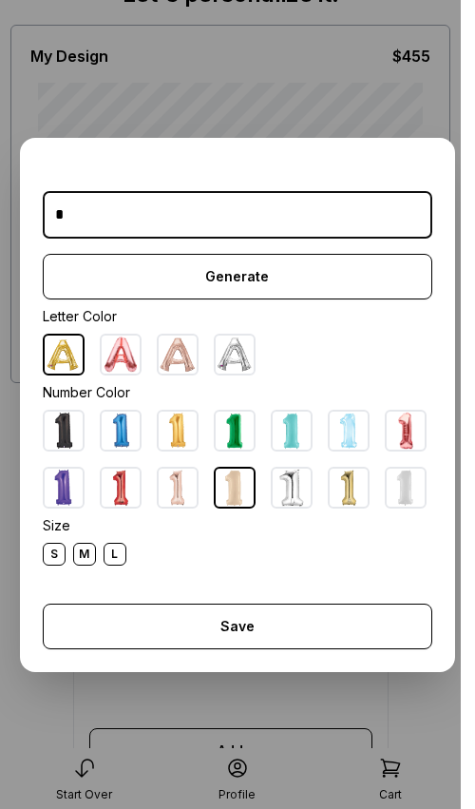
type input "*"
click at [120, 555] on div "L" at bounding box center [115, 554] width 23 height 23
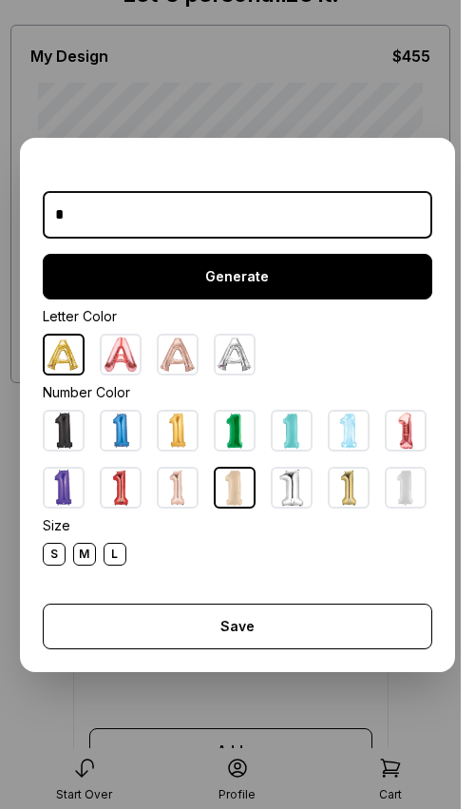
click at [200, 285] on button "Generate" at bounding box center [238, 277] width 390 height 46
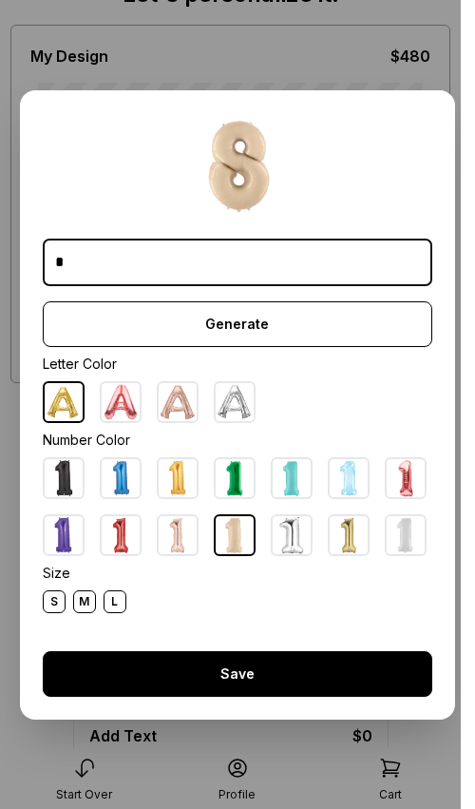
click at [256, 669] on button "Save" at bounding box center [238, 674] width 390 height 46
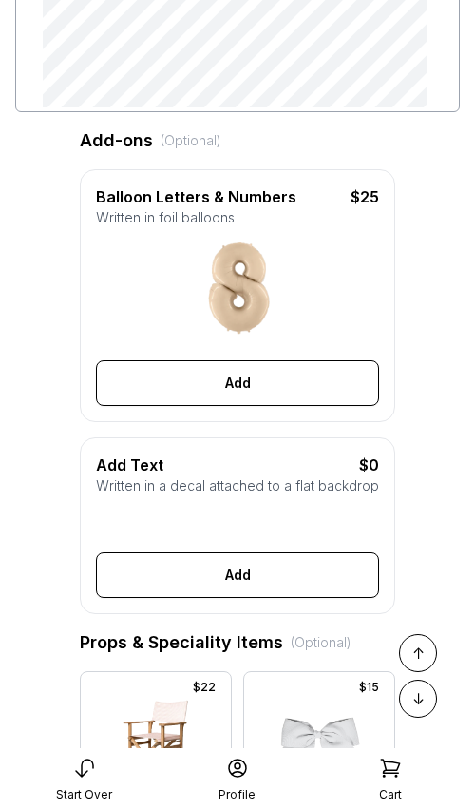
scroll to position [408, 0]
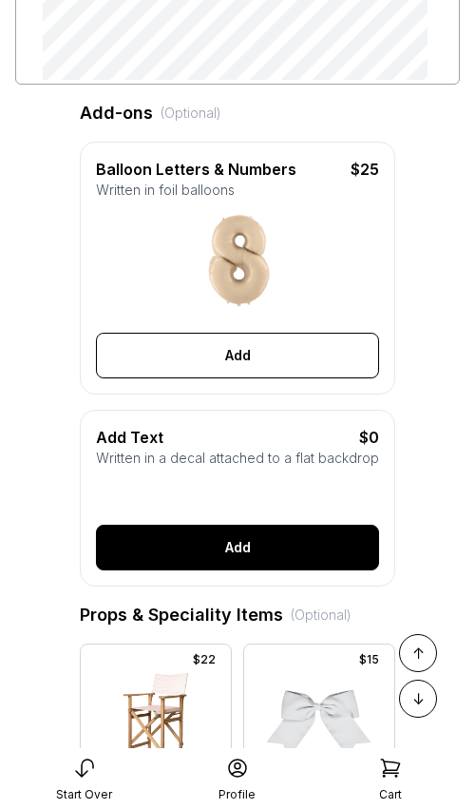
click at [277, 550] on button "Add" at bounding box center [237, 548] width 283 height 46
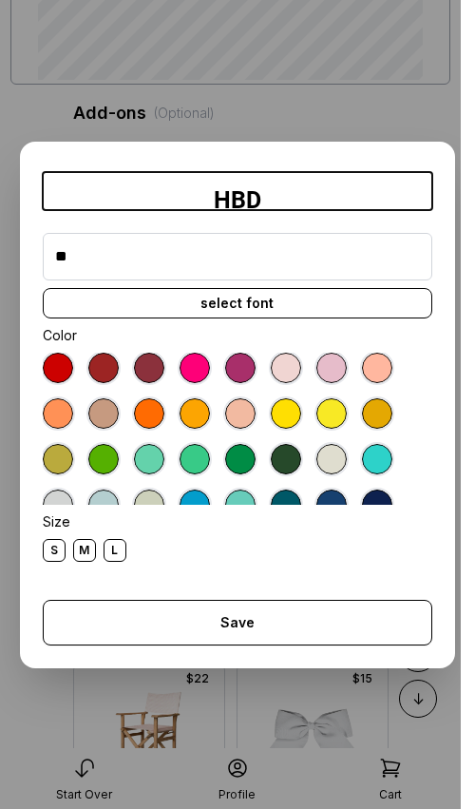
type input "*"
type input "******"
click at [239, 308] on div "select font" at bounding box center [238, 303] width 390 height 30
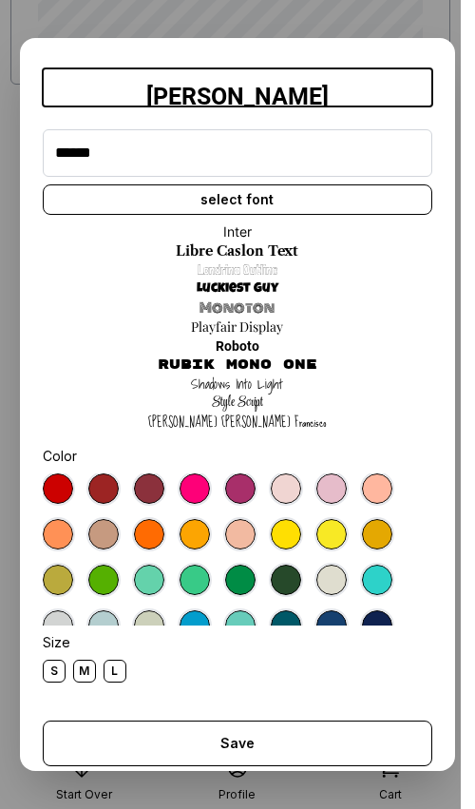
click at [257, 401] on link "Style Script" at bounding box center [237, 403] width 51 height 19
click at [200, 486] on div at bounding box center [195, 489] width 30 height 30
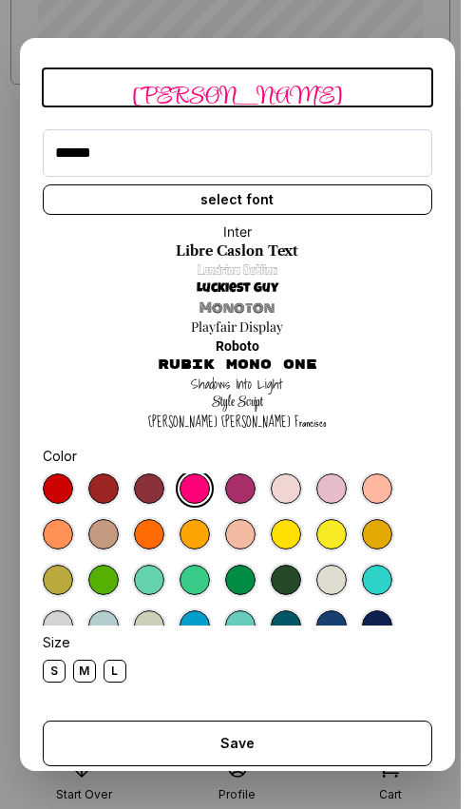
click at [118, 674] on div "L" at bounding box center [115, 671] width 23 height 23
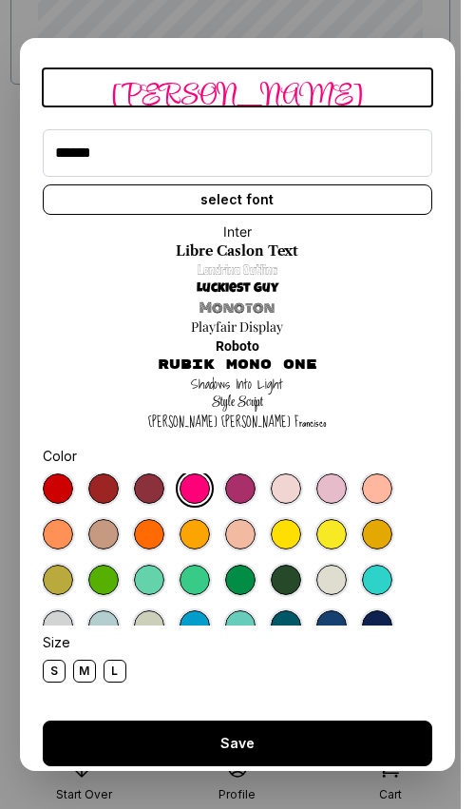
click at [198, 750] on button "Save" at bounding box center [238, 744] width 390 height 46
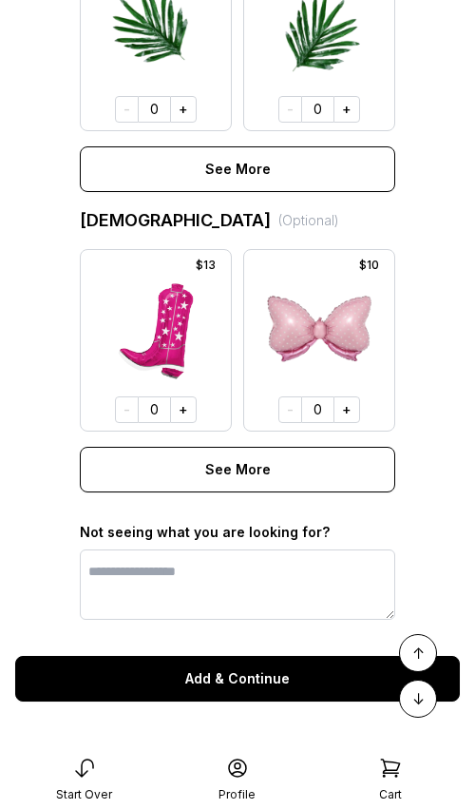
scroll to position [1426, 0]
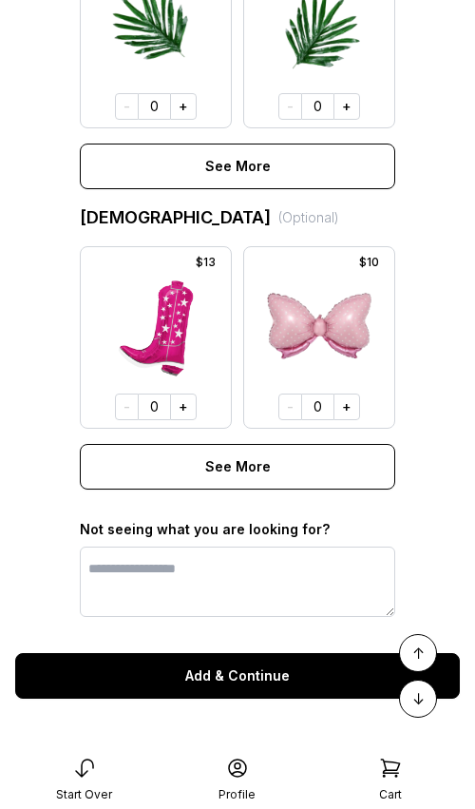
click at [195, 675] on button "Add & Continue" at bounding box center [237, 676] width 445 height 46
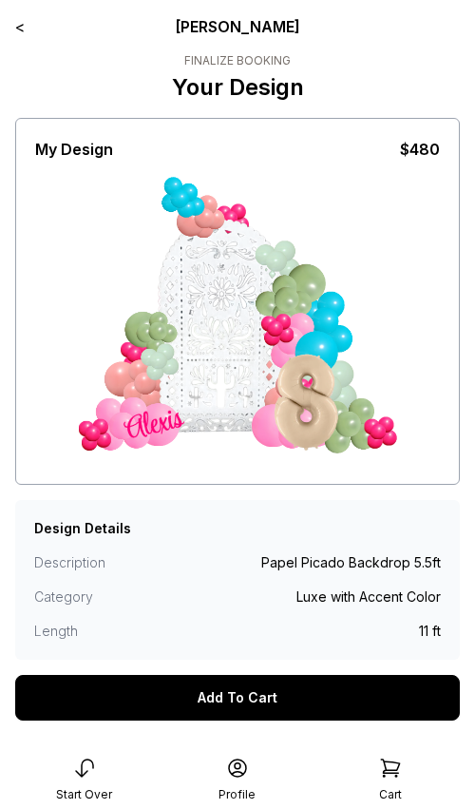
click at [207, 706] on div "Add To Cart" at bounding box center [237, 698] width 445 height 46
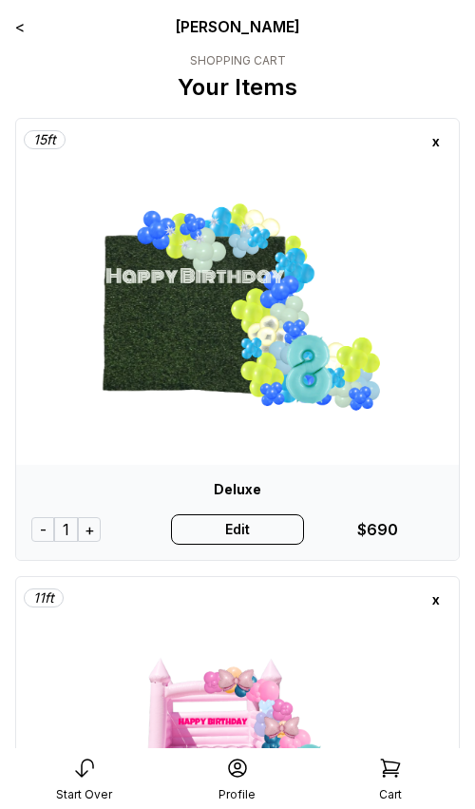
click at [243, 532] on div "Edit" at bounding box center [237, 529] width 132 height 30
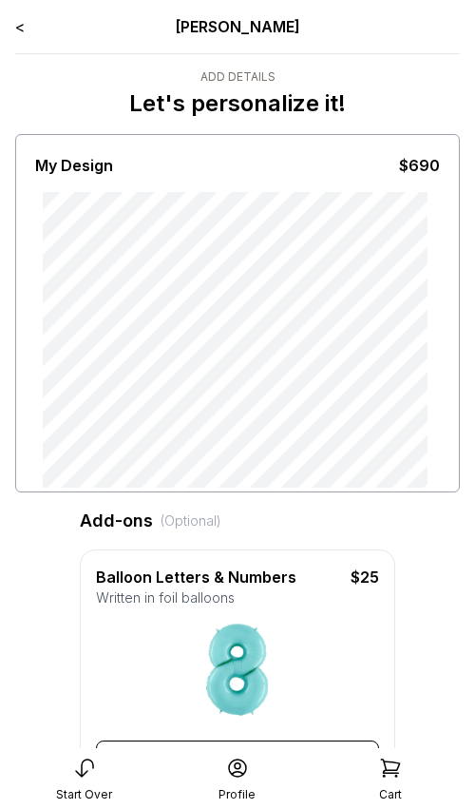
click at [20, 28] on link "<" at bounding box center [20, 26] width 10 height 19
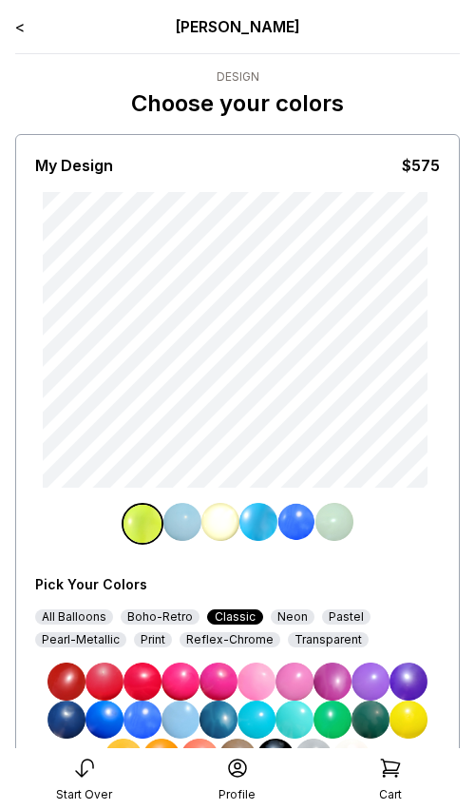
click at [328, 525] on img at bounding box center [335, 522] width 38 height 38
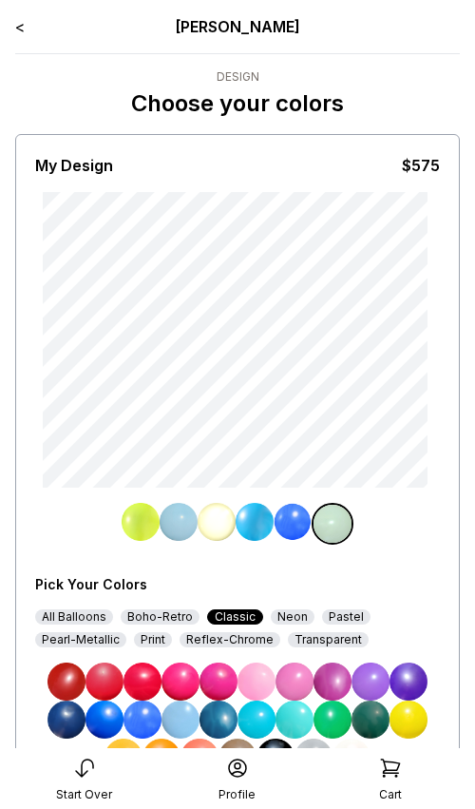
click at [263, 676] on img at bounding box center [257, 682] width 38 height 38
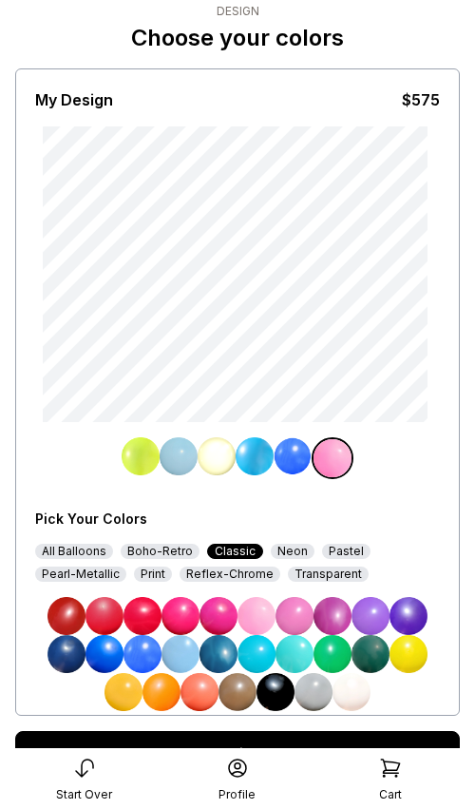
scroll to position [159, 0]
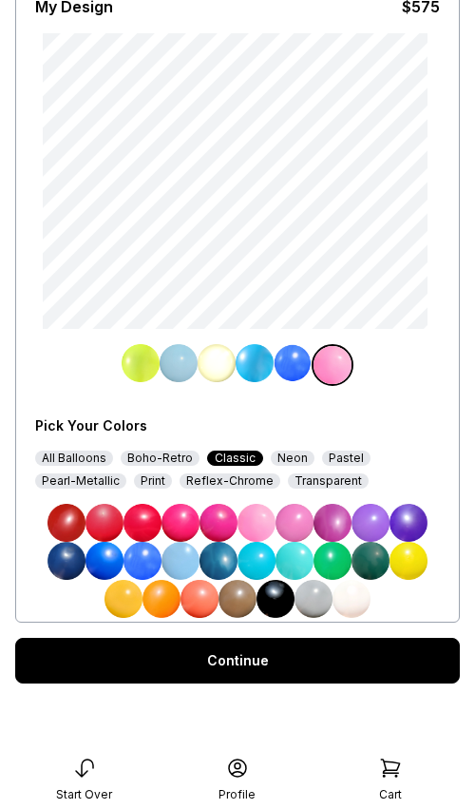
click at [258, 657] on div "Continue" at bounding box center [237, 661] width 445 height 46
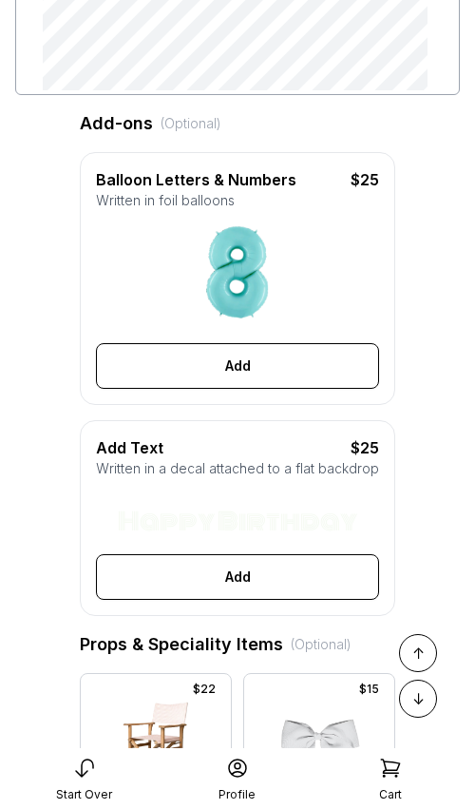
scroll to position [449, 0]
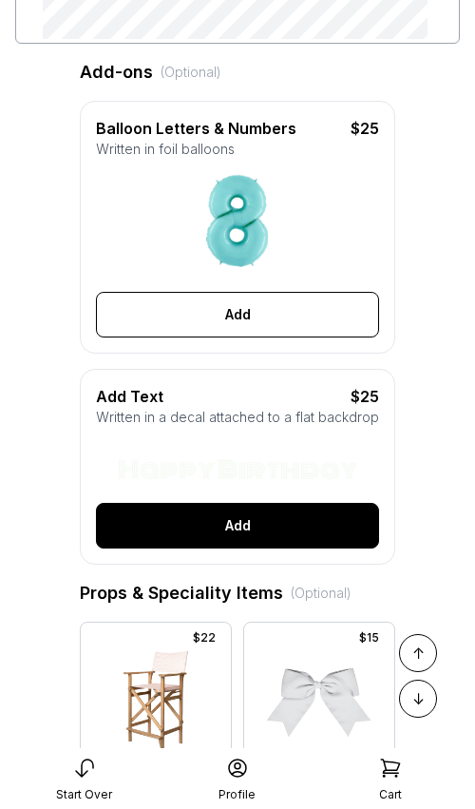
click at [249, 524] on button "Add" at bounding box center [237, 526] width 283 height 46
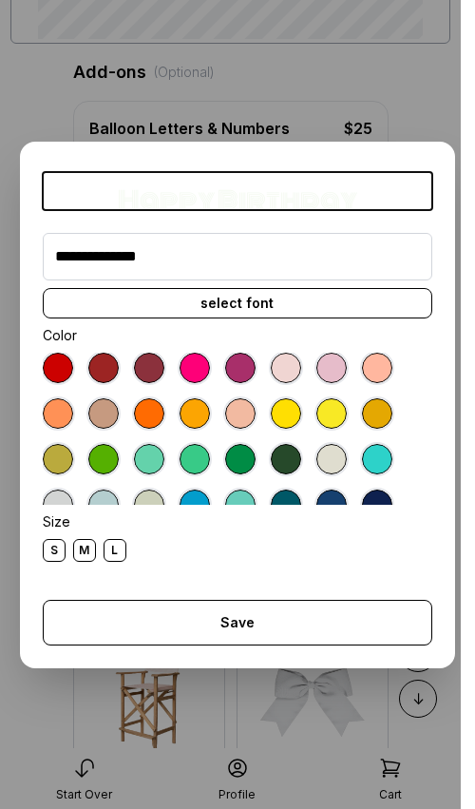
click at [240, 618] on button "Save" at bounding box center [238, 623] width 390 height 46
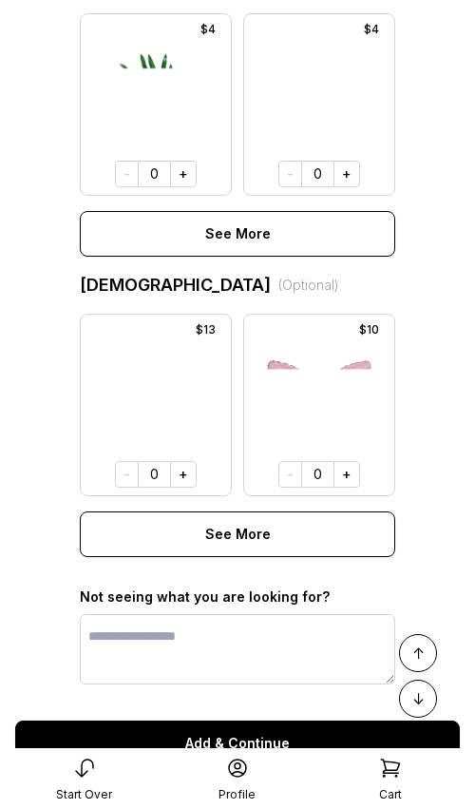
scroll to position [1426, 0]
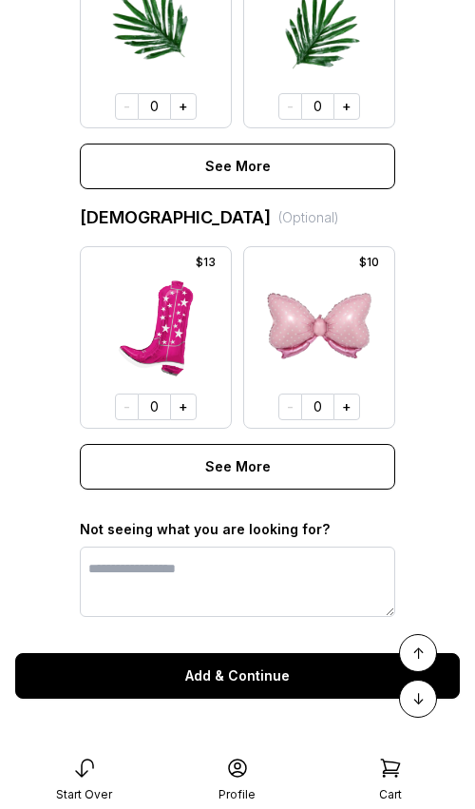
click at [245, 686] on button "Add & Continue" at bounding box center [237, 676] width 445 height 46
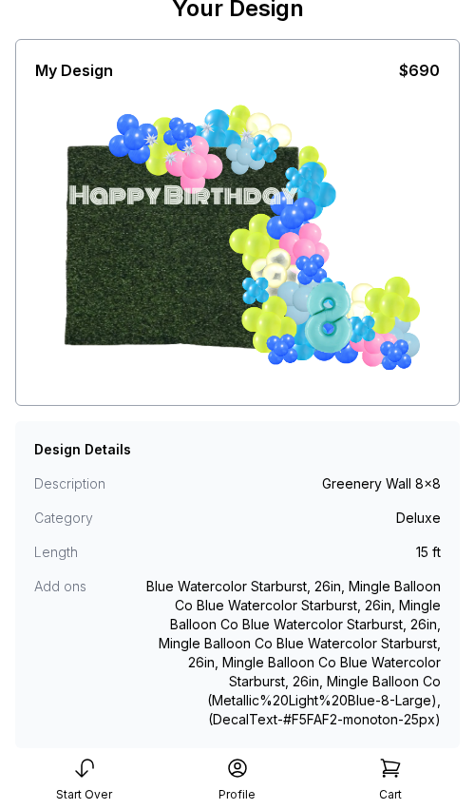
scroll to position [226, 0]
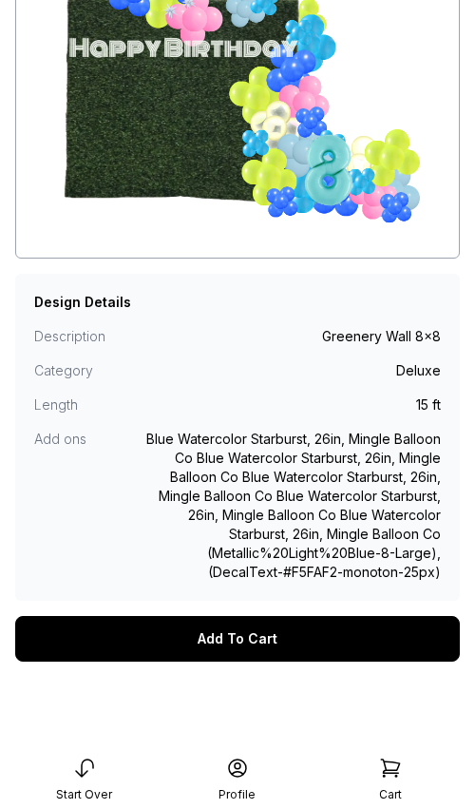
click at [230, 625] on div "Add To Cart" at bounding box center [237, 639] width 445 height 46
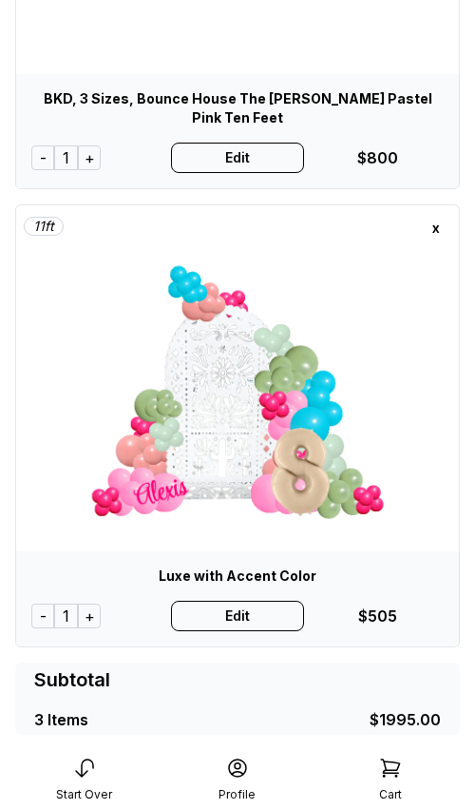
scroll to position [857, 0]
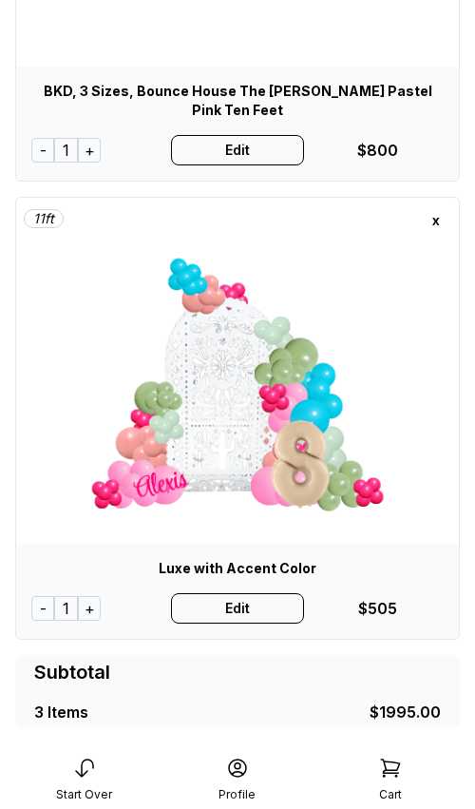
click at [224, 593] on div "Edit" at bounding box center [237, 608] width 132 height 30
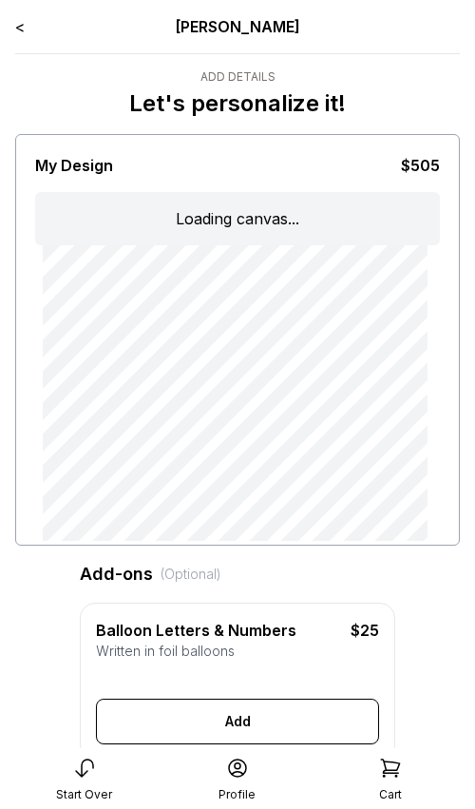
type input "******"
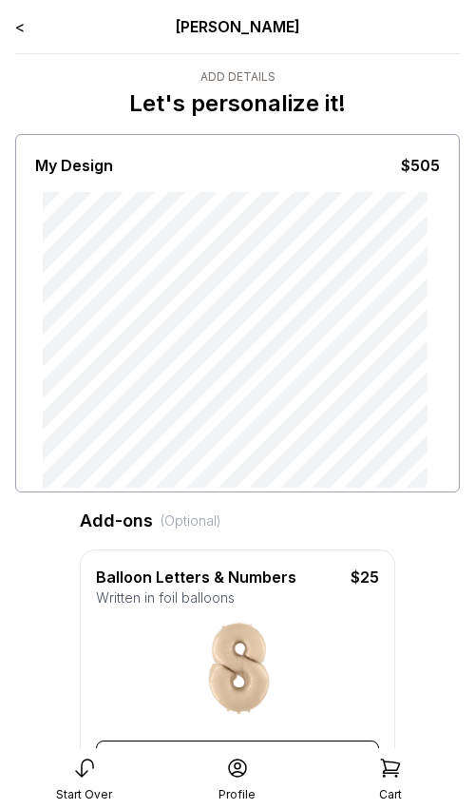
click at [17, 33] on link "<" at bounding box center [20, 26] width 10 height 19
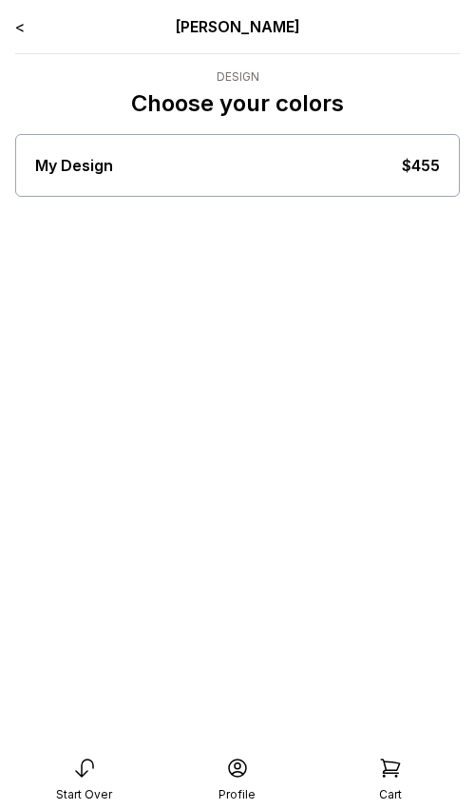
click at [21, 26] on link "<" at bounding box center [20, 26] width 10 height 19
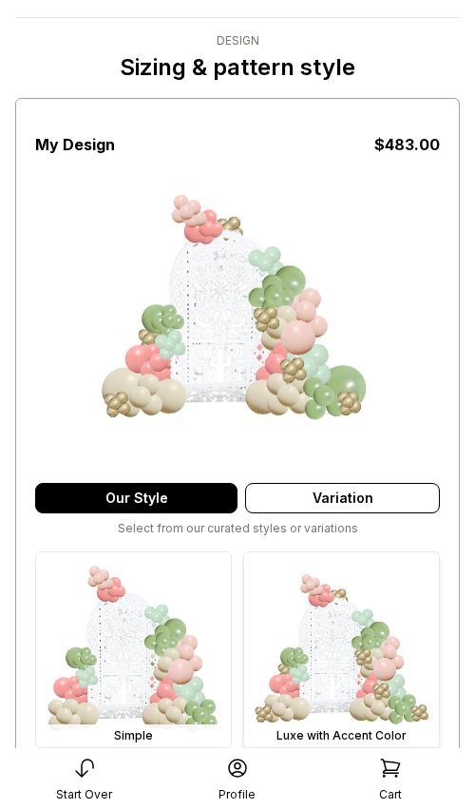
scroll to position [75, 0]
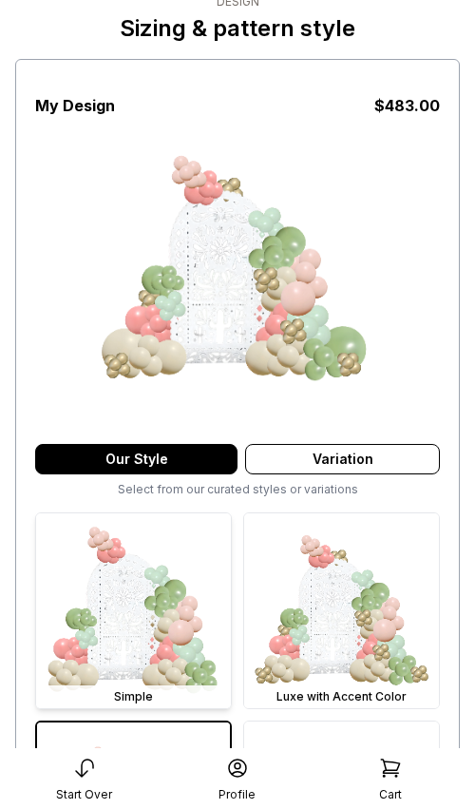
click at [194, 580] on img at bounding box center [133, 610] width 195 height 195
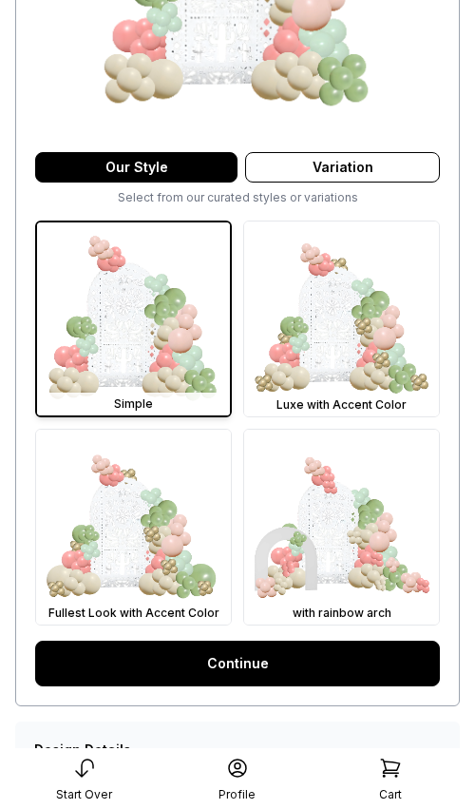
scroll to position [375, 0]
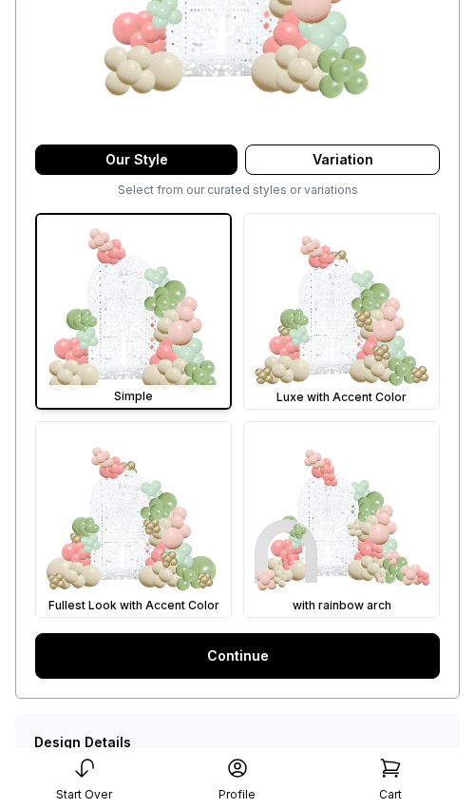
click at [232, 656] on link "Continue" at bounding box center [237, 656] width 405 height 46
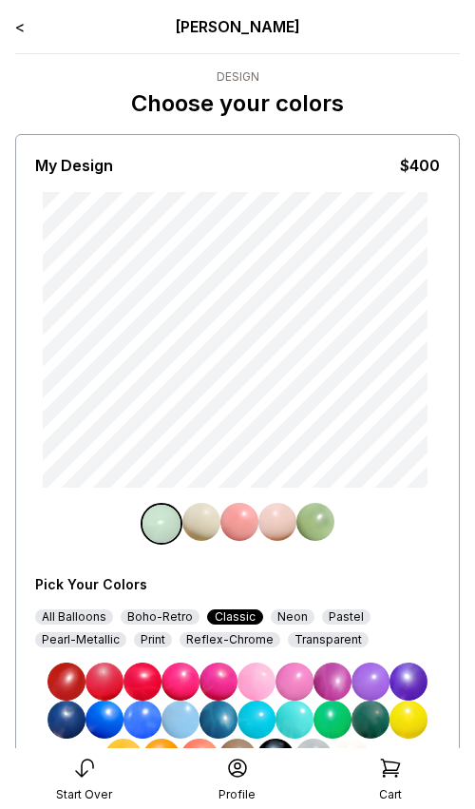
click at [250, 680] on img at bounding box center [257, 682] width 38 height 38
click at [307, 522] on img at bounding box center [316, 522] width 38 height 38
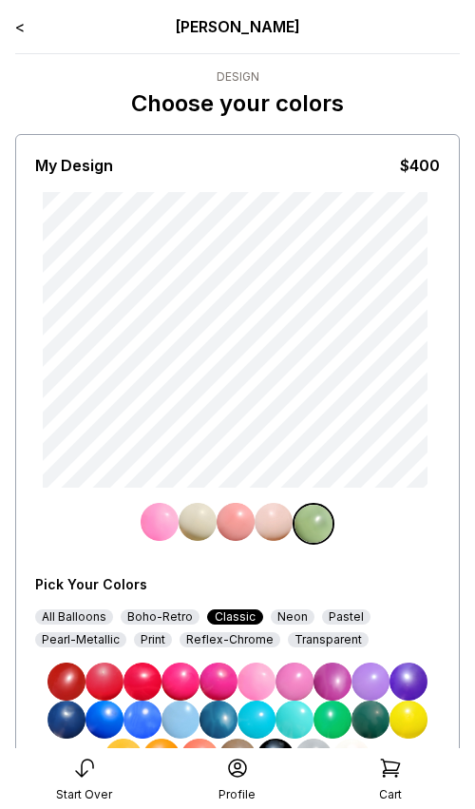
click at [376, 674] on img at bounding box center [371, 682] width 38 height 38
click at [243, 518] on img at bounding box center [236, 522] width 38 height 38
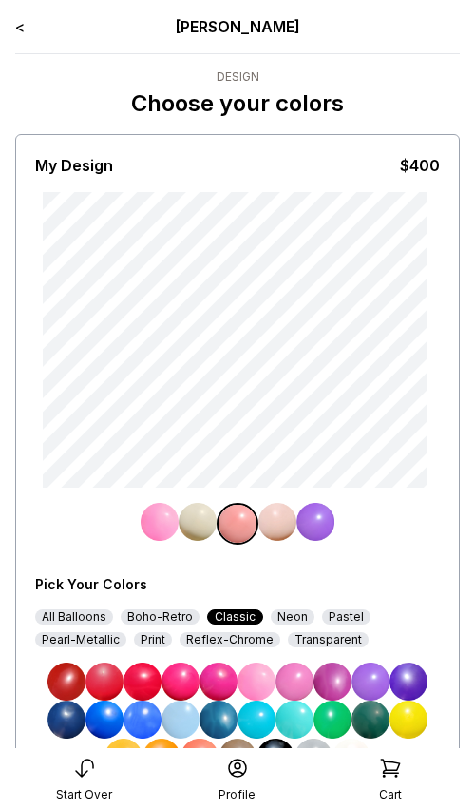
click at [182, 718] on img at bounding box center [181, 720] width 38 height 38
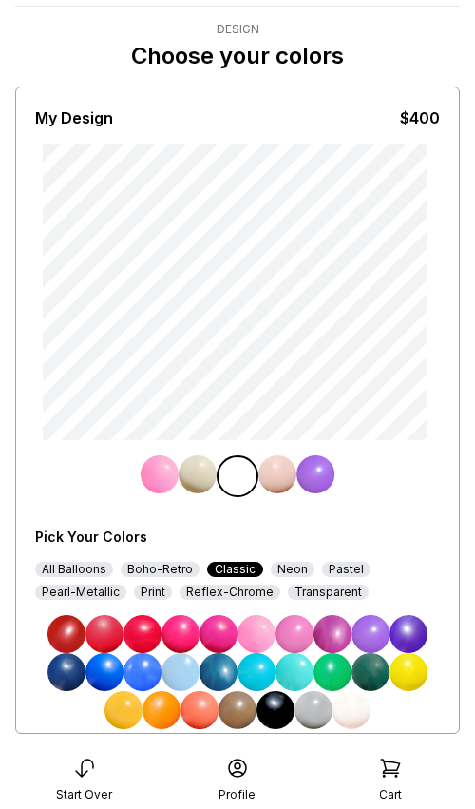
scroll to position [159, 0]
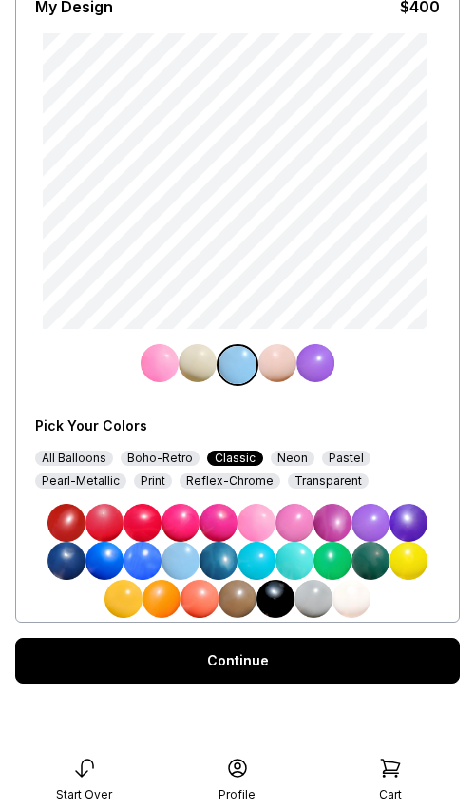
click at [185, 650] on div "Continue" at bounding box center [237, 661] width 445 height 46
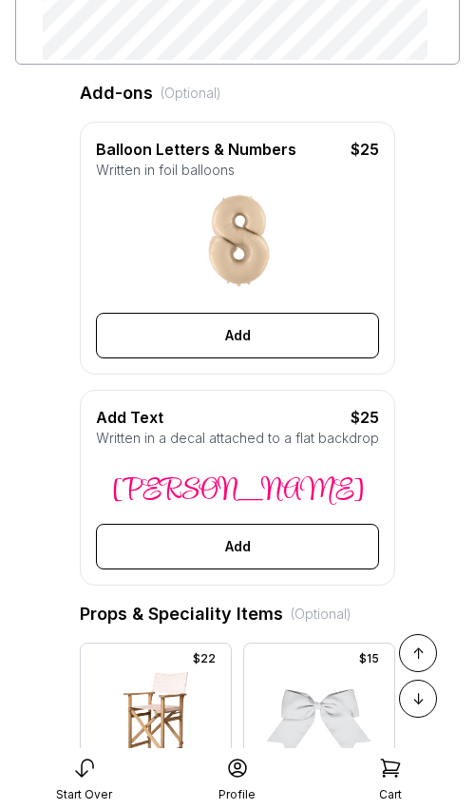
scroll to position [430, 0]
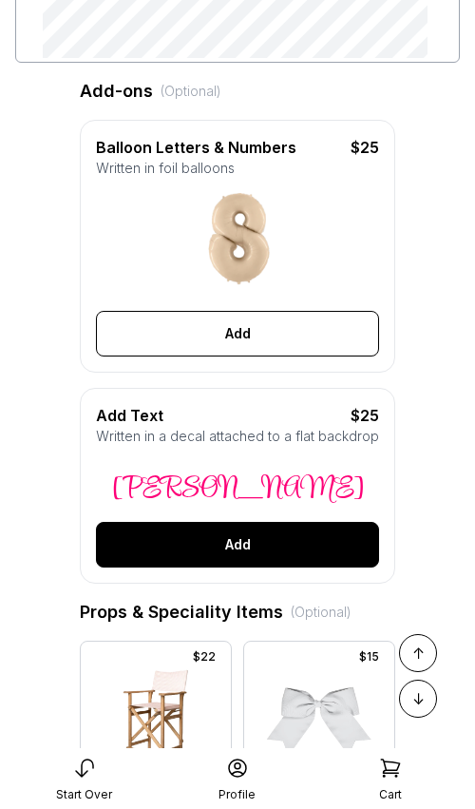
click at [206, 529] on button "Add" at bounding box center [237, 545] width 283 height 46
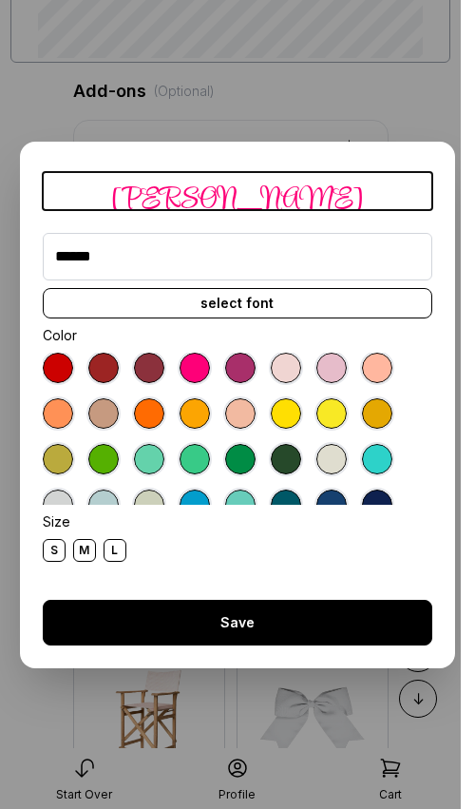
click at [210, 621] on button "Save" at bounding box center [238, 623] width 390 height 46
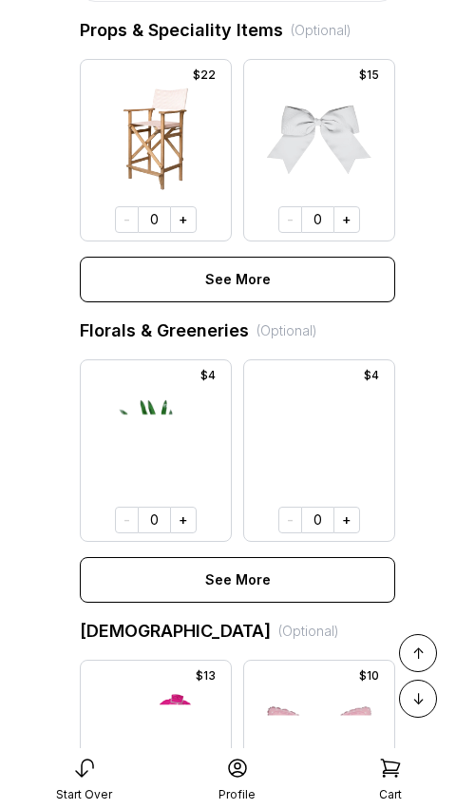
scroll to position [1195, 0]
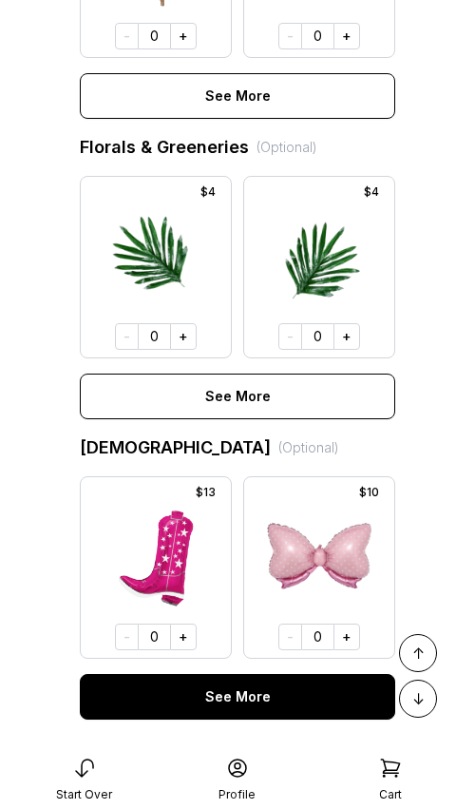
click at [288, 697] on button "See More" at bounding box center [238, 697] width 316 height 46
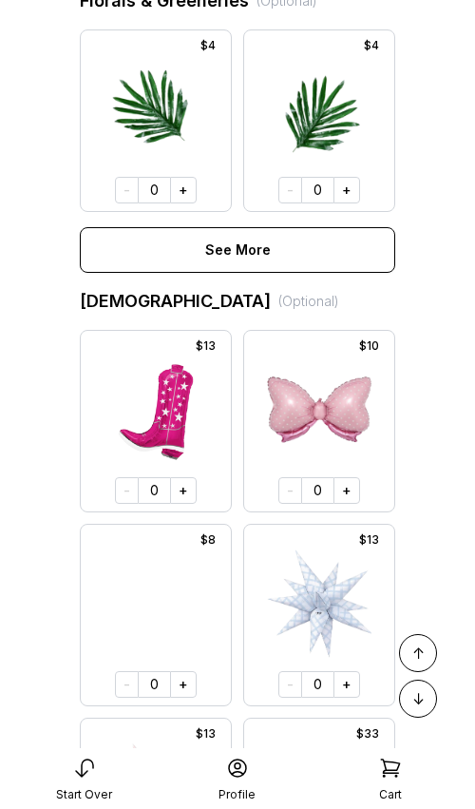
scroll to position [1451, 0]
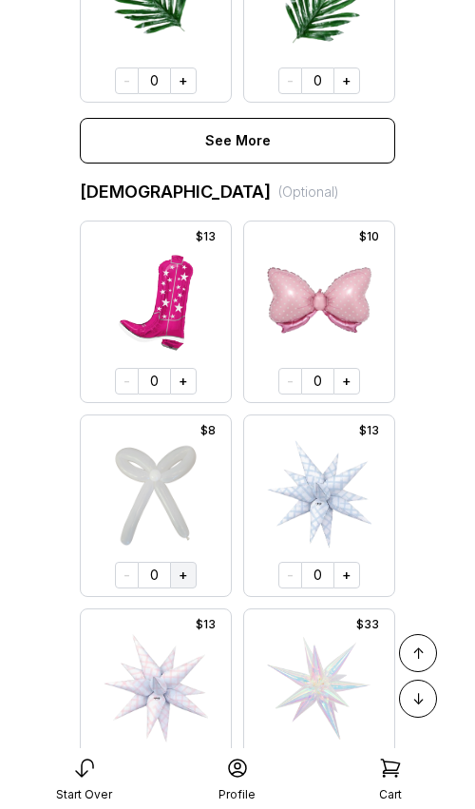
click at [185, 573] on button "+" at bounding box center [183, 575] width 27 height 27
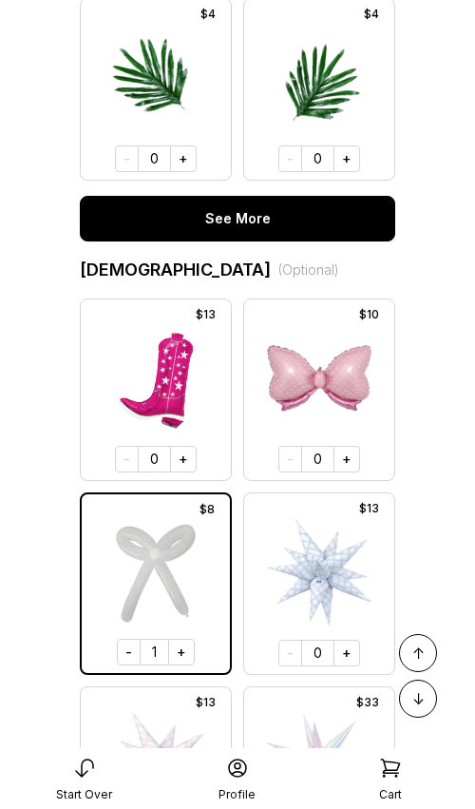
scroll to position [1329, 0]
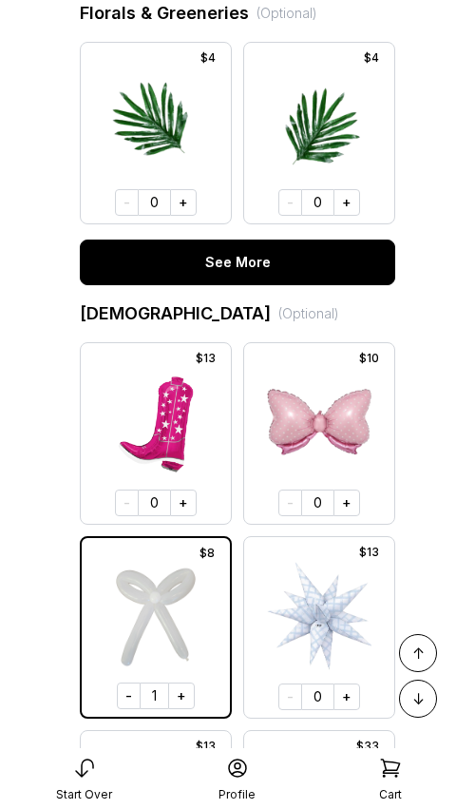
click at [243, 251] on button "See More" at bounding box center [238, 263] width 316 height 46
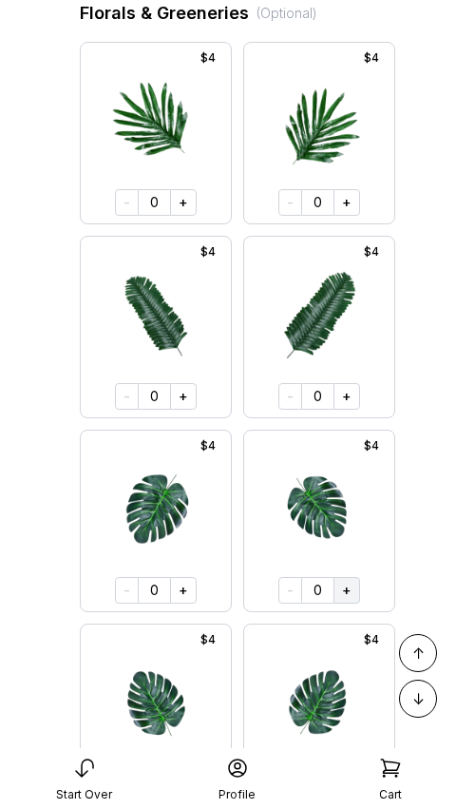
click at [340, 594] on button "+" at bounding box center [347, 590] width 27 height 27
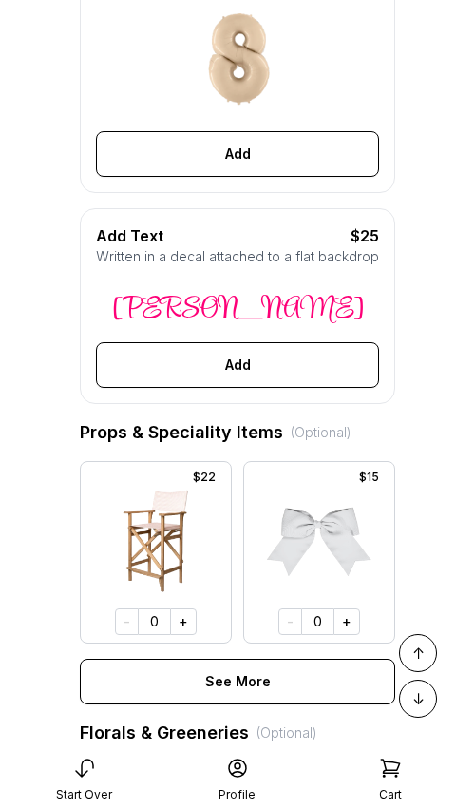
scroll to position [599, 0]
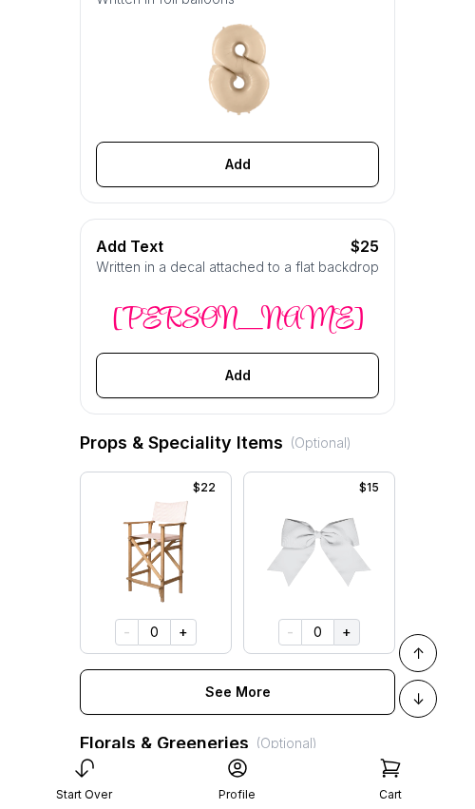
click at [348, 630] on button "+" at bounding box center [347, 632] width 27 height 27
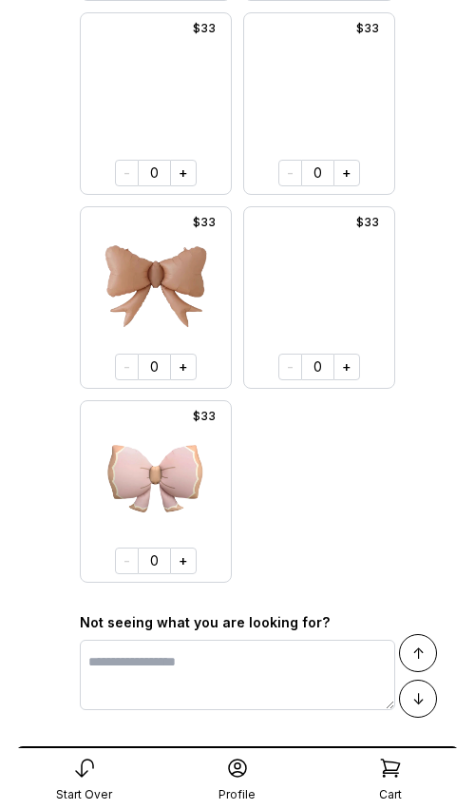
scroll to position [8869, 0]
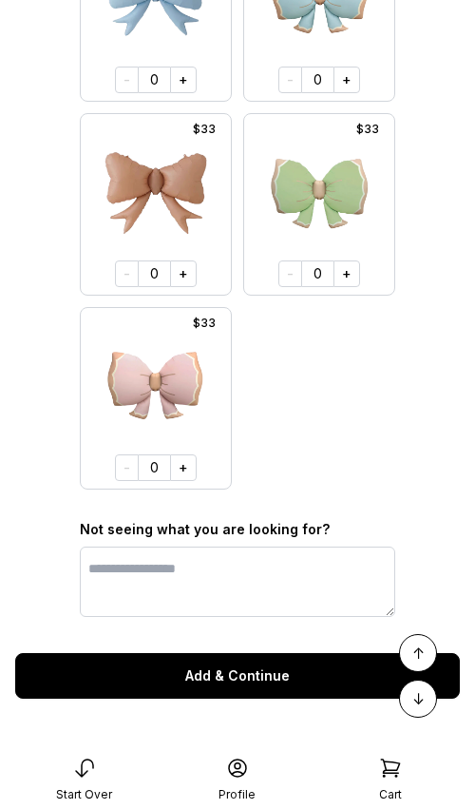
click at [288, 681] on button "Add & Continue" at bounding box center [237, 676] width 445 height 46
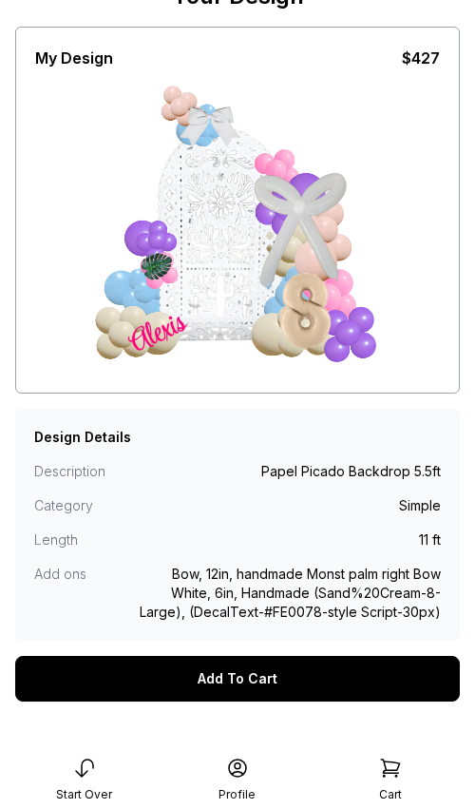
scroll to position [131, 0]
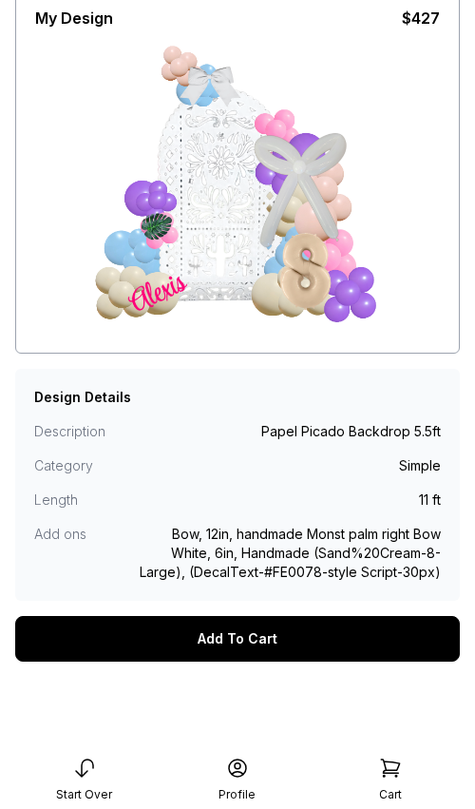
click at [269, 637] on div "Add To Cart" at bounding box center [237, 639] width 445 height 46
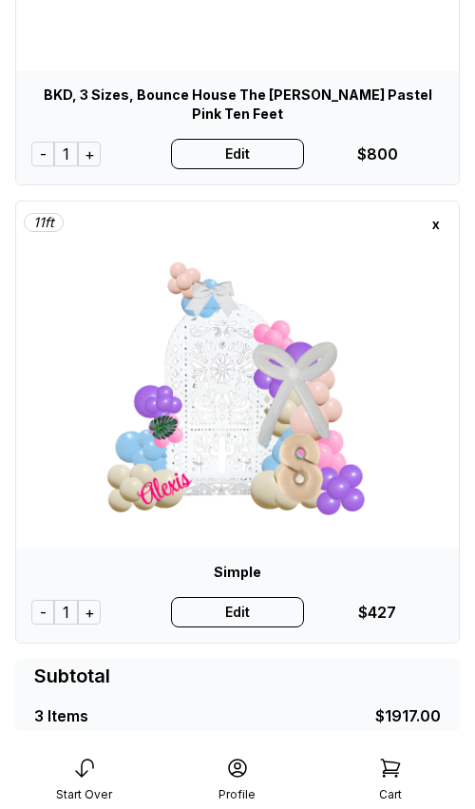
scroll to position [855, 0]
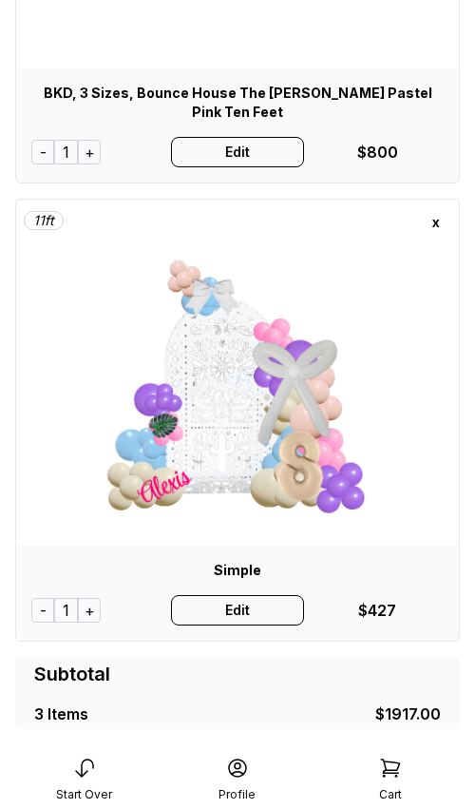
click at [242, 595] on div "Edit" at bounding box center [237, 610] width 132 height 30
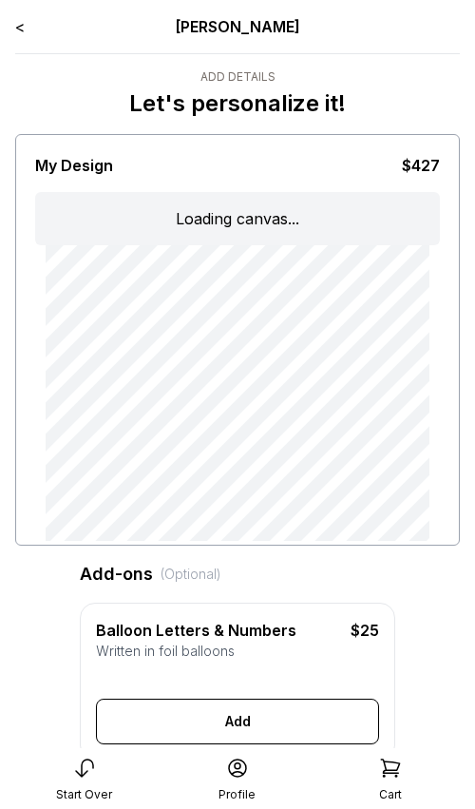
type input "******"
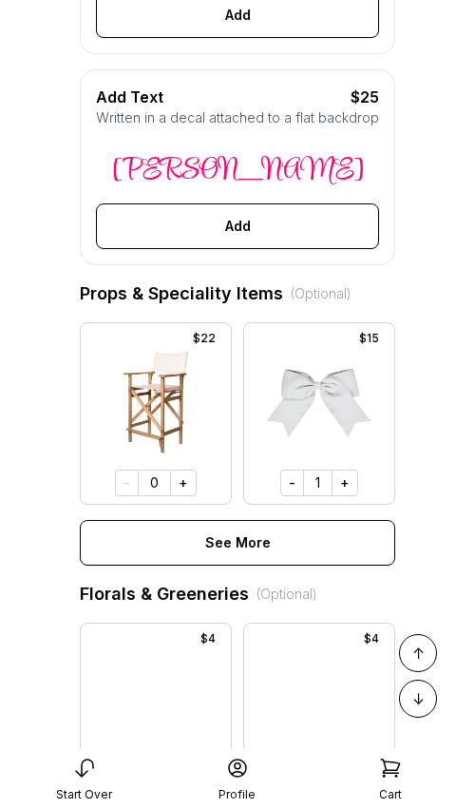
scroll to position [750, 0]
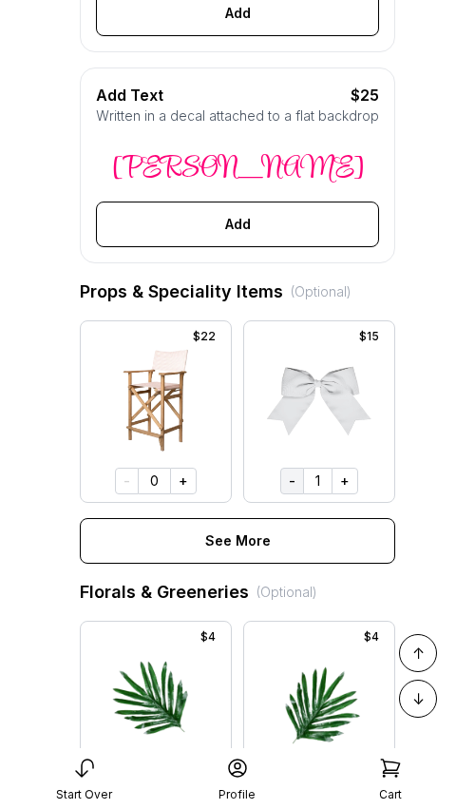
click at [294, 474] on button "-" at bounding box center [292, 481] width 24 height 27
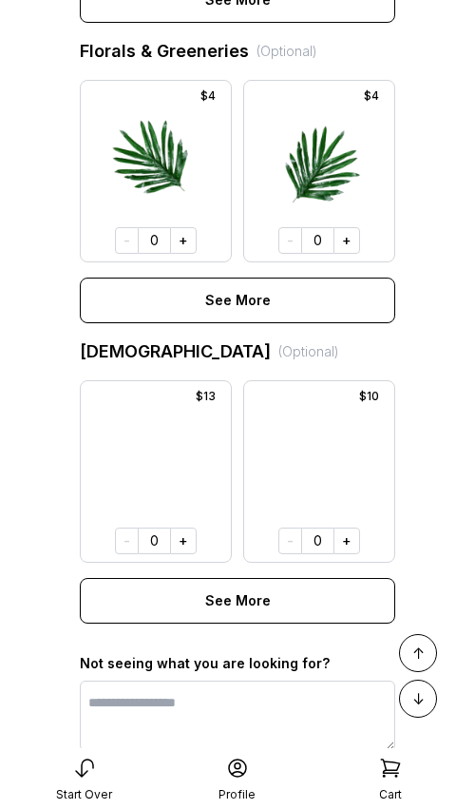
scroll to position [1292, 0]
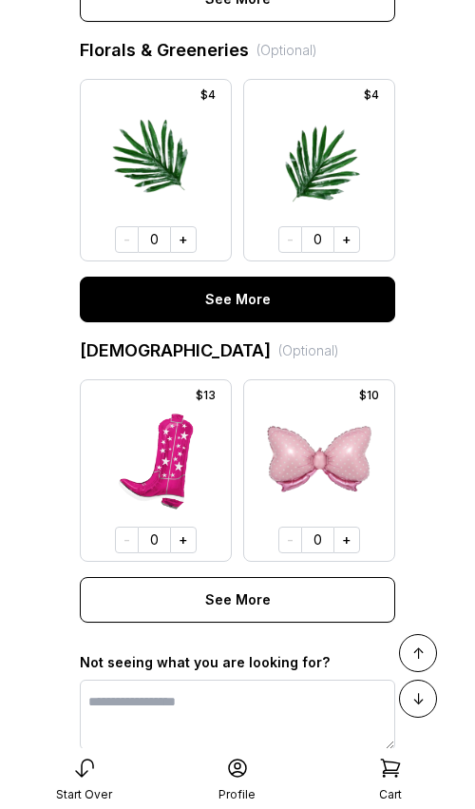
click at [258, 302] on button "See More" at bounding box center [238, 300] width 316 height 46
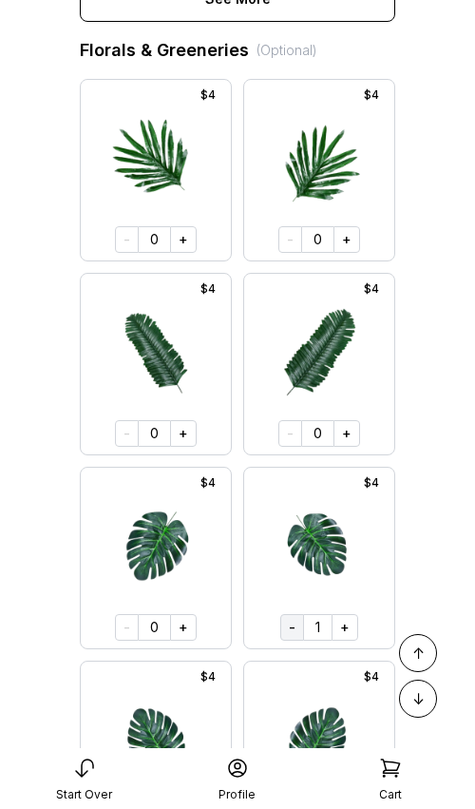
click at [292, 629] on button "-" at bounding box center [292, 627] width 24 height 27
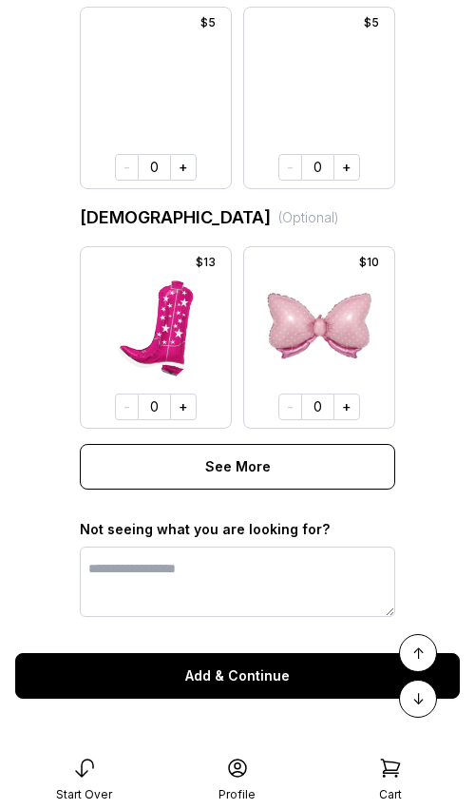
scroll to position [2720, 0]
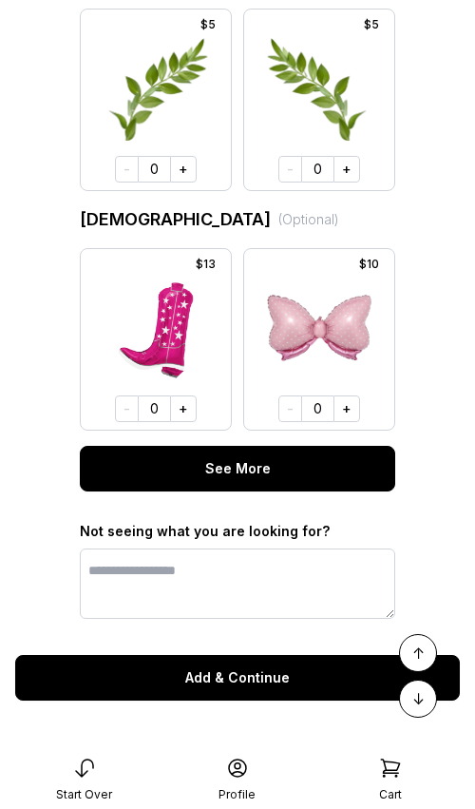
click at [280, 470] on button "See More" at bounding box center [238, 469] width 316 height 46
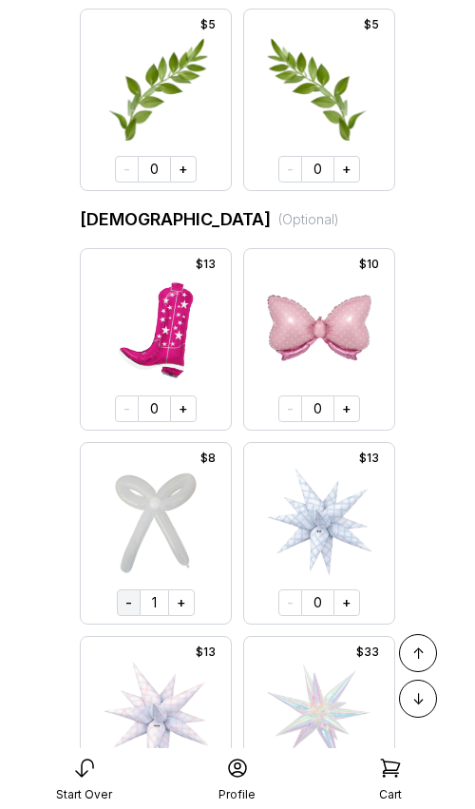
click at [128, 597] on button "-" at bounding box center [129, 603] width 24 height 27
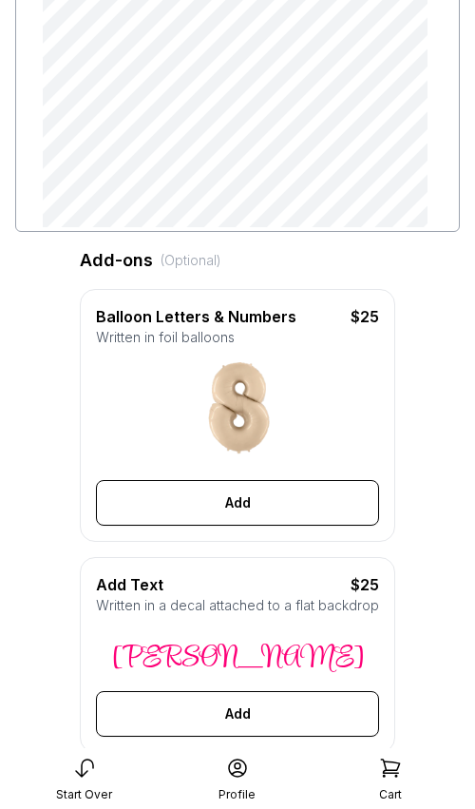
scroll to position [290, 0]
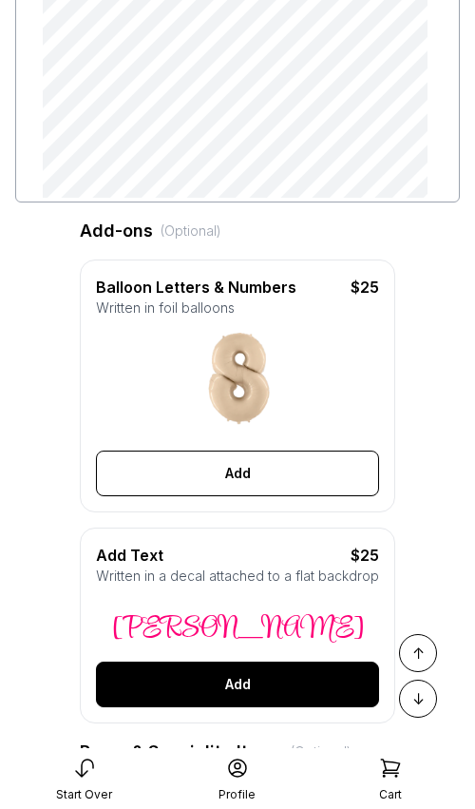
click at [228, 667] on button "Add" at bounding box center [237, 685] width 283 height 46
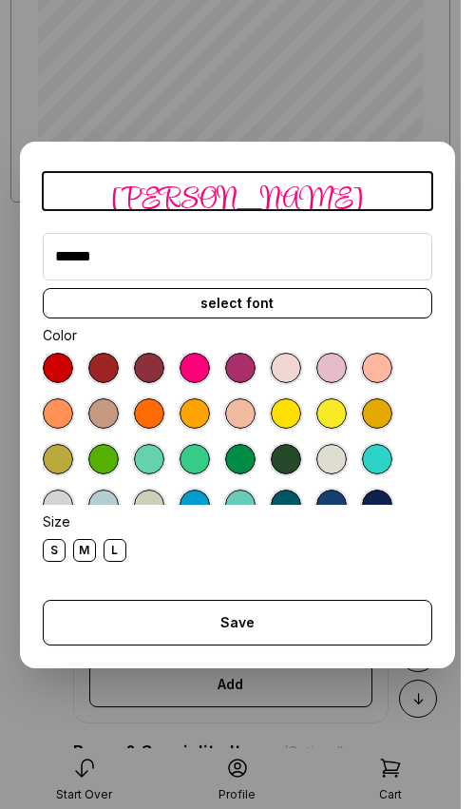
drag, startPoint x: 115, startPoint y: 257, endPoint x: 2, endPoint y: 256, distance: 113.2
click at [2, 256] on dialog "Alexis ****** select font Color Size S M L Save Close" at bounding box center [237, 404] width 475 height 809
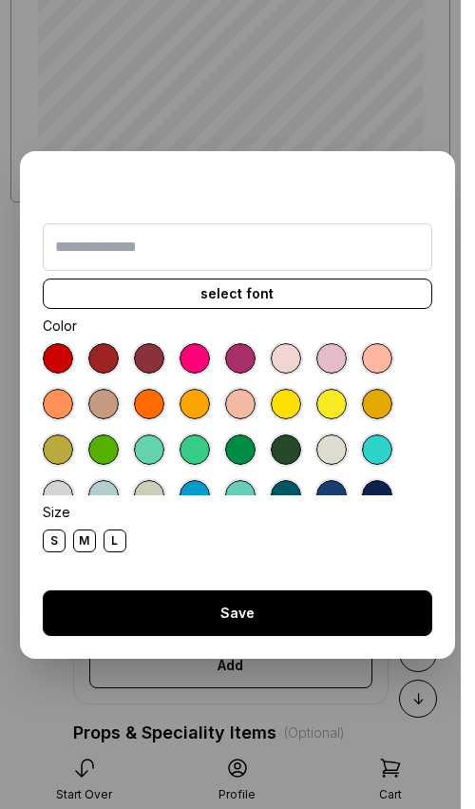
click at [268, 609] on button "Save" at bounding box center [238, 613] width 390 height 46
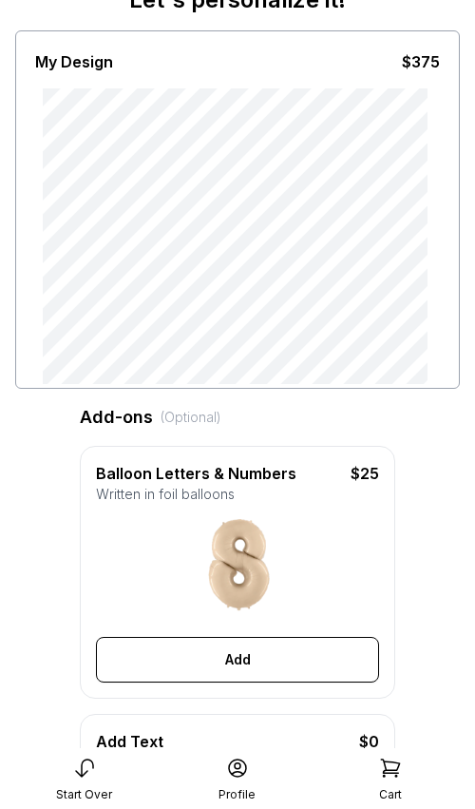
scroll to position [137, 0]
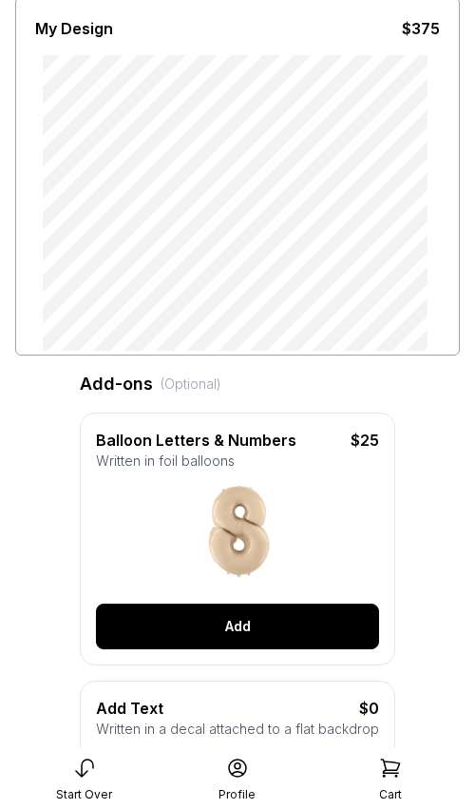
click at [251, 627] on button "Add" at bounding box center [237, 627] width 283 height 46
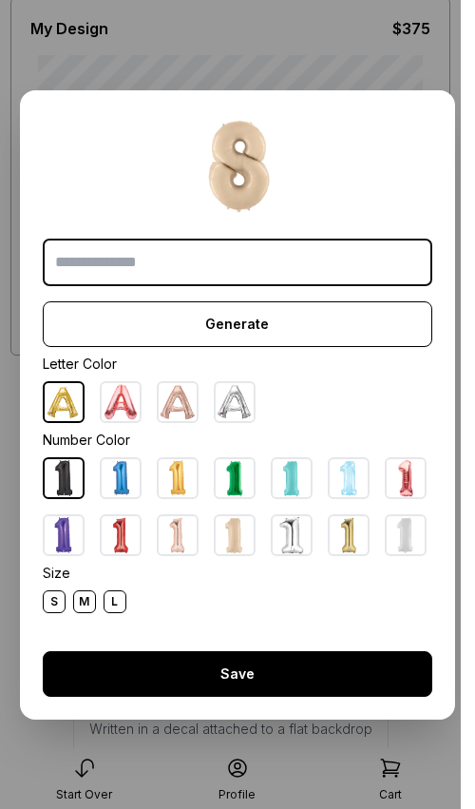
click at [236, 672] on button "Save" at bounding box center [238, 674] width 390 height 46
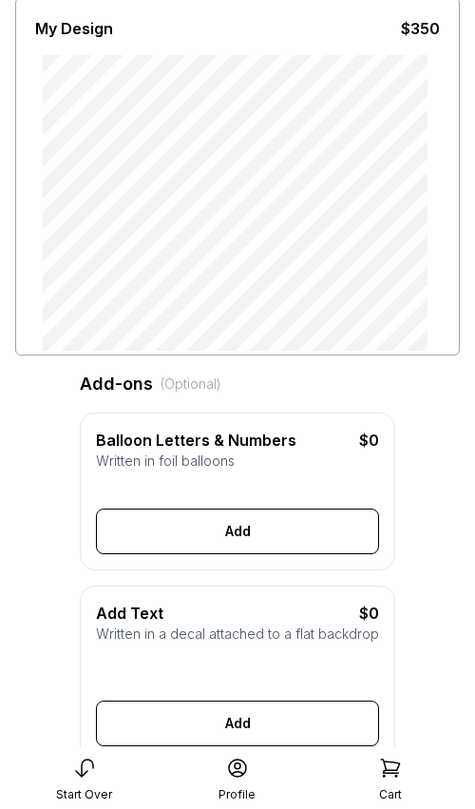
scroll to position [0, 0]
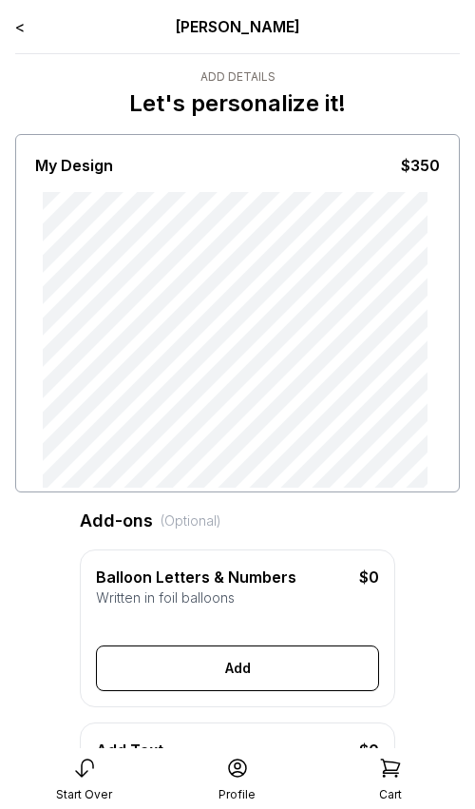
click at [22, 26] on link "<" at bounding box center [20, 26] width 10 height 19
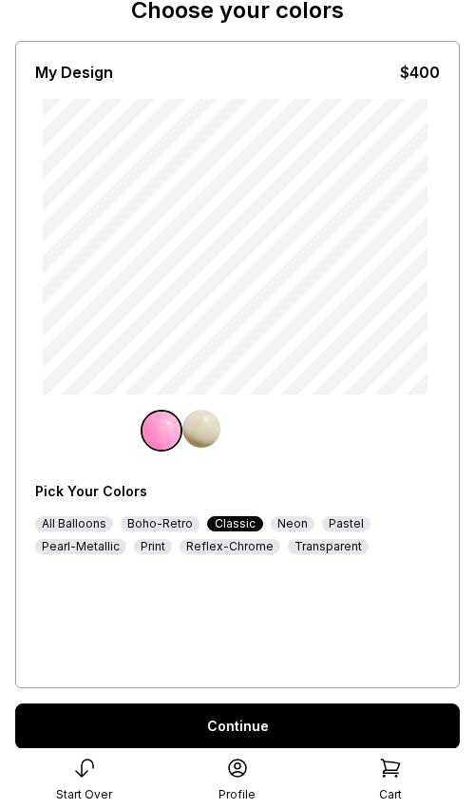
scroll to position [159, 0]
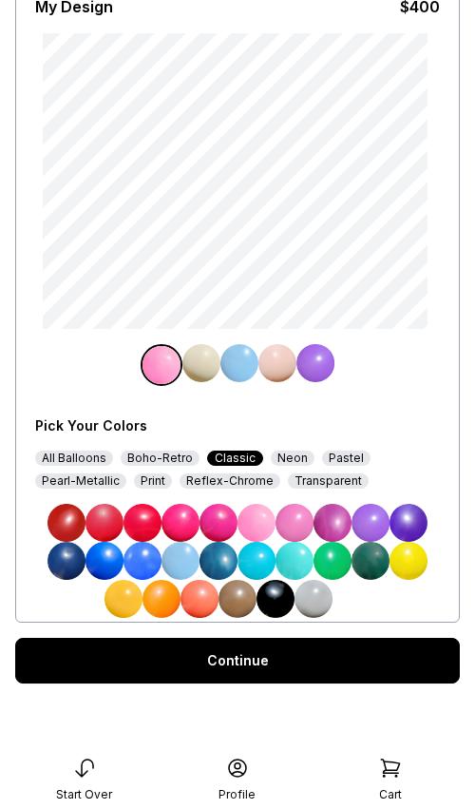
click at [249, 651] on div "Continue" at bounding box center [237, 661] width 445 height 46
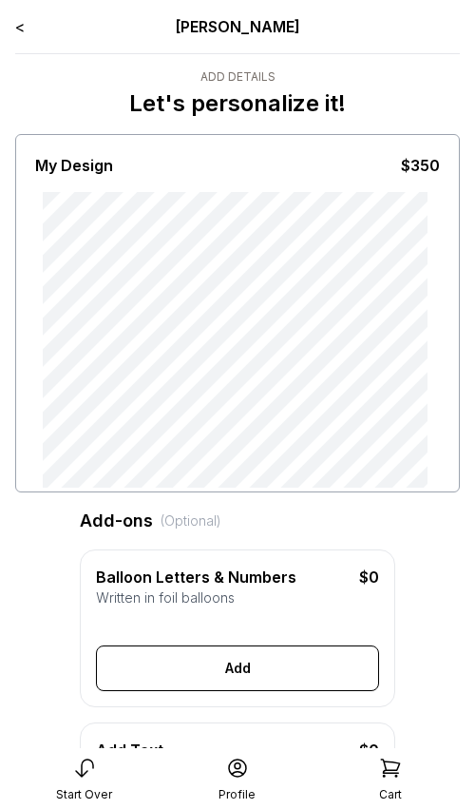
click at [20, 24] on link "<" at bounding box center [20, 26] width 10 height 19
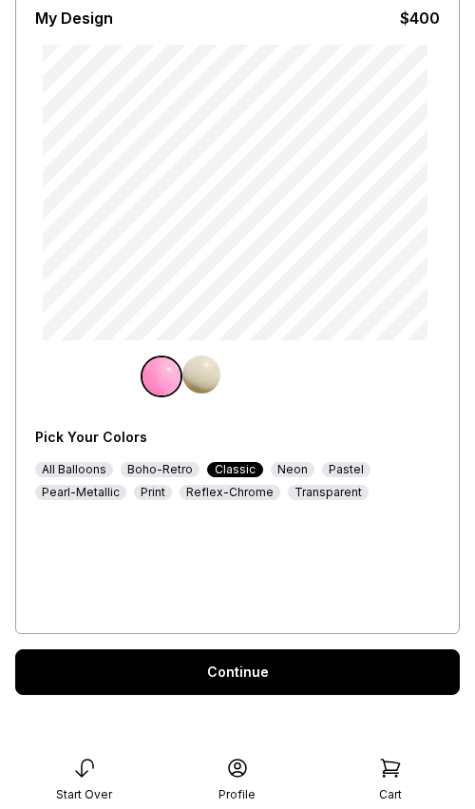
scroll to position [159, 0]
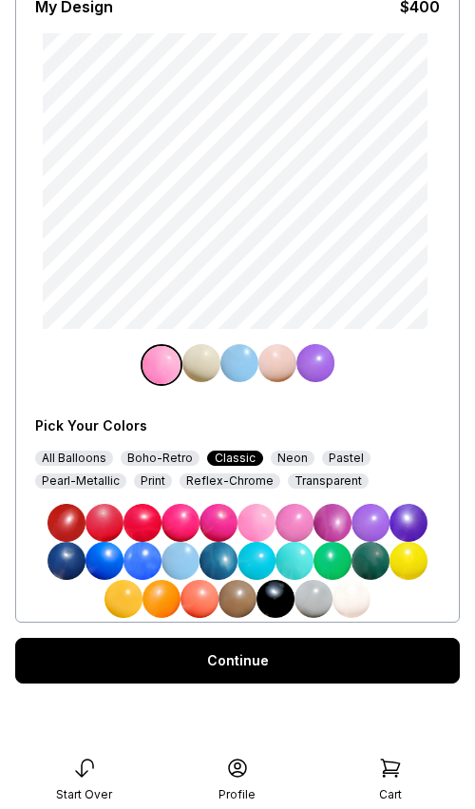
click at [284, 666] on div "Continue" at bounding box center [237, 661] width 445 height 46
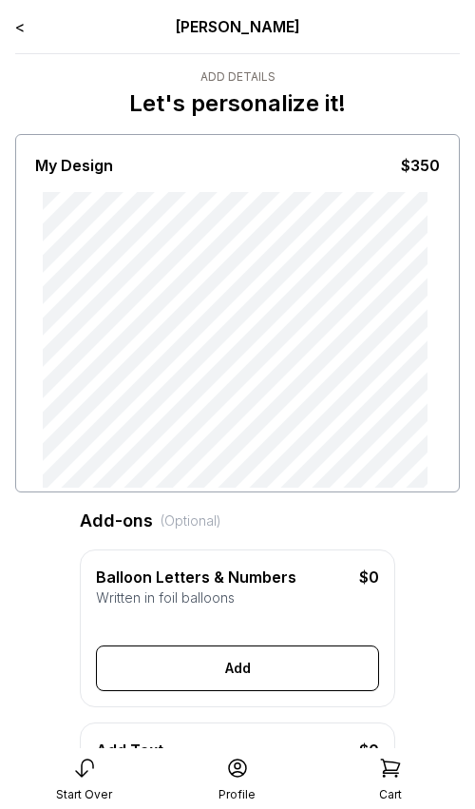
click at [18, 25] on link "<" at bounding box center [20, 26] width 10 height 19
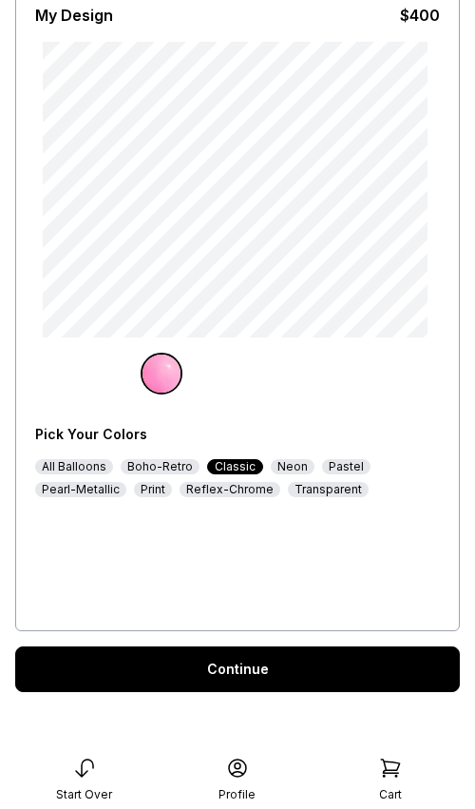
scroll to position [159, 0]
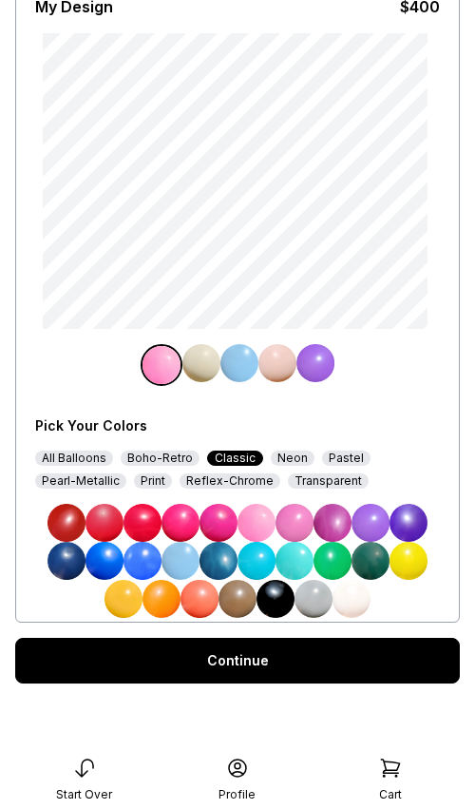
click at [242, 663] on div "Continue" at bounding box center [237, 661] width 445 height 46
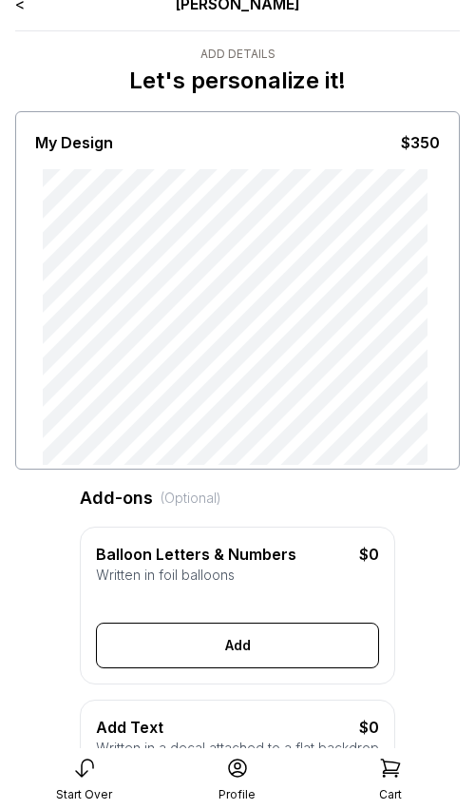
scroll to position [30, 0]
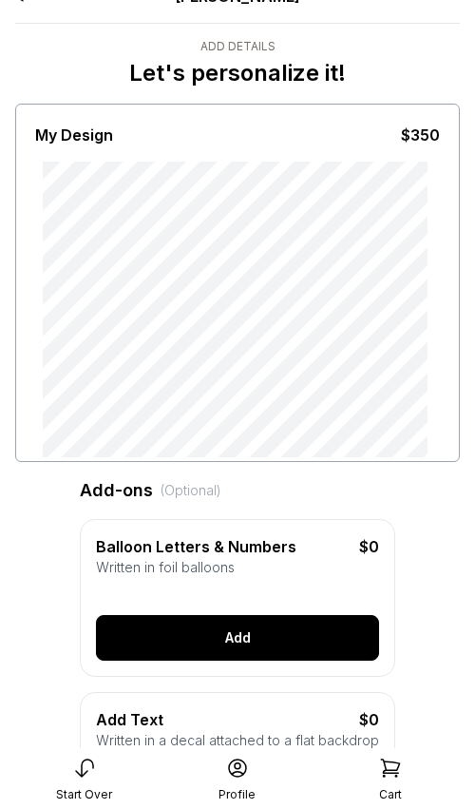
click at [314, 628] on button "Add" at bounding box center [237, 638] width 283 height 46
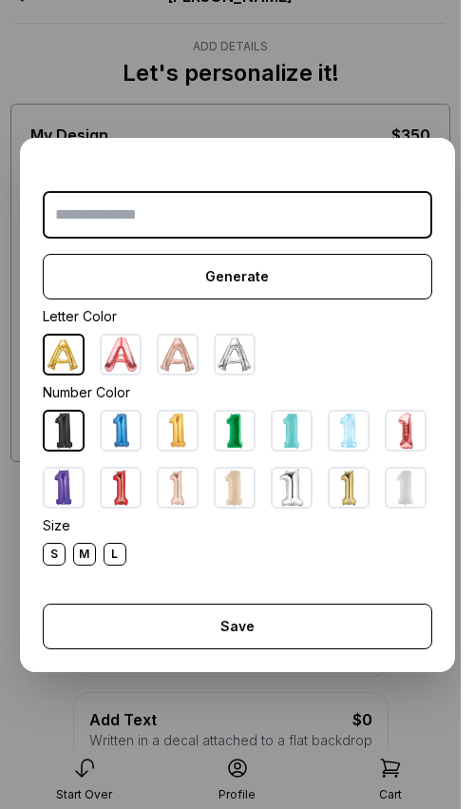
click at [179, 219] on input "text" at bounding box center [238, 215] width 390 height 48
type input "*"
click at [171, 479] on img at bounding box center [178, 488] width 38 height 38
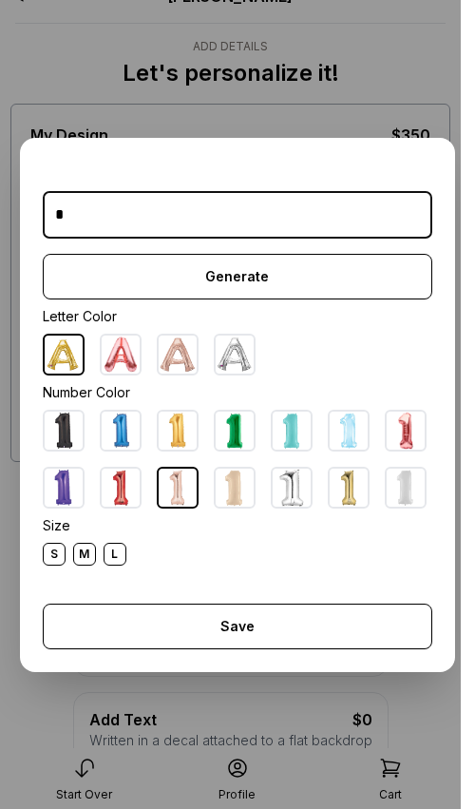
click at [120, 551] on div "L" at bounding box center [115, 554] width 23 height 23
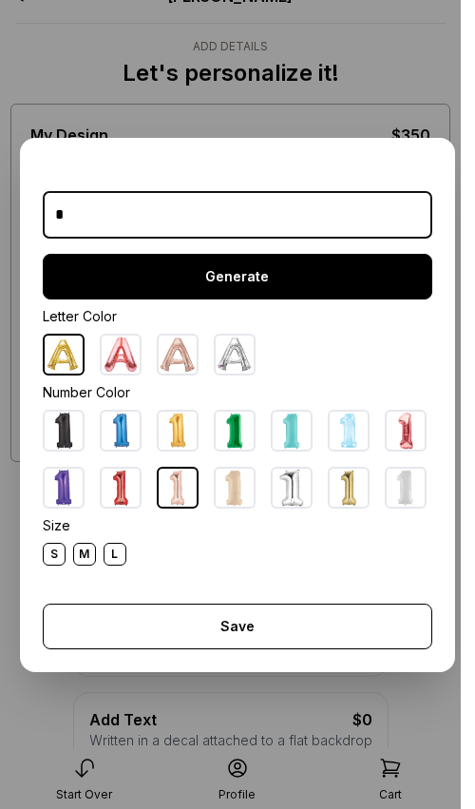
click at [231, 280] on button "Generate" at bounding box center [238, 277] width 390 height 46
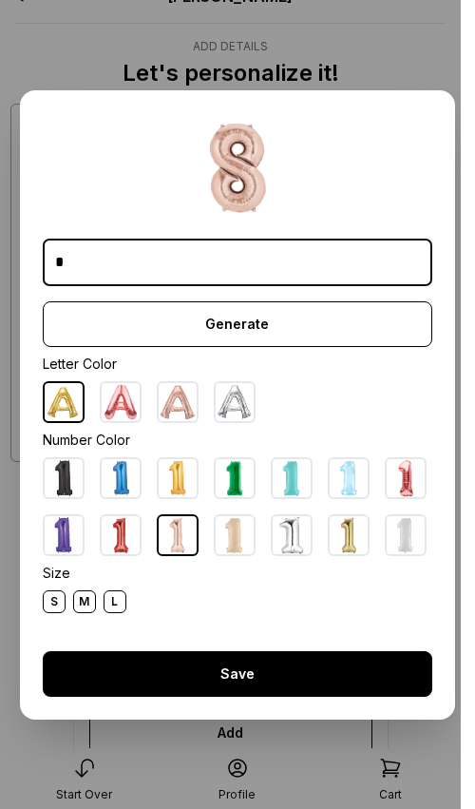
click at [246, 678] on button "Save" at bounding box center [238, 674] width 390 height 46
